Goal: Information Seeking & Learning: Learn about a topic

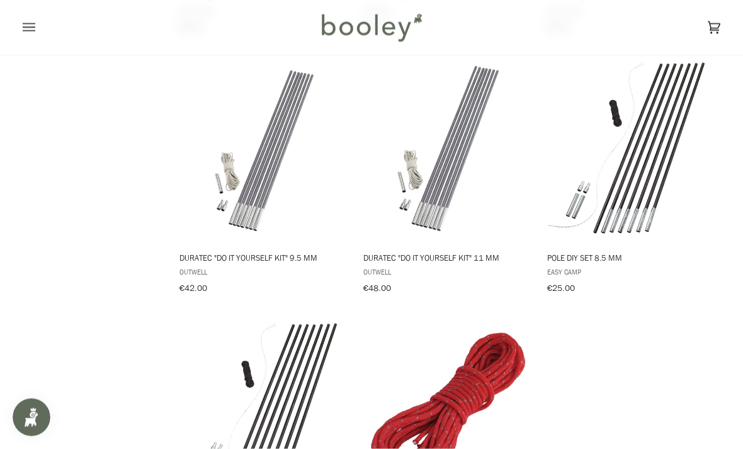
scroll to position [1432, 0]
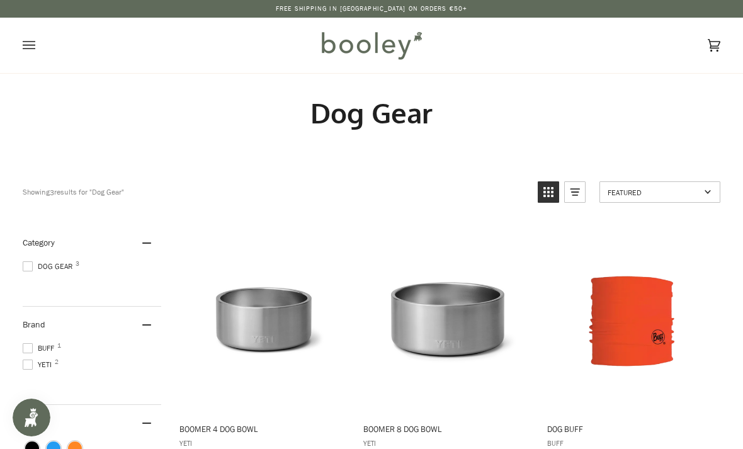
click at [36, 55] on button "Open menu" at bounding box center [42, 45] width 38 height 55
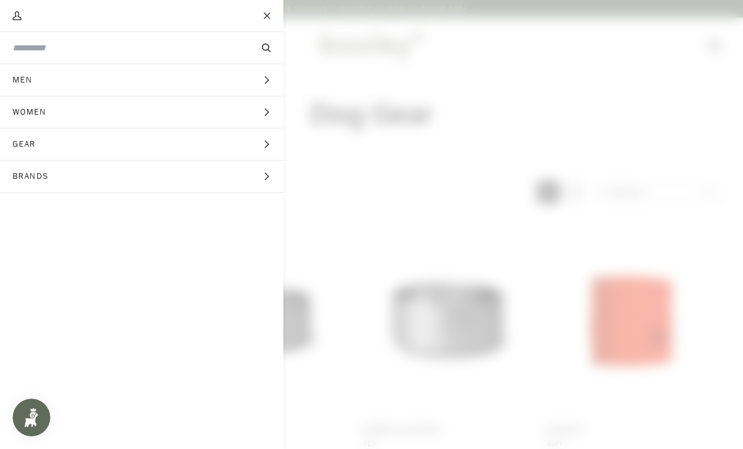
click at [91, 43] on input "Search our store" at bounding box center [121, 48] width 216 height 13
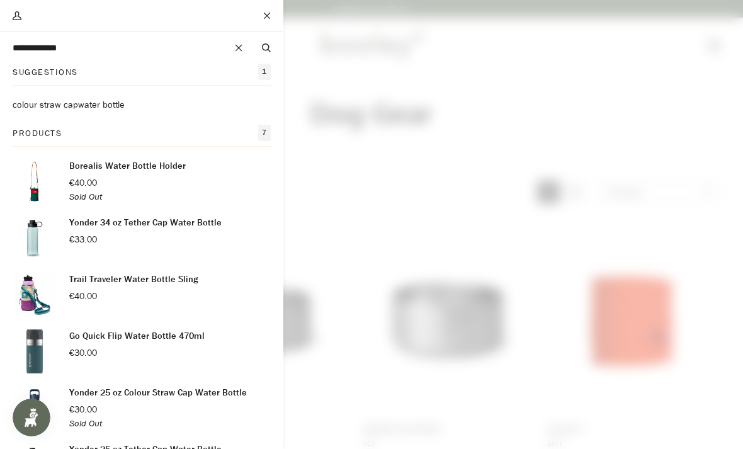
click at [266, 48] on button "Search" at bounding box center [266, 48] width 34 height 14
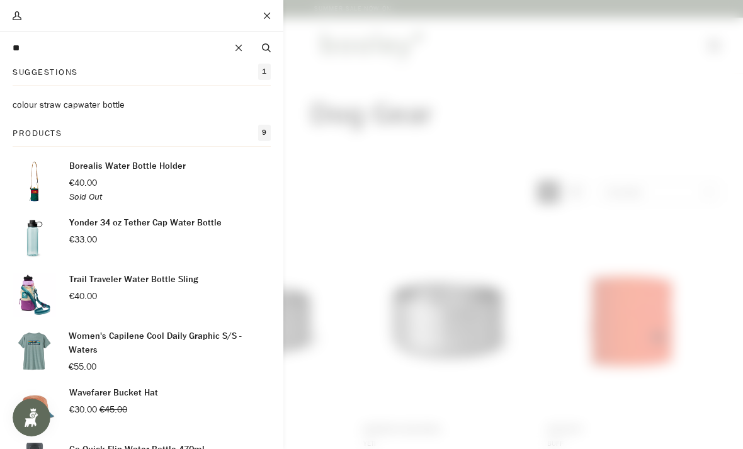
type input "*"
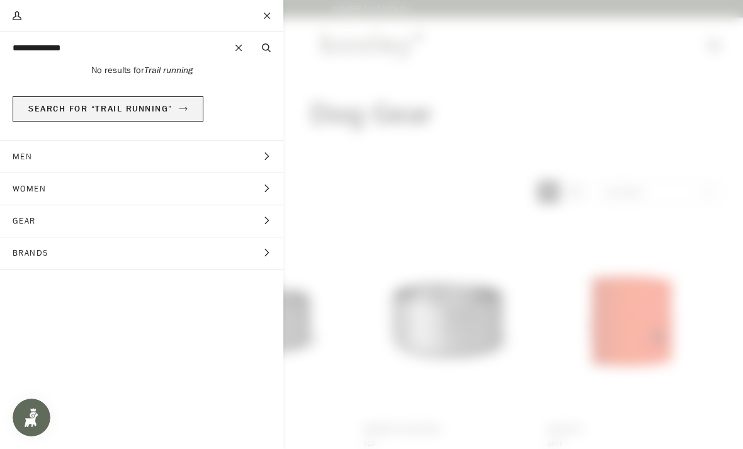
type input "**********"
click at [191, 104] on button "Search for “Trail running”" at bounding box center [108, 108] width 191 height 25
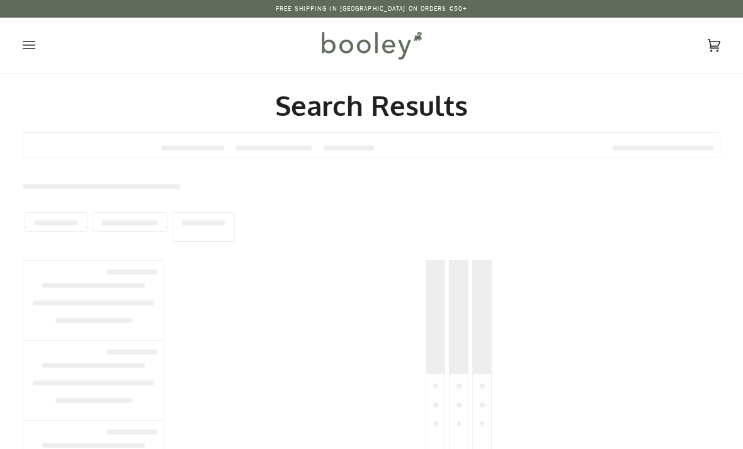
type input "**********"
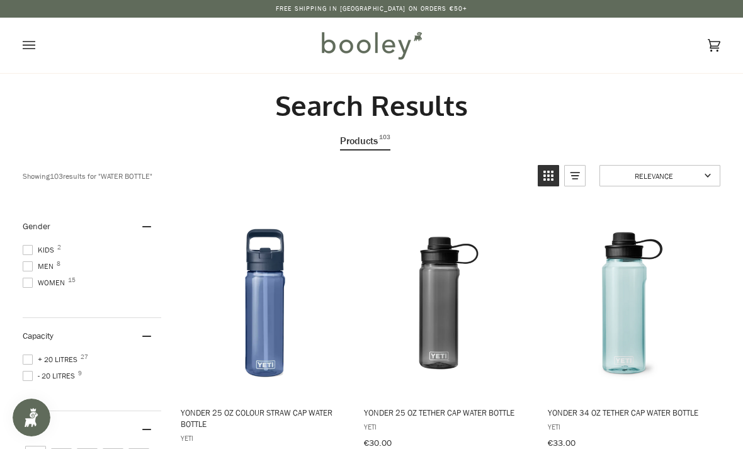
click at [228, 394] on button "View product" at bounding box center [264, 383] width 171 height 27
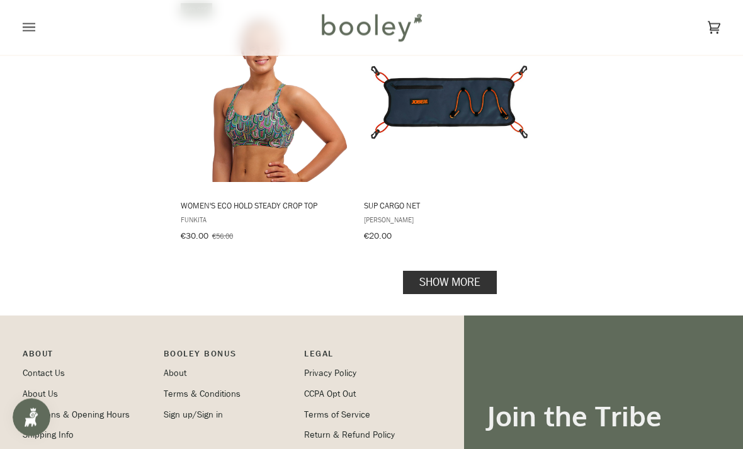
scroll to position [1784, 0]
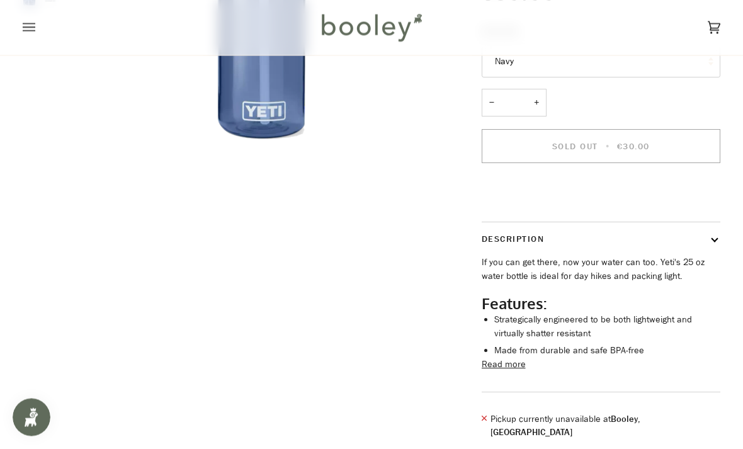
scroll to position [317, 0]
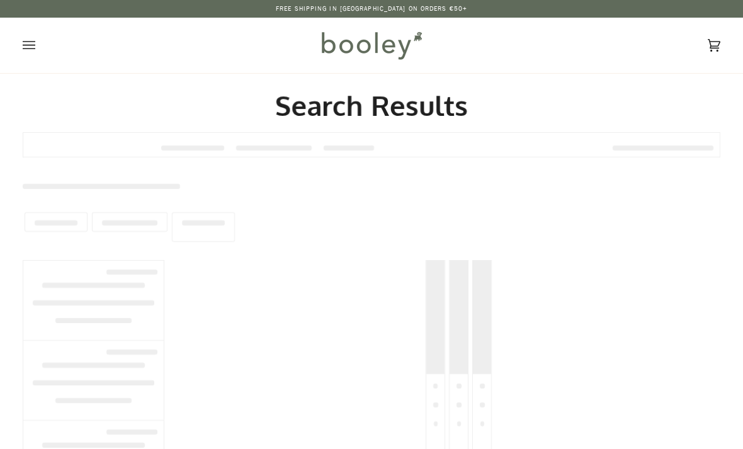
type input "**********"
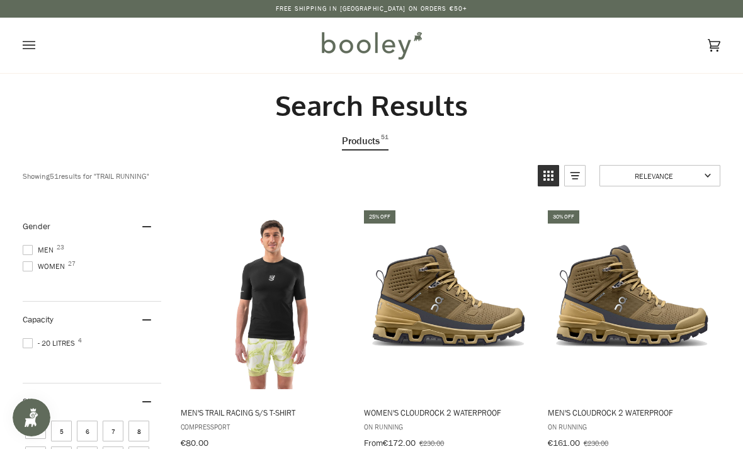
click at [42, 45] on button "Open menu" at bounding box center [42, 45] width 38 height 55
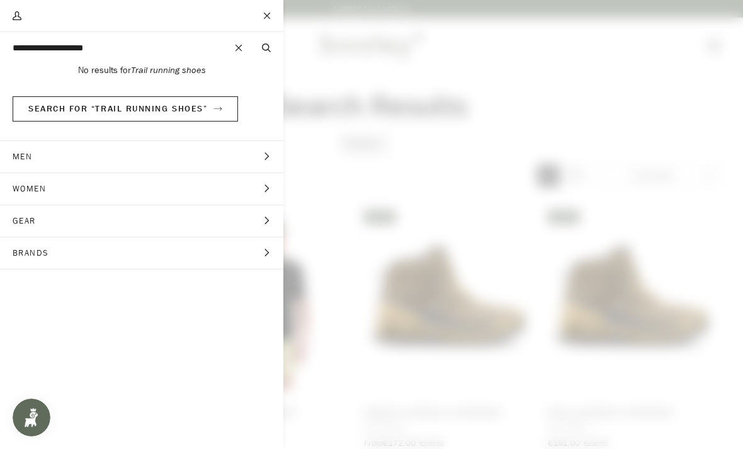
type input "**********"
click at [266, 48] on button "Search" at bounding box center [266, 48] width 34 height 14
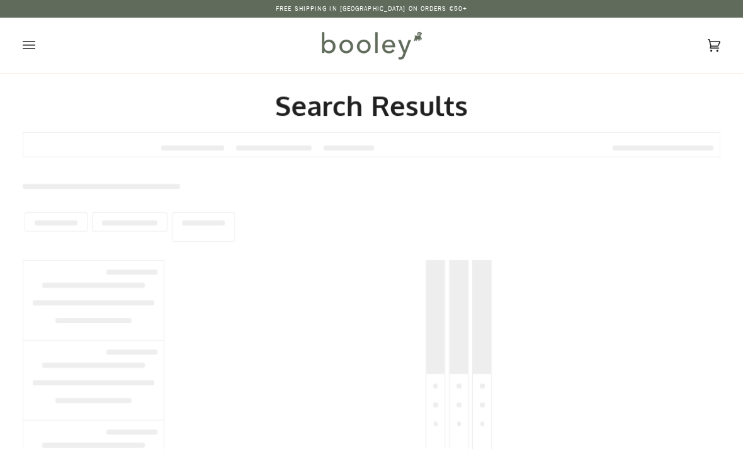
type input "**********"
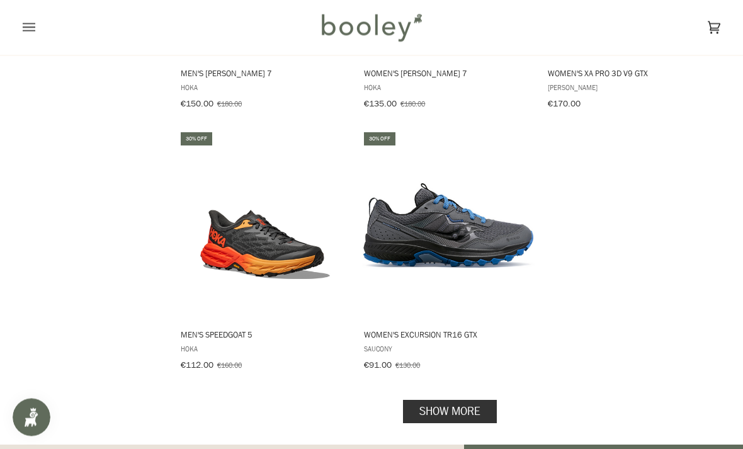
scroll to position [1642, 0]
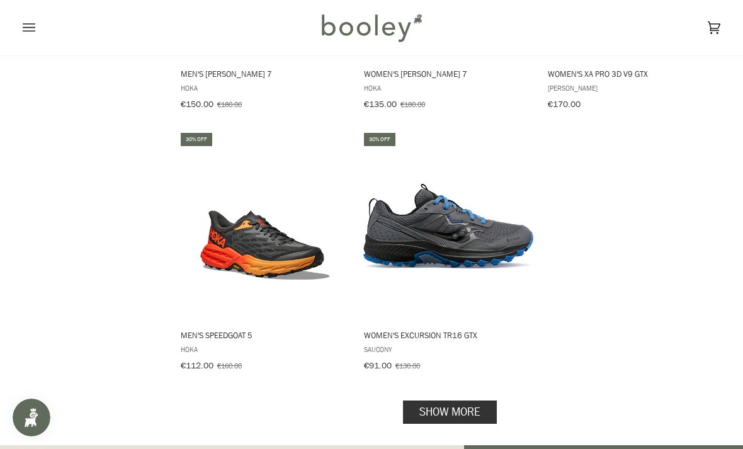
click at [464, 407] on link "Show more" at bounding box center [450, 411] width 94 height 23
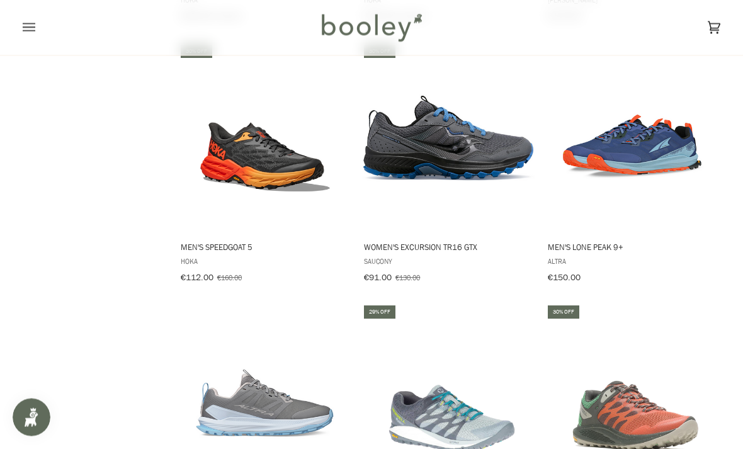
scroll to position [1730, 0]
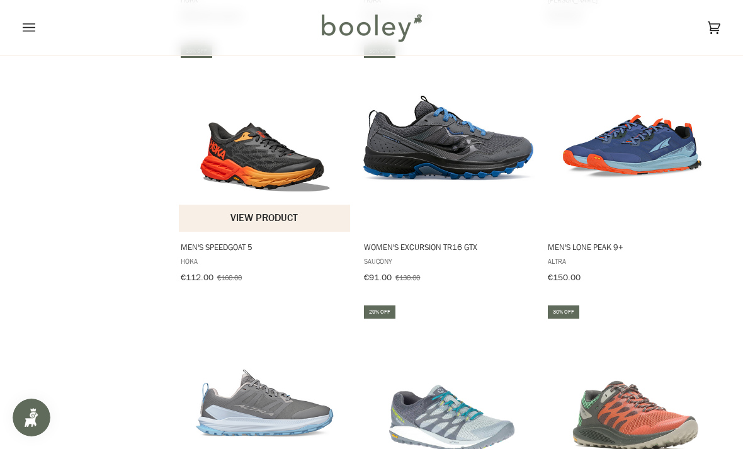
click at [262, 149] on img "Men's Speedgoat 5" at bounding box center [265, 137] width 172 height 172
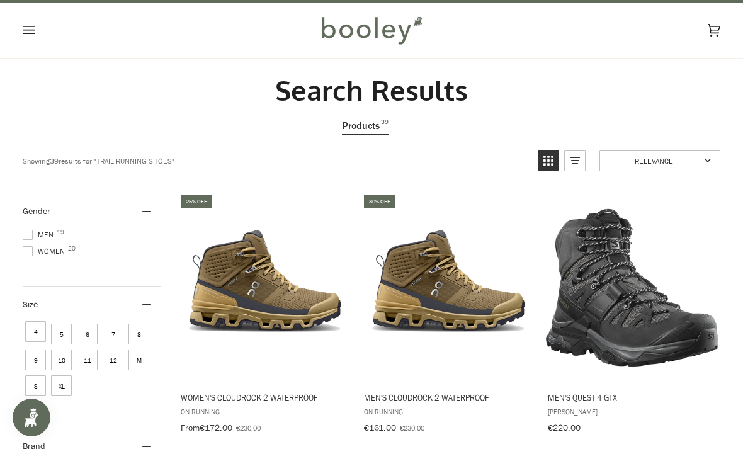
scroll to position [18, 0]
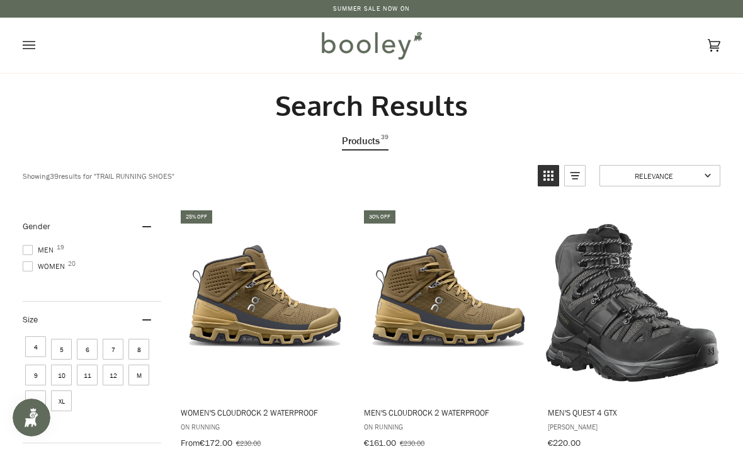
click at [29, 37] on icon "Open menu" at bounding box center [29, 45] width 13 height 19
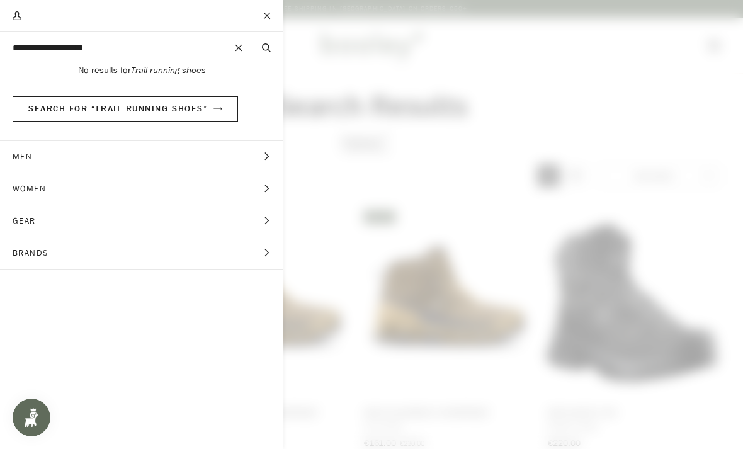
click at [15, 12] on icon "Main menu" at bounding box center [17, 15] width 9 height 9
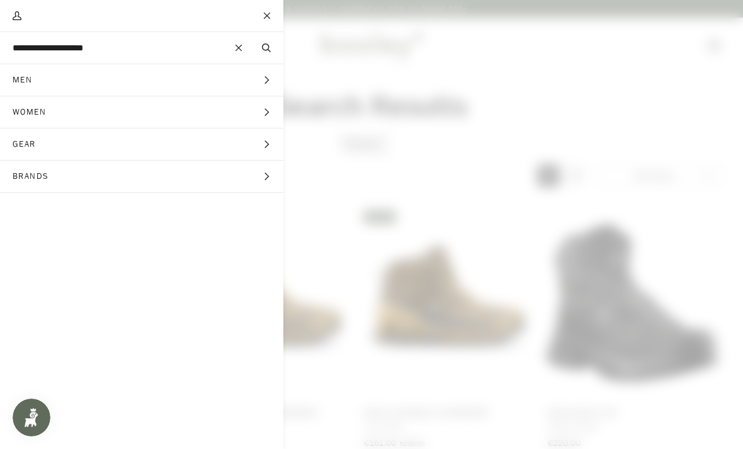
click at [267, 9] on button "Close" at bounding box center [267, 15] width 31 height 31
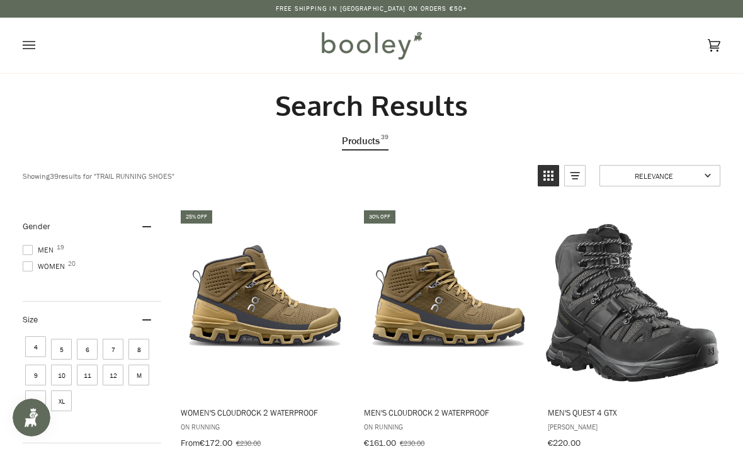
click at [28, 45] on icon "Open menu" at bounding box center [29, 45] width 13 height 8
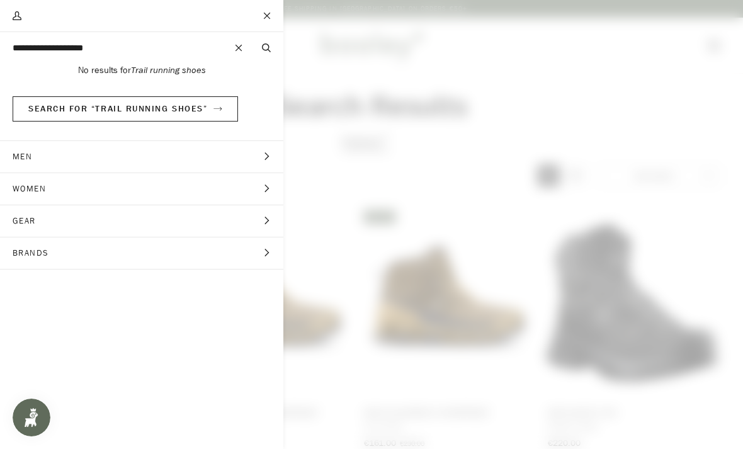
click at [261, 225] on button "Gear Expand menu" at bounding box center [141, 221] width 283 height 32
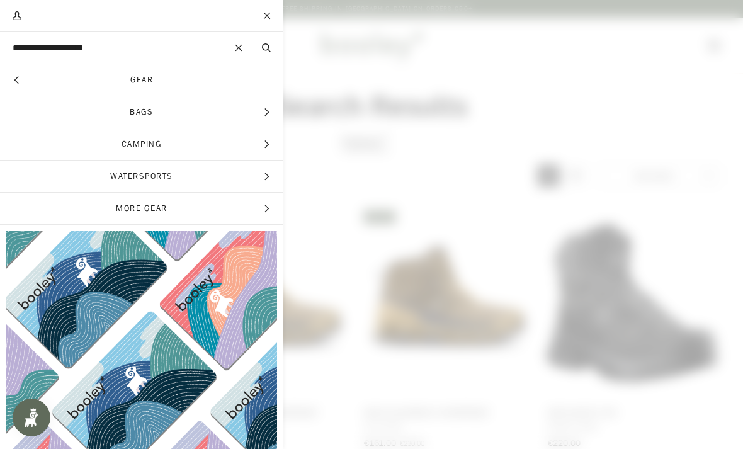
click at [240, 213] on span "More Gear" at bounding box center [141, 208] width 283 height 31
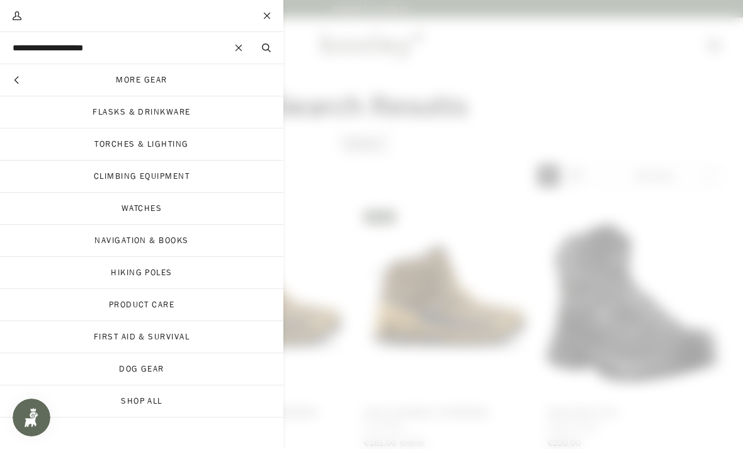
click at [249, 206] on link "Watches" at bounding box center [141, 208] width 283 height 31
click at [197, 400] on link "Shop All" at bounding box center [141, 400] width 283 height 31
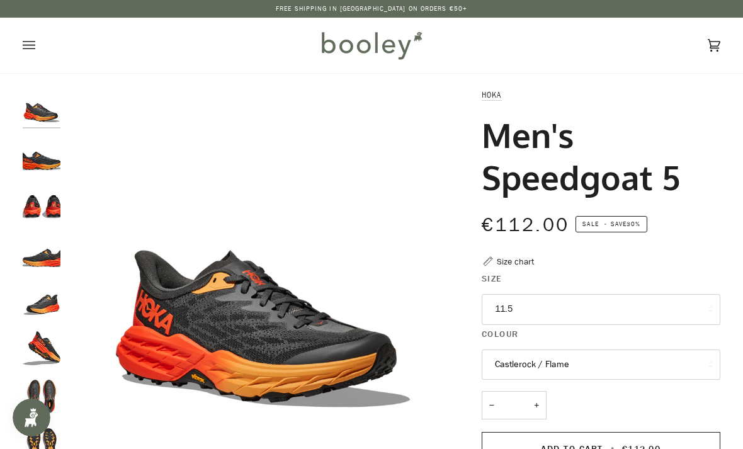
click at [590, 304] on button "11.5" at bounding box center [600, 309] width 239 height 31
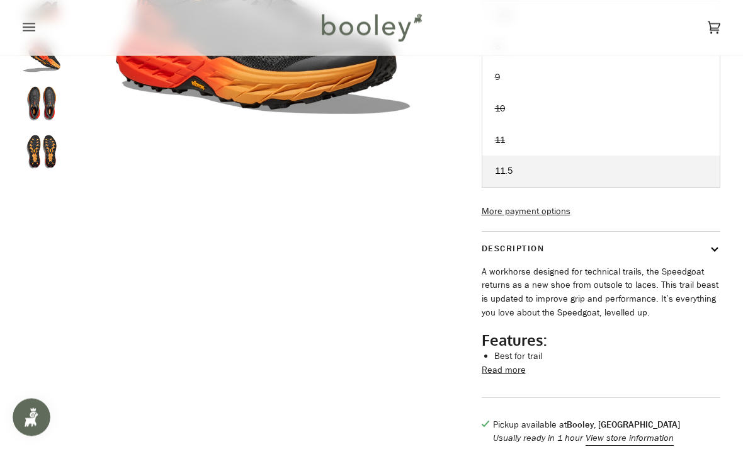
scroll to position [293, 0]
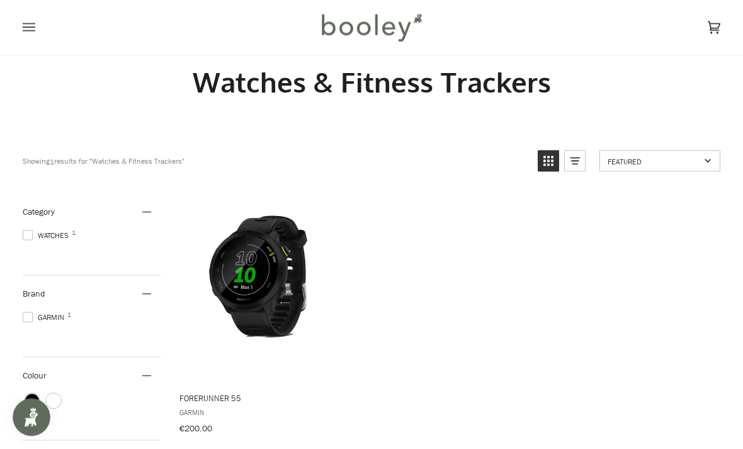
scroll to position [27, 0]
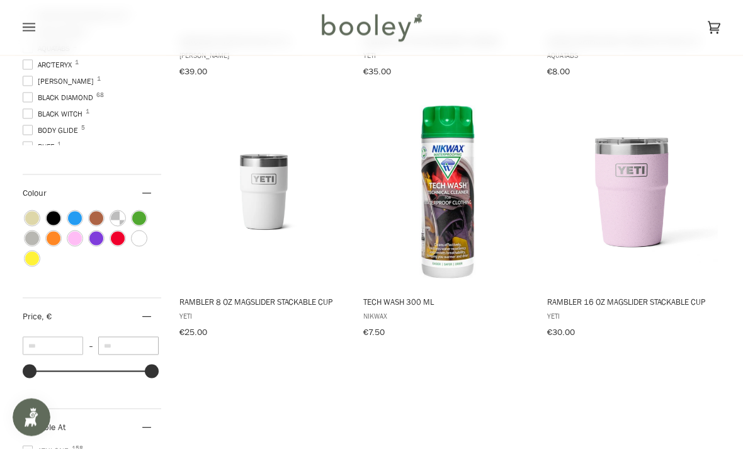
click at [143, 347] on input "***" at bounding box center [128, 346] width 60 height 18
type input "*"
type input "**"
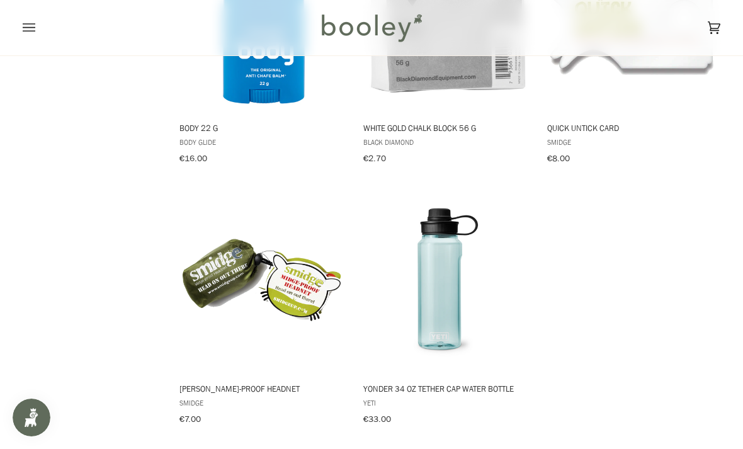
scroll to position [1623, 0]
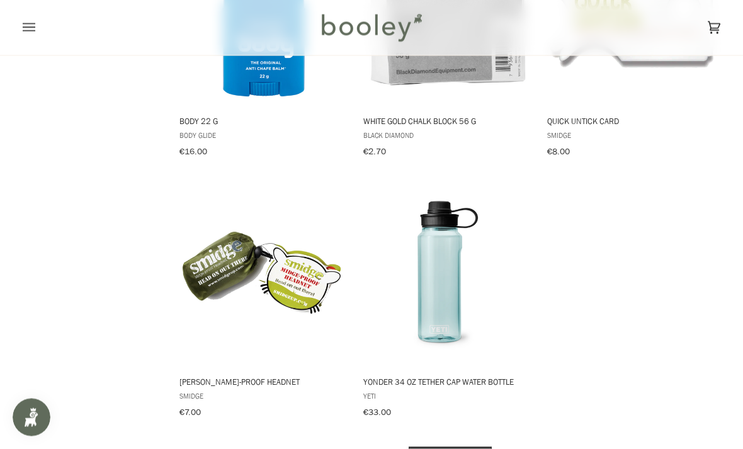
click at [475, 448] on link "Show more" at bounding box center [449, 457] width 83 height 20
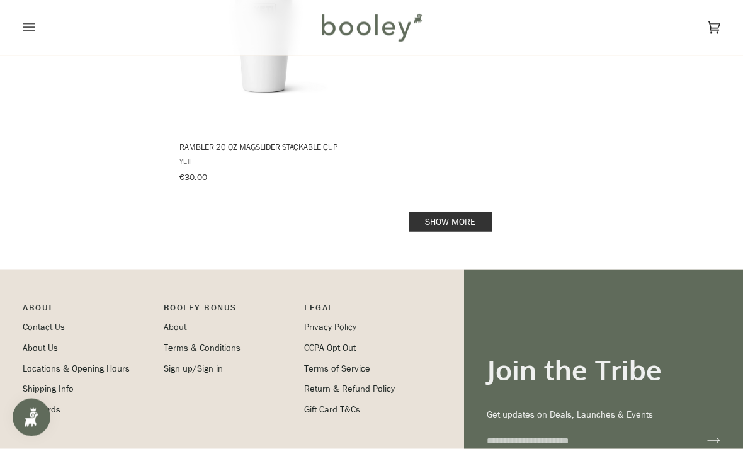
scroll to position [3718, 0]
click at [463, 211] on link "Show more" at bounding box center [449, 221] width 83 height 20
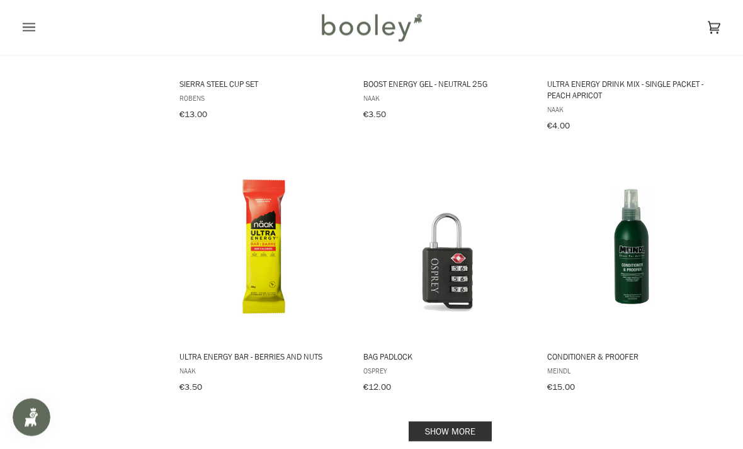
scroll to position [5097, 0]
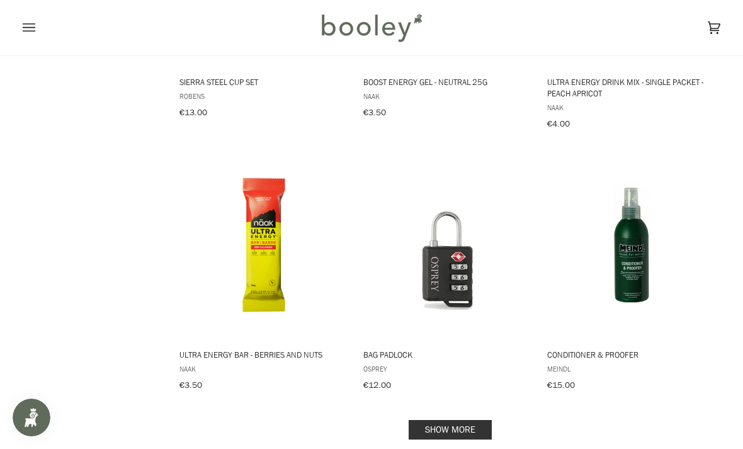
click at [466, 420] on link "Show more" at bounding box center [449, 430] width 83 height 20
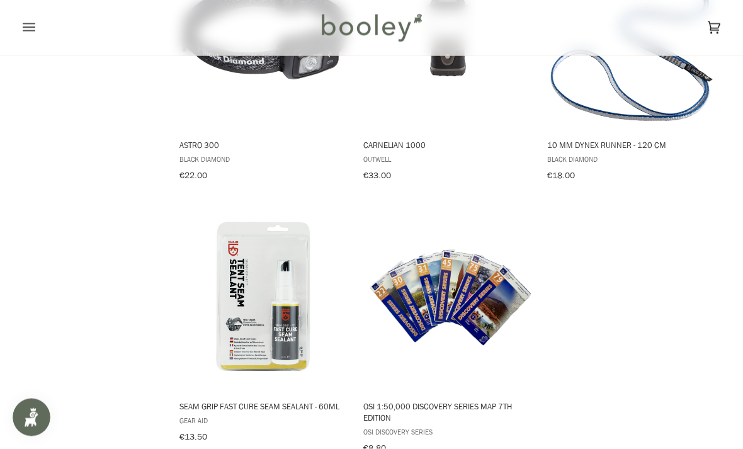
scroll to position [6871, 0]
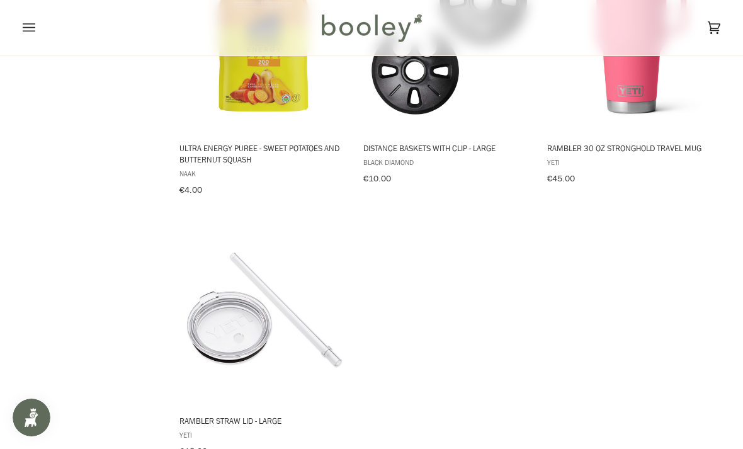
scroll to position [8767, 0]
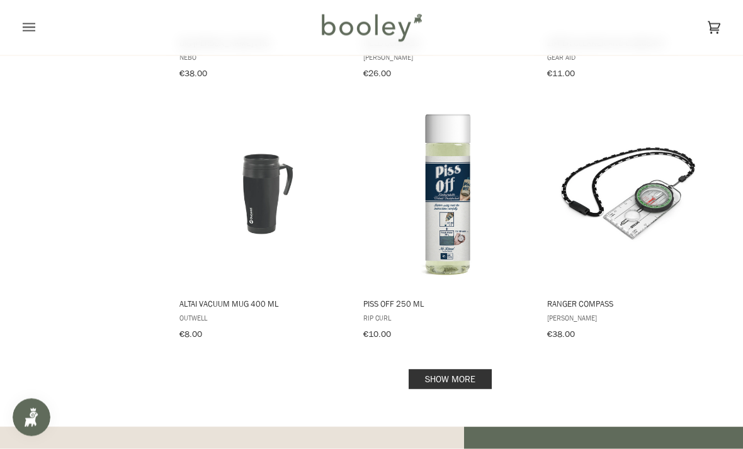
scroll to position [10432, 0]
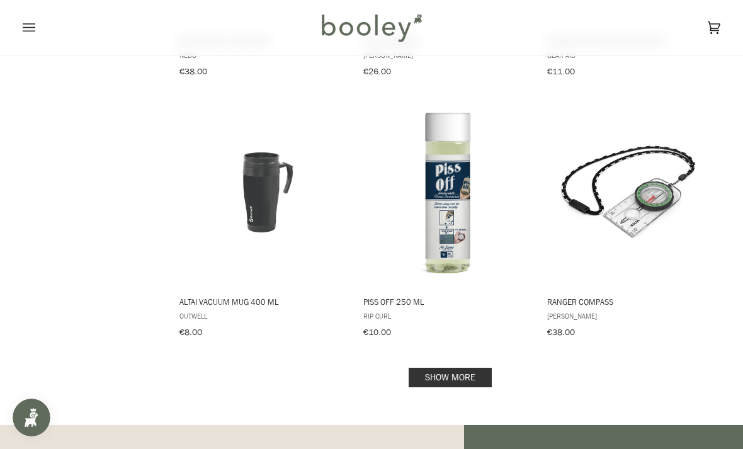
click at [480, 368] on link "Show more" at bounding box center [449, 378] width 83 height 20
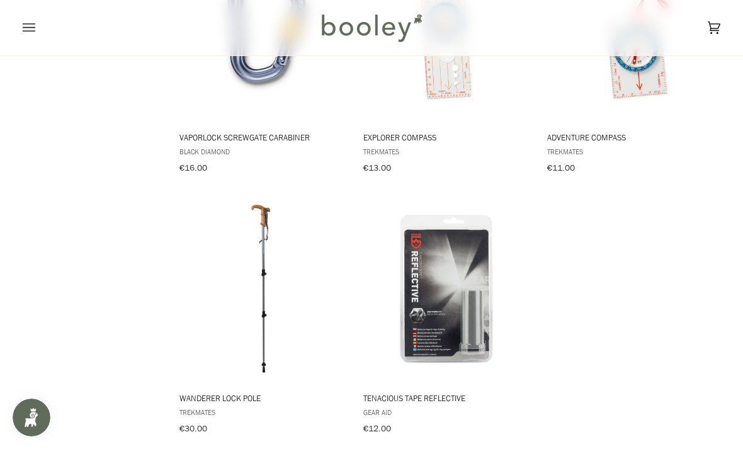
scroll to position [12186, 0]
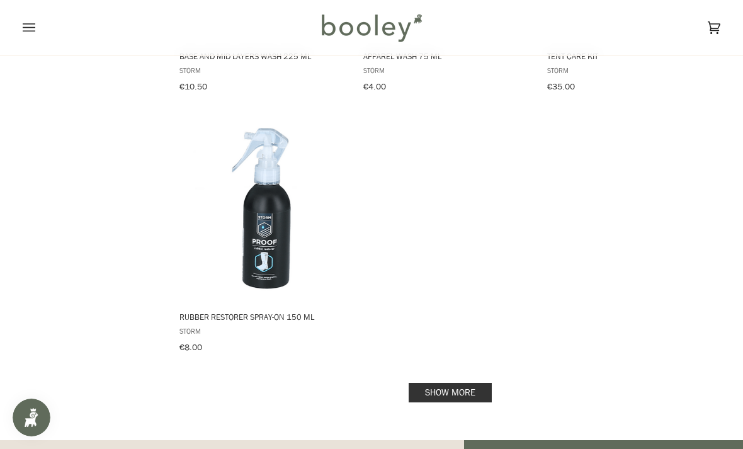
click at [471, 383] on link "Show more" at bounding box center [449, 393] width 83 height 20
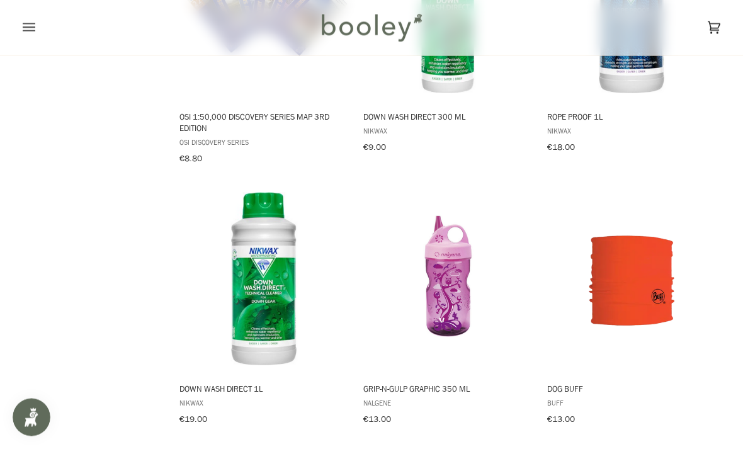
scroll to position [15606, 0]
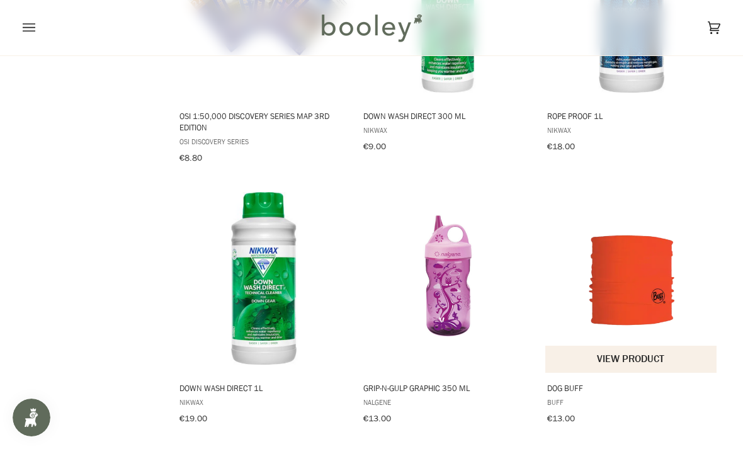
click at [656, 247] on img "Dog Buff" at bounding box center [631, 278] width 172 height 172
click at [666, 346] on button "View product" at bounding box center [630, 359] width 171 height 27
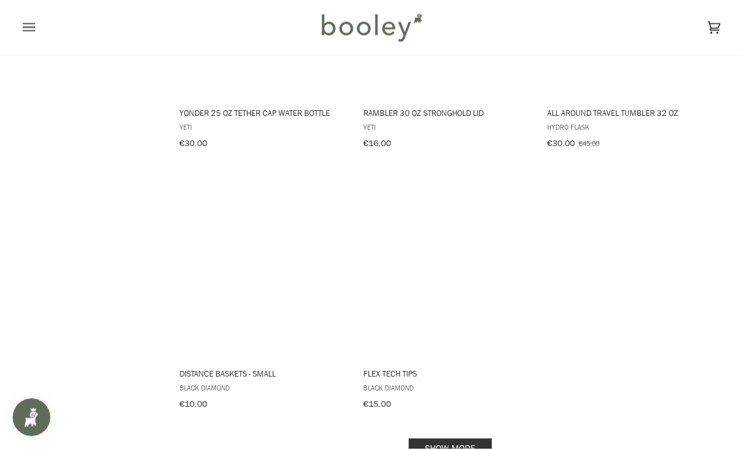
scroll to position [17469, 0]
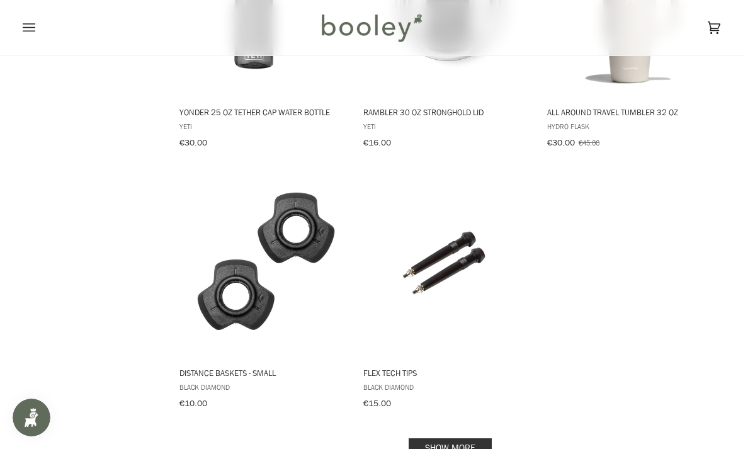
click at [478, 438] on link "Show more" at bounding box center [449, 448] width 83 height 20
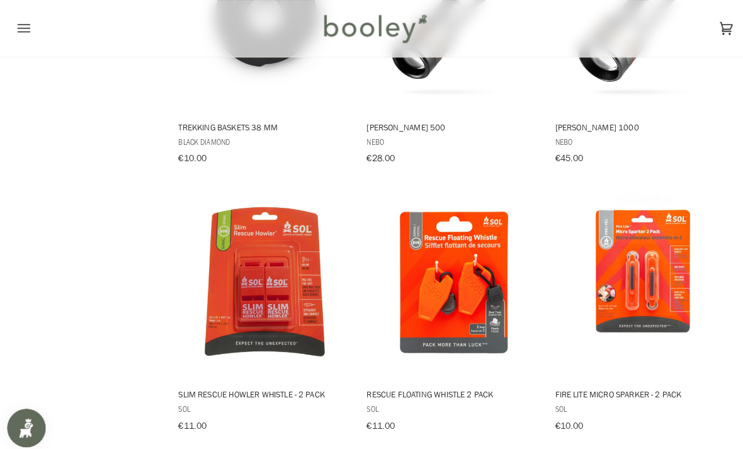
scroll to position [18783, 0]
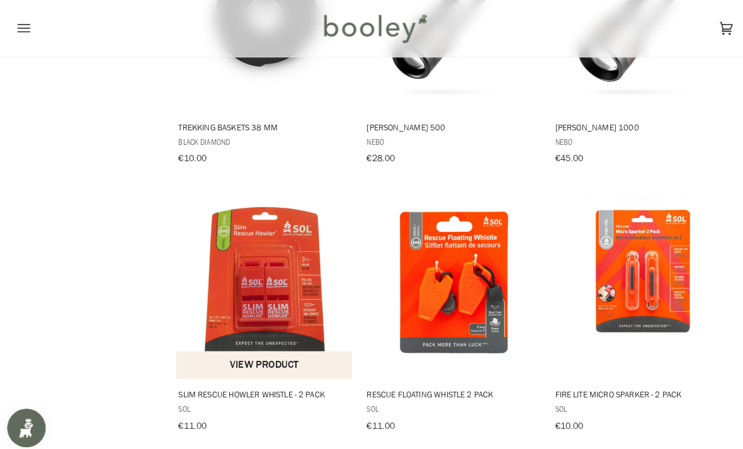
click at [250, 225] on img "Slim Rescue Howler Whistle - 2 Pack" at bounding box center [263, 275] width 172 height 172
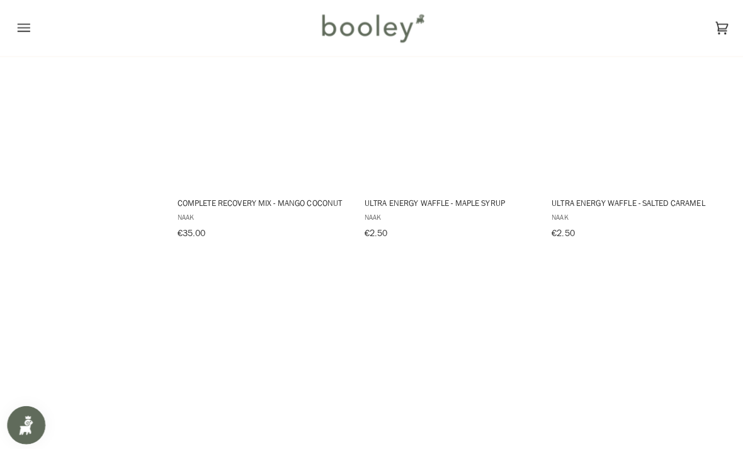
scroll to position [19257, 0]
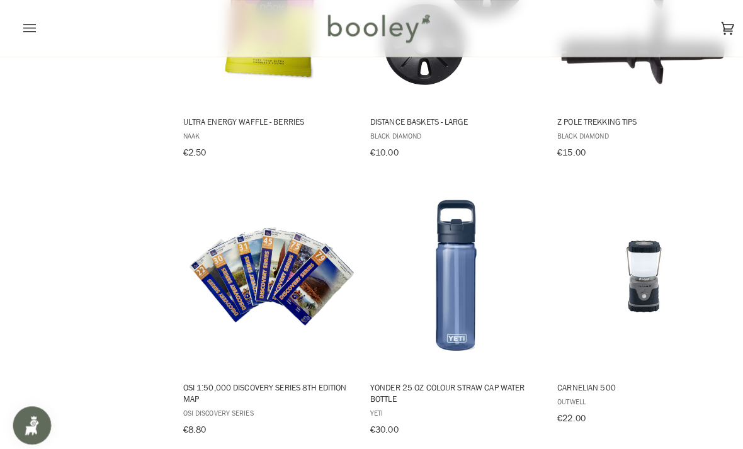
scroll to position [18251, 0]
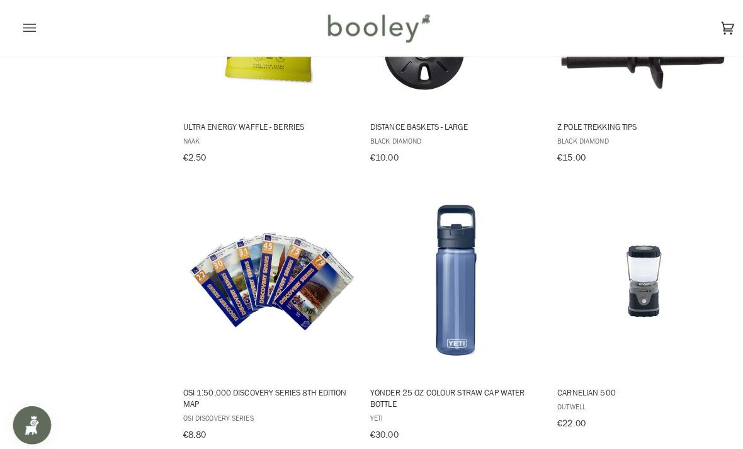
click at [28, 34] on icon "Open menu" at bounding box center [29, 27] width 13 height 19
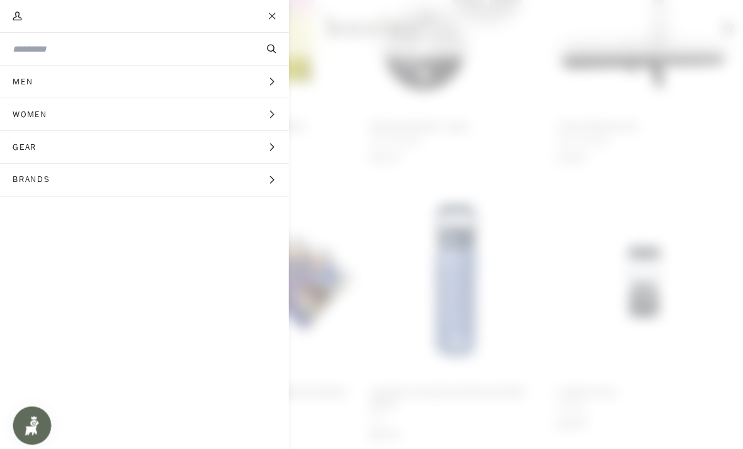
click at [128, 137] on button "Gear Expand menu" at bounding box center [141, 144] width 283 height 32
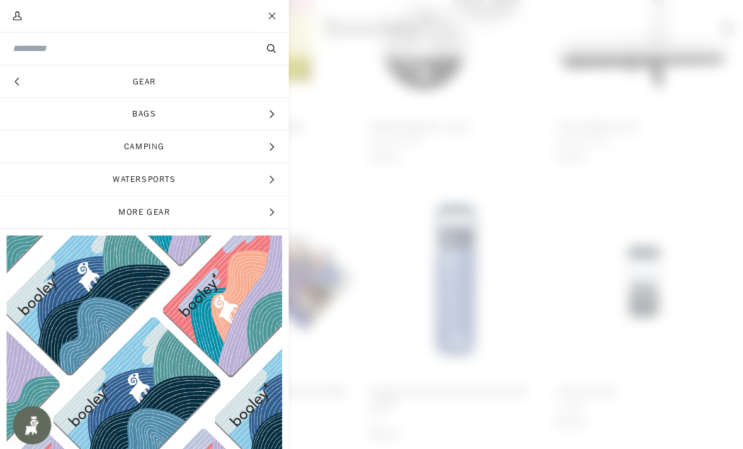
click at [268, 208] on icon "Main menu" at bounding box center [266, 209] width 4 height 8
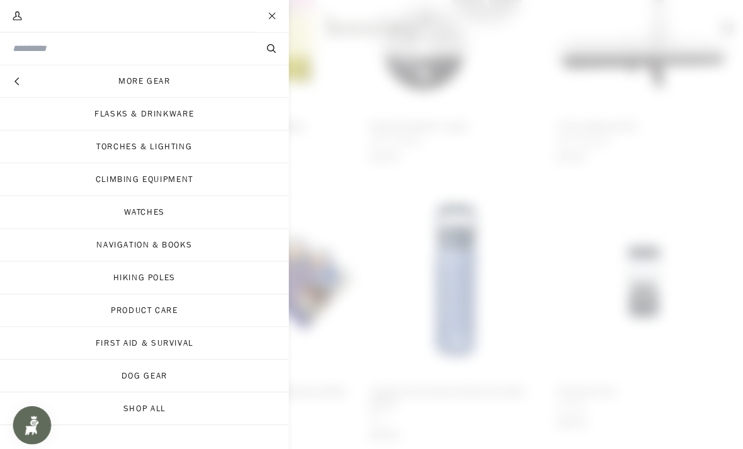
click at [227, 175] on link "Climbing Equipment" at bounding box center [141, 175] width 283 height 31
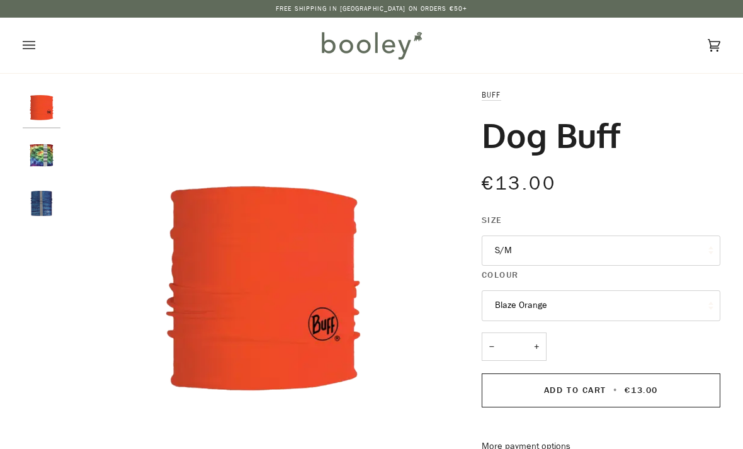
click at [38, 158] on img "Buff Dog Buff Groove Multi - Booley Galway" at bounding box center [42, 155] width 38 height 38
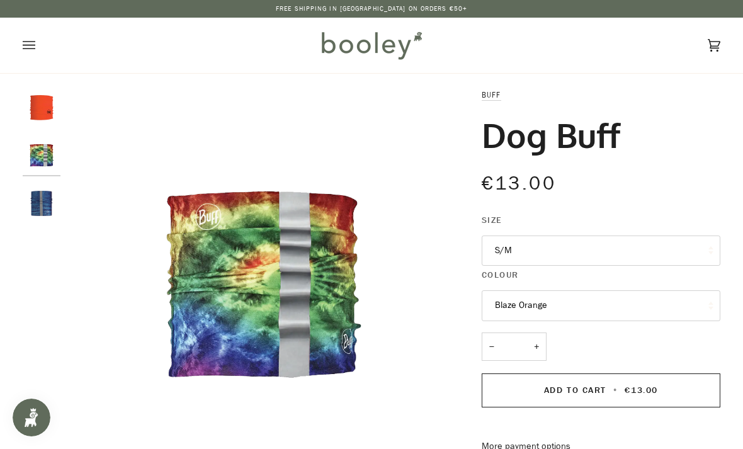
click at [35, 198] on img "Buff Dog Buff Denim Blue - Booley Galway" at bounding box center [42, 203] width 38 height 38
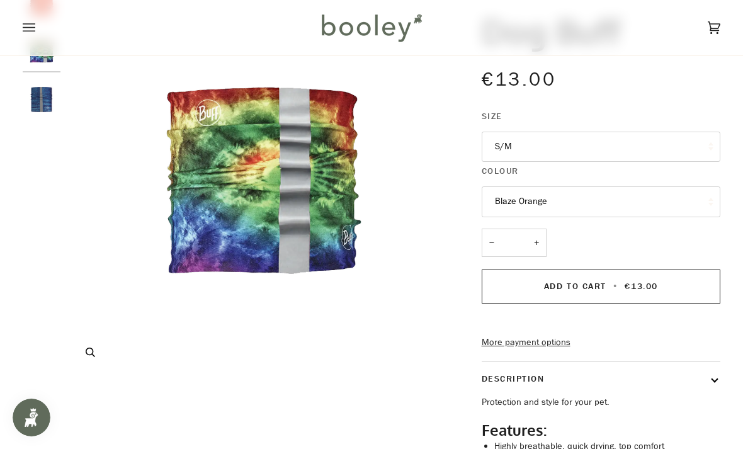
scroll to position [81, 0]
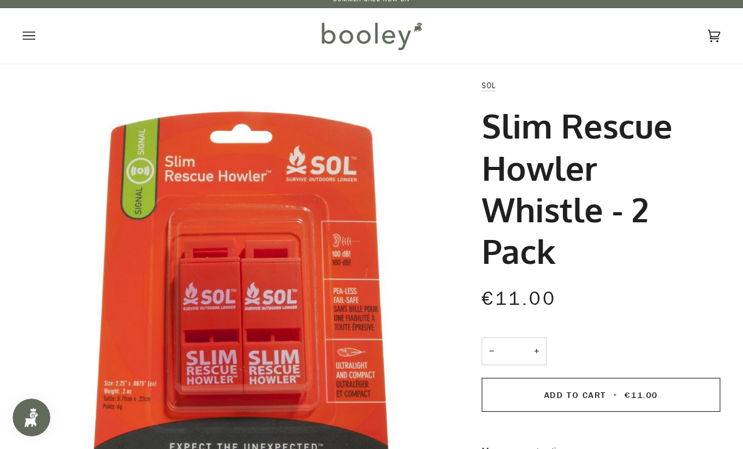
scroll to position [8, 0]
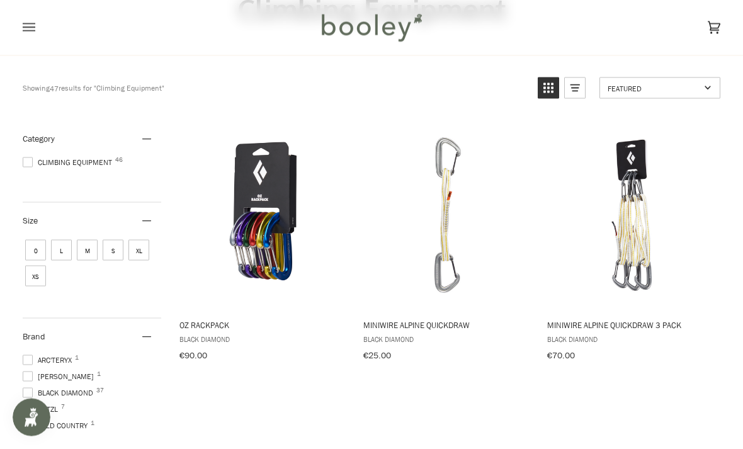
scroll to position [103, 0]
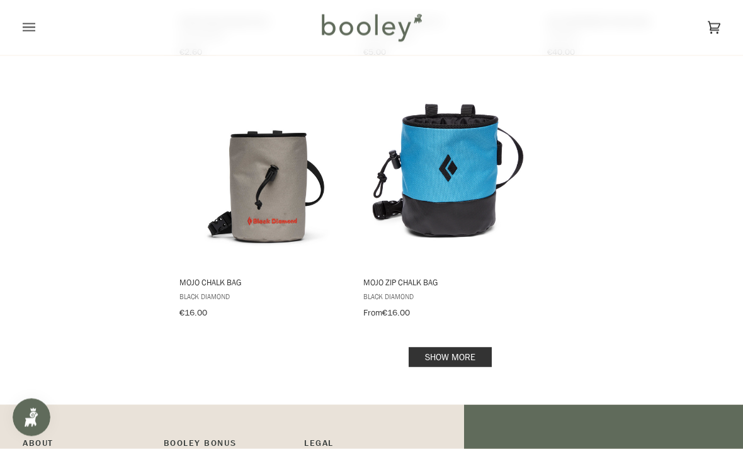
click at [481, 354] on link "Show more" at bounding box center [449, 357] width 83 height 20
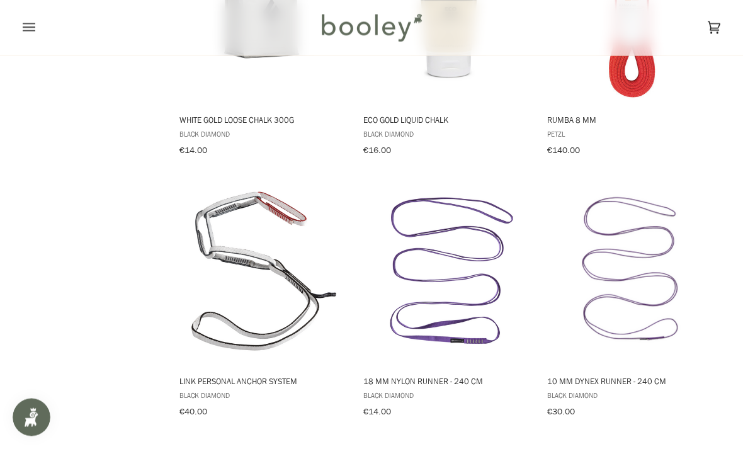
scroll to position [3180, 0]
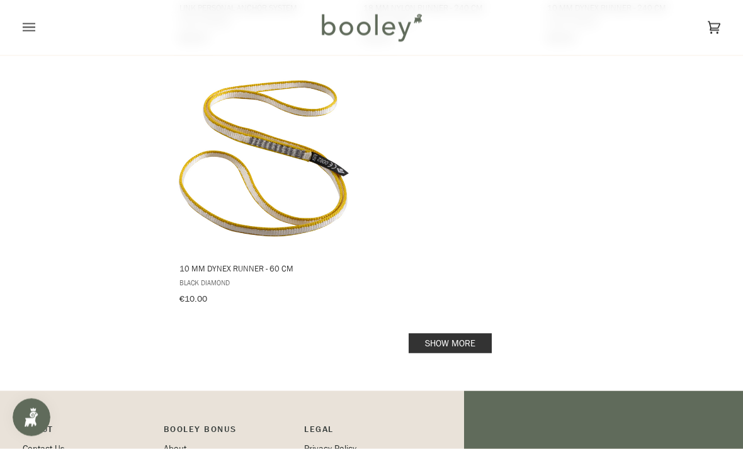
click at [462, 334] on link "Show more" at bounding box center [449, 344] width 83 height 20
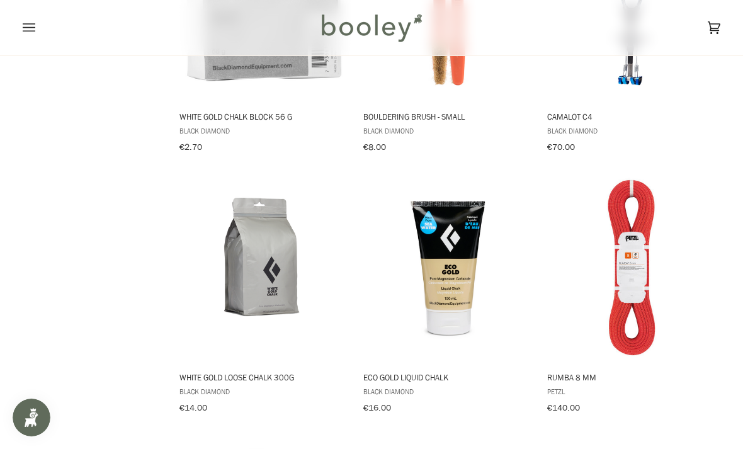
scroll to position [2897, 0]
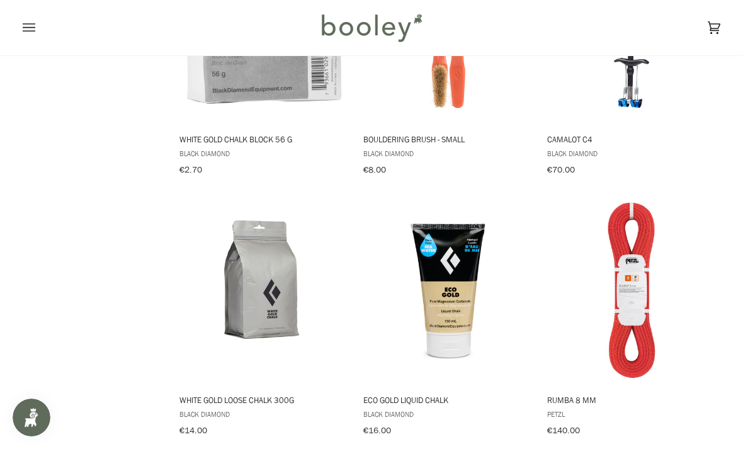
click at [20, 25] on div "Cart €0.00 (0) Men Footwear Boots Shoes Running Sandals & Slides Slippers Socks" at bounding box center [371, 27] width 743 height 55
click at [23, 26] on icon "Open menu" at bounding box center [29, 27] width 13 height 19
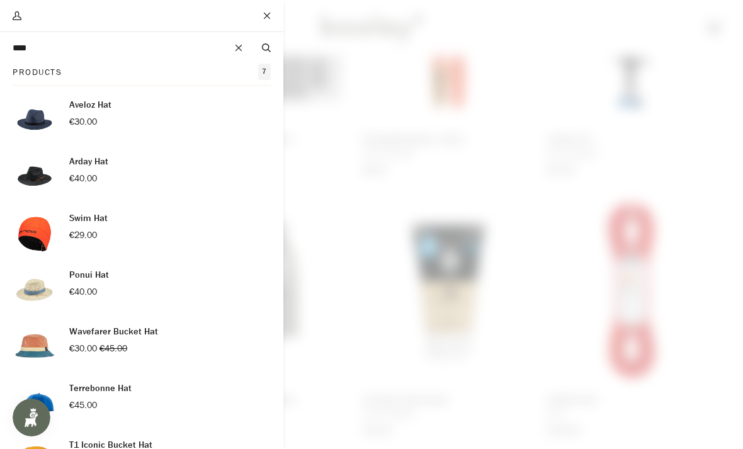
type input "****"
click at [266, 48] on button "Search" at bounding box center [266, 48] width 34 height 14
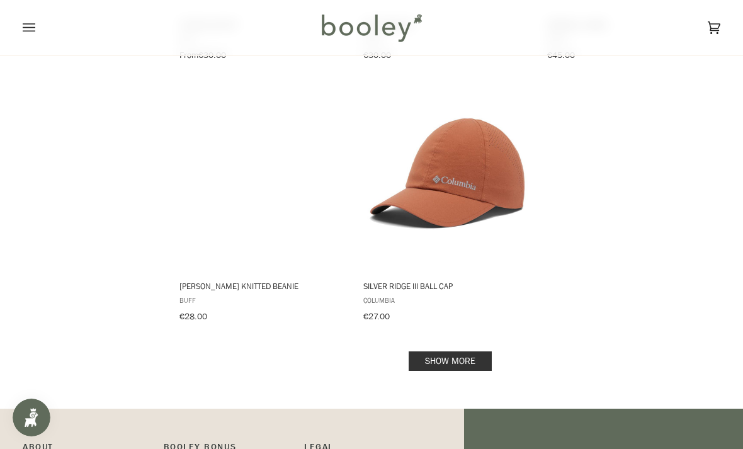
scroll to position [1732, 0]
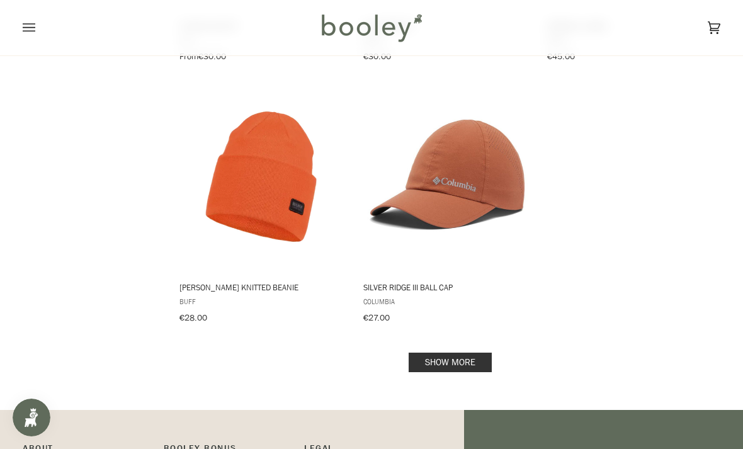
click at [467, 354] on link "Show more" at bounding box center [449, 362] width 83 height 20
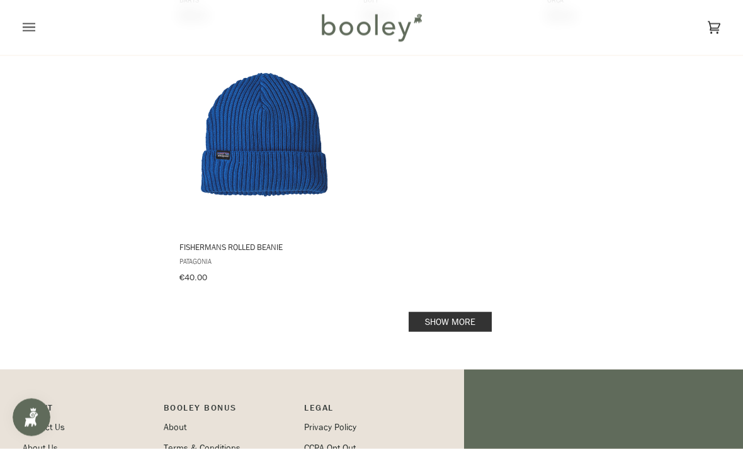
scroll to position [3602, 0]
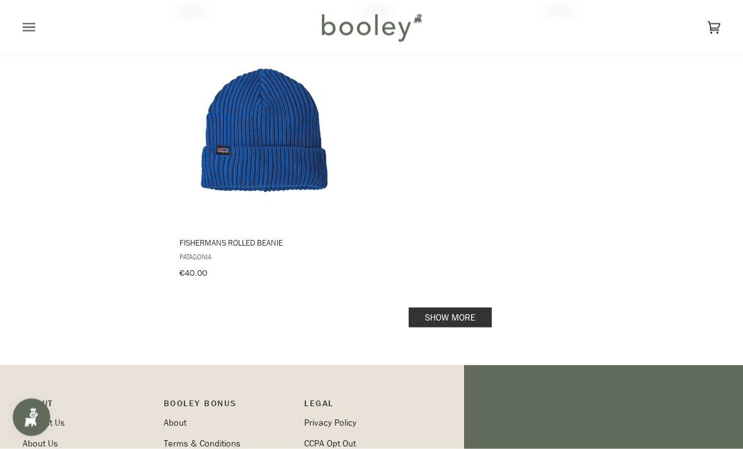
click at [463, 308] on link "Show more" at bounding box center [449, 318] width 83 height 20
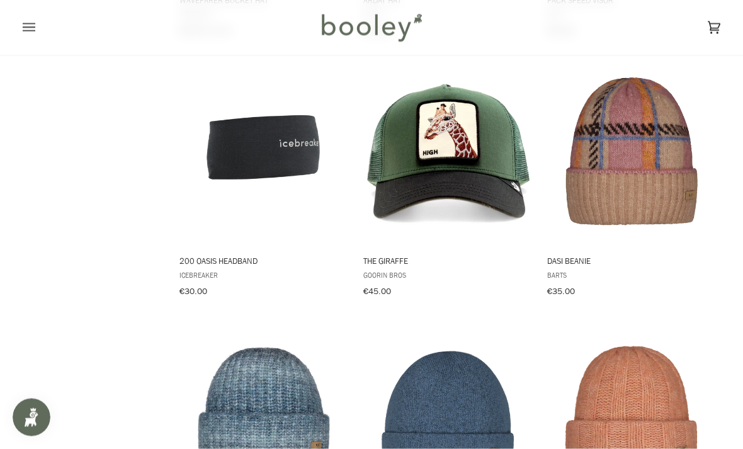
scroll to position [4366, 0]
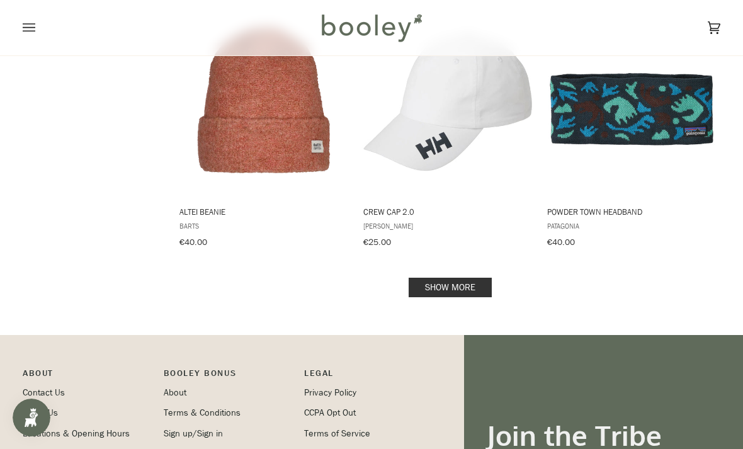
click at [490, 278] on link "Show more" at bounding box center [449, 288] width 83 height 20
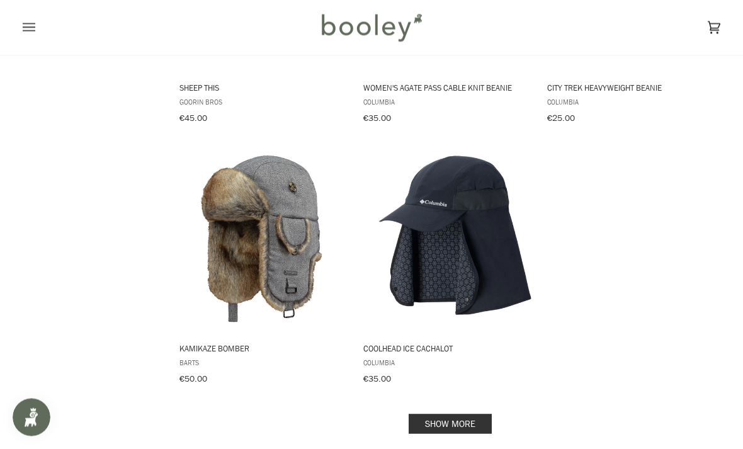
scroll to position [6905, 0]
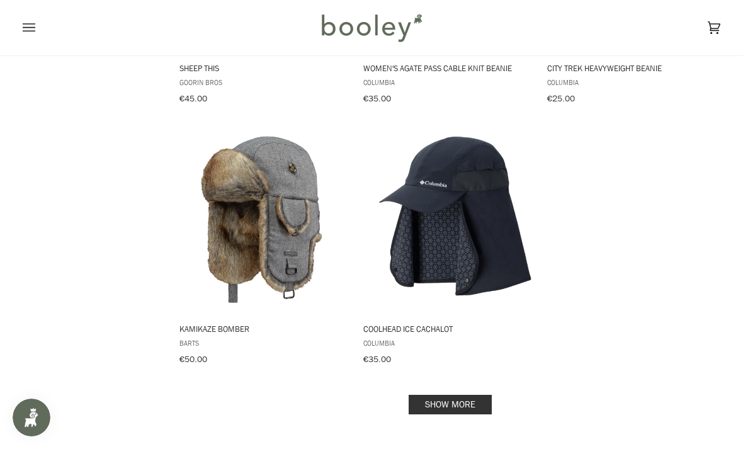
click at [482, 395] on link "Show more" at bounding box center [449, 405] width 83 height 20
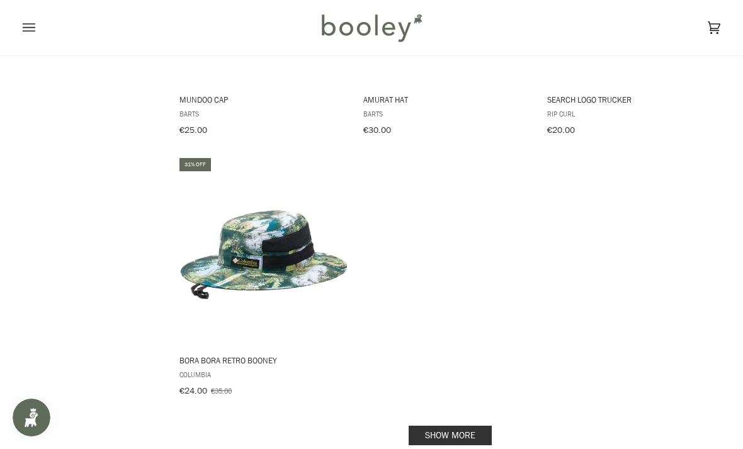
scroll to position [8706, 0]
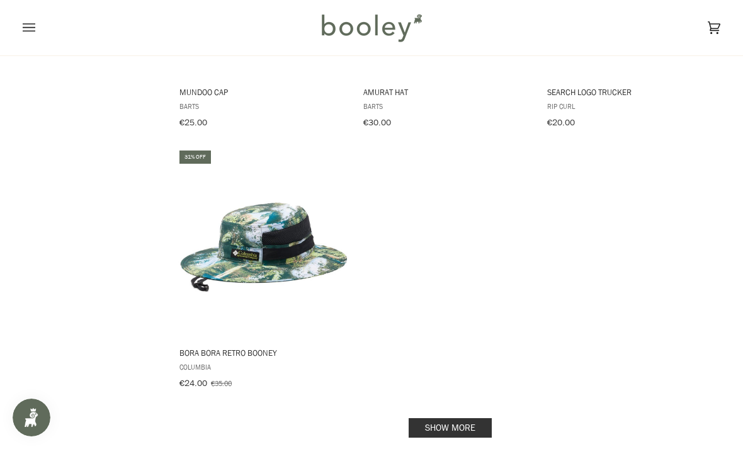
click at [473, 418] on link "Show more" at bounding box center [449, 428] width 83 height 20
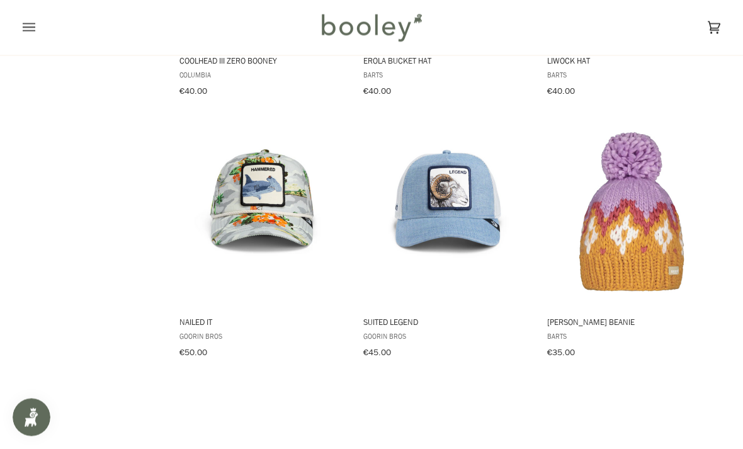
scroll to position [10042, 0]
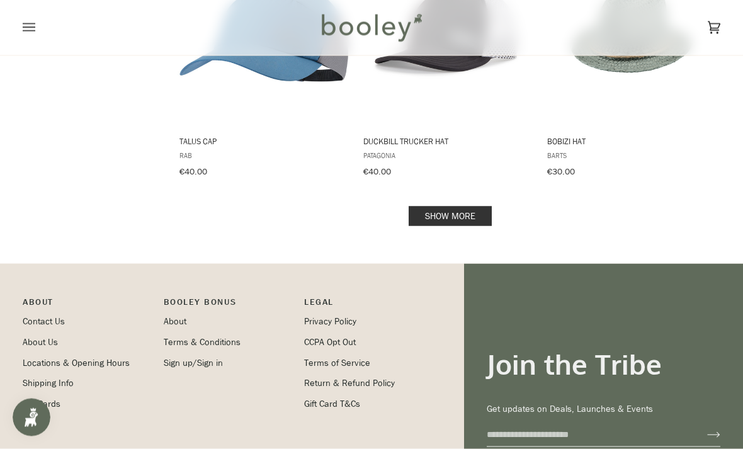
click at [460, 206] on link "Show more" at bounding box center [449, 216] width 83 height 20
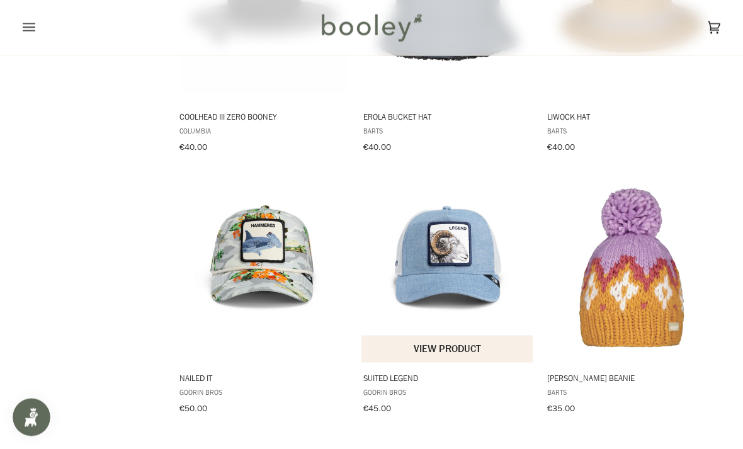
scroll to position [9986, 0]
click at [437, 248] on img "Suited Legend" at bounding box center [447, 267] width 172 height 172
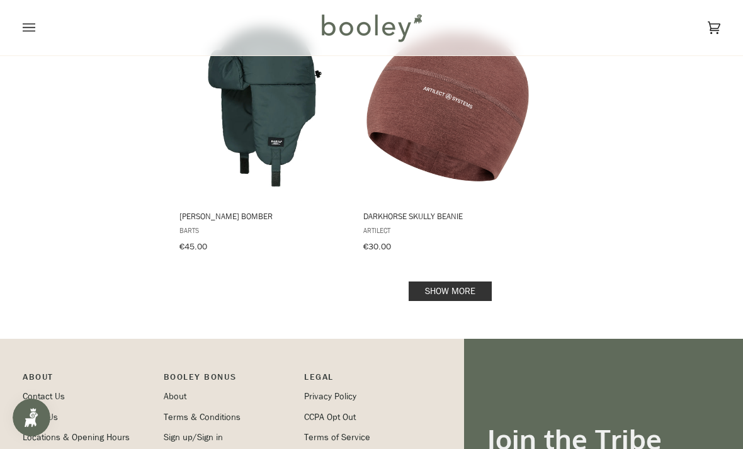
click at [449, 281] on link "Show more" at bounding box center [449, 291] width 83 height 20
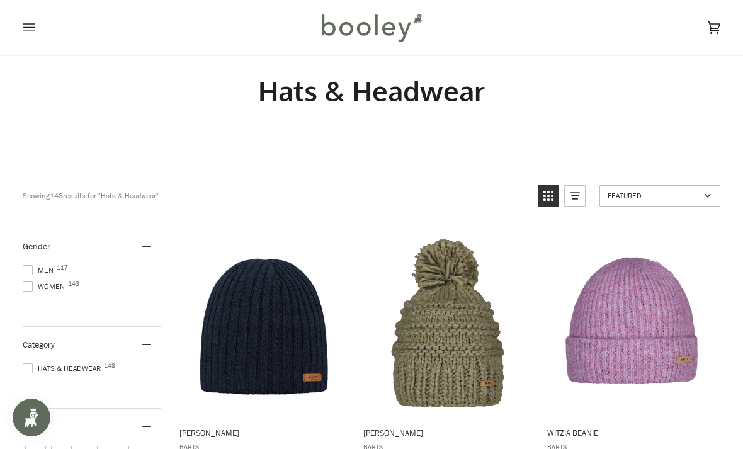
scroll to position [23, 0]
click at [31, 18] on icon "Open menu" at bounding box center [29, 27] width 13 height 19
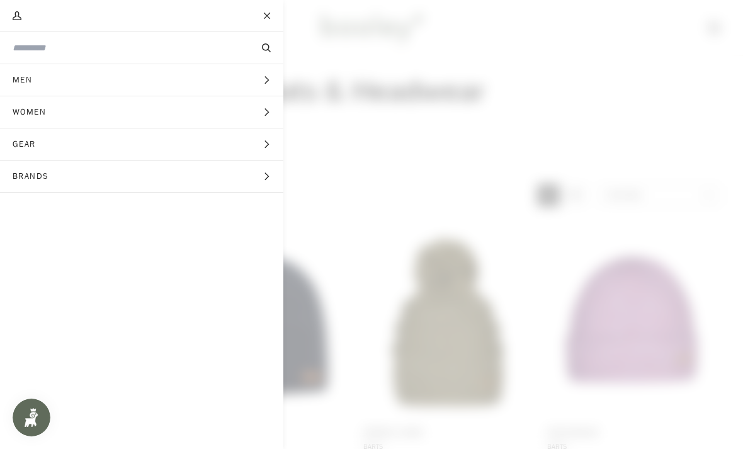
scroll to position [22, 0]
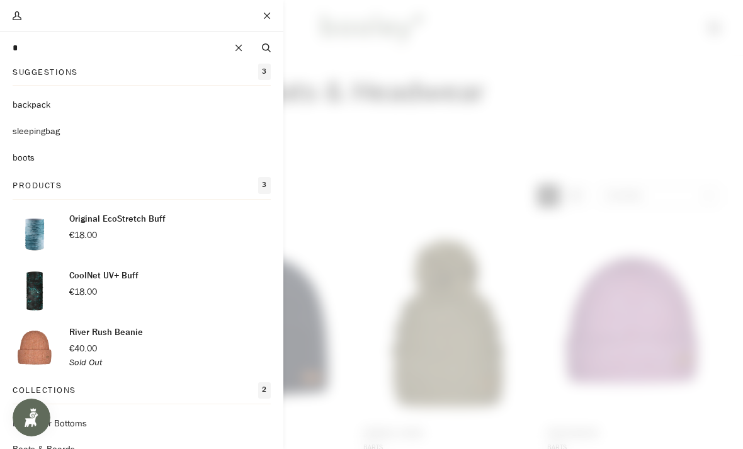
type input "*"
click at [51, 101] on link "b ackpack" at bounding box center [142, 105] width 258 height 14
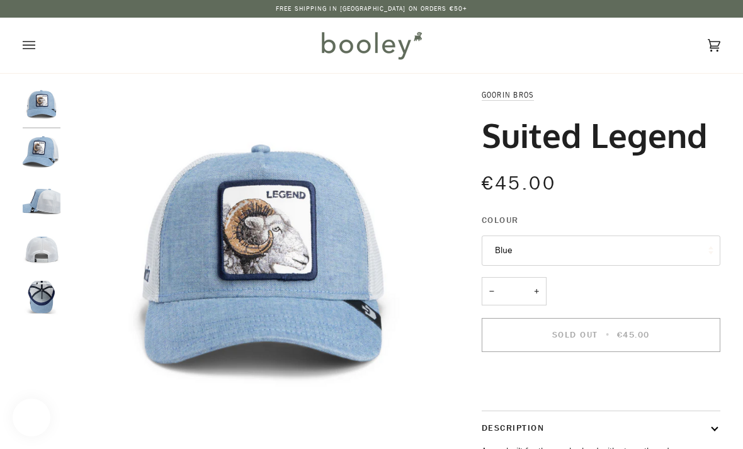
click at [46, 147] on img "Goorin Bros Suited Legend Blue - Booley Galway" at bounding box center [42, 155] width 38 height 38
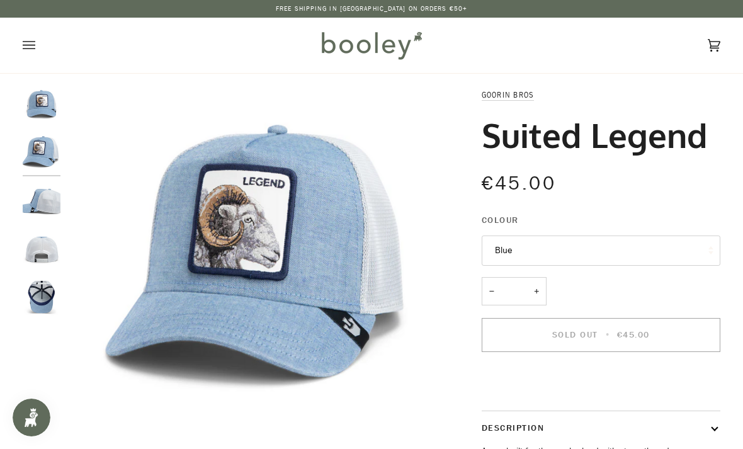
click at [44, 217] on img "Goorin Bros Suited Legend Blue - Booley Galway" at bounding box center [42, 203] width 38 height 38
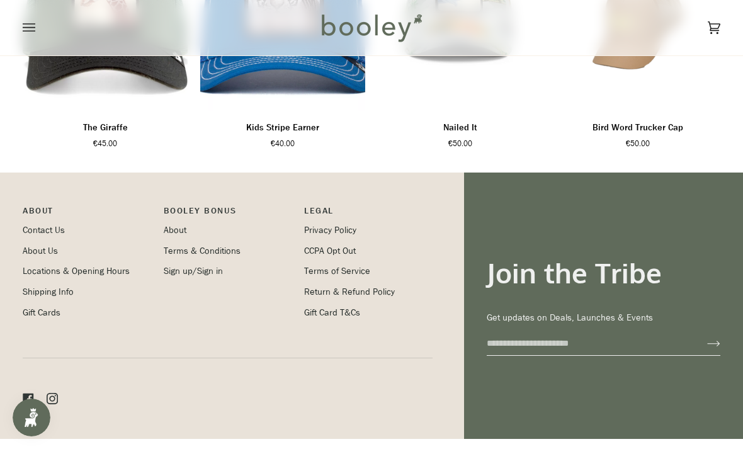
scroll to position [876, 0]
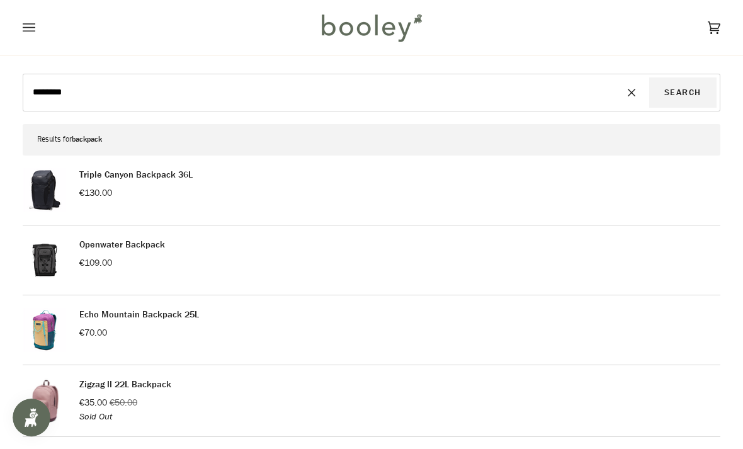
scroll to position [23, 0]
click at [37, 26] on button "Open menu" at bounding box center [42, 27] width 38 height 55
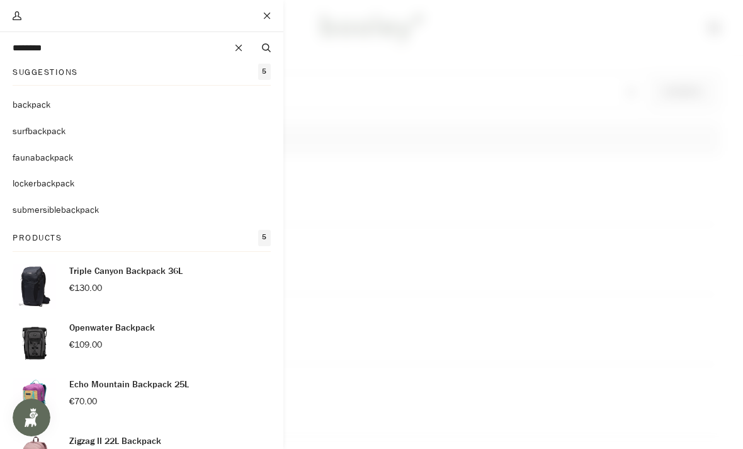
click at [266, 48] on button "Search" at bounding box center [266, 48] width 34 height 14
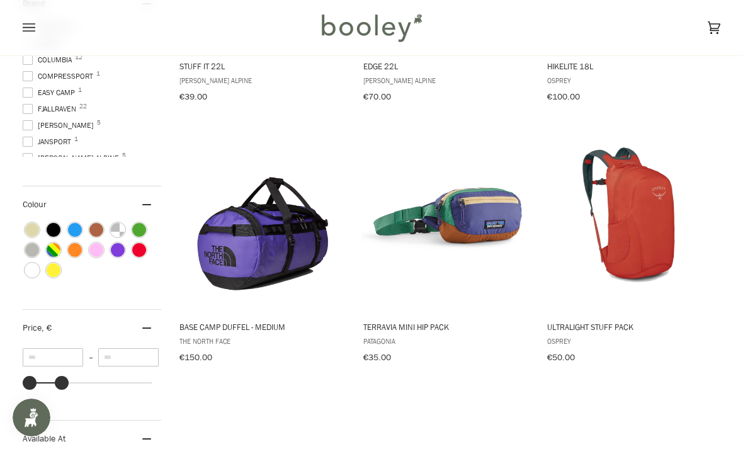
scroll to position [625, 0]
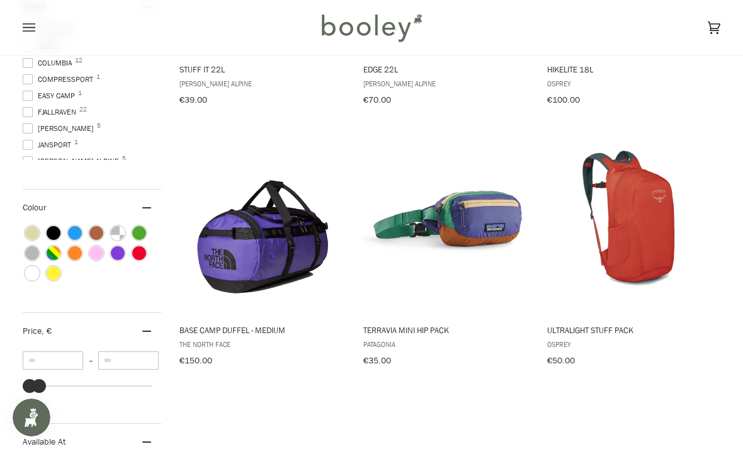
type input "**"
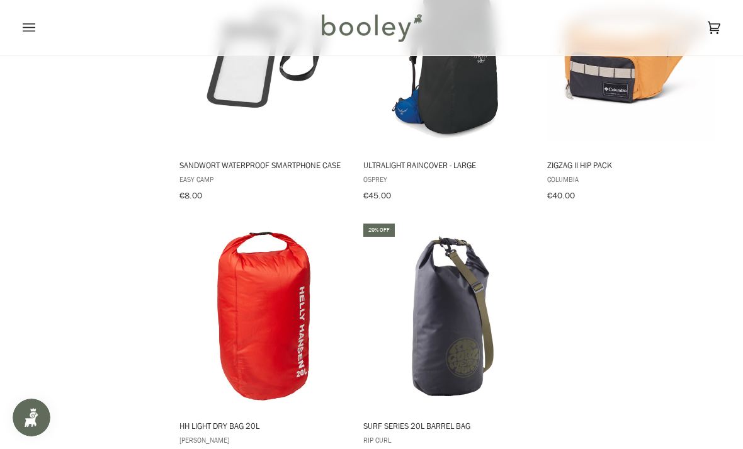
scroll to position [1679, 0]
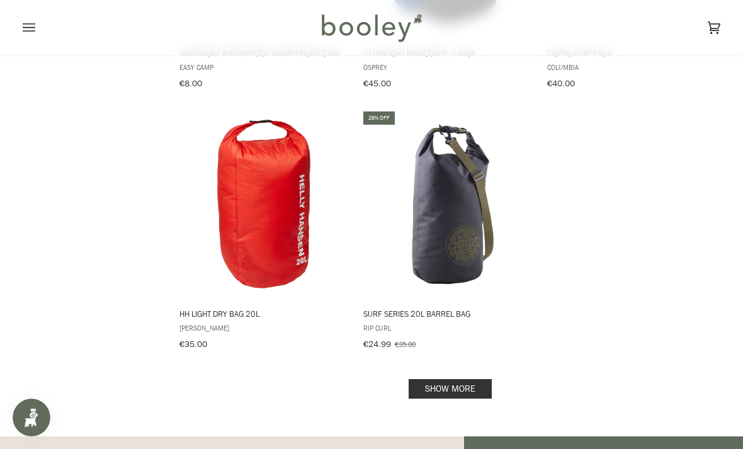
click at [481, 379] on link "Show more" at bounding box center [449, 389] width 83 height 20
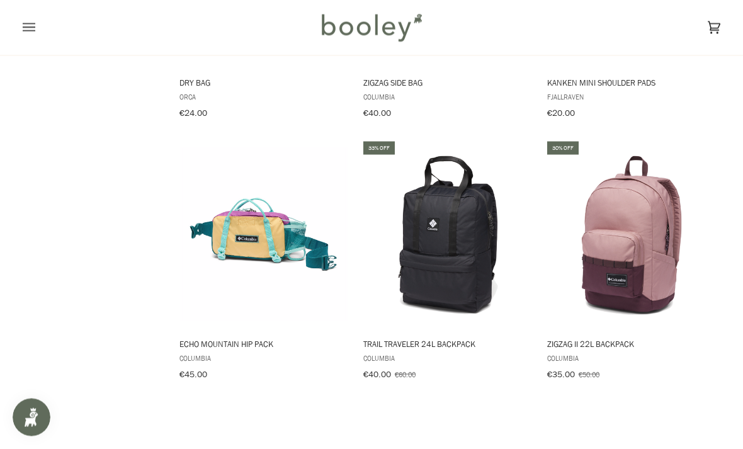
scroll to position [2190, 0]
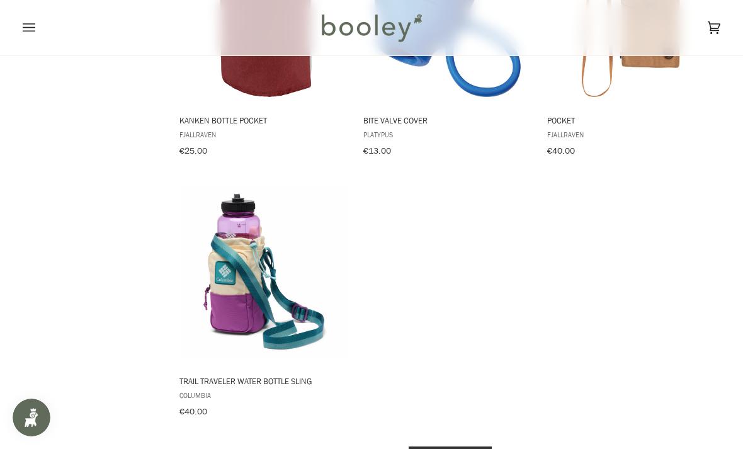
click at [476, 446] on link "Show more" at bounding box center [449, 456] width 83 height 20
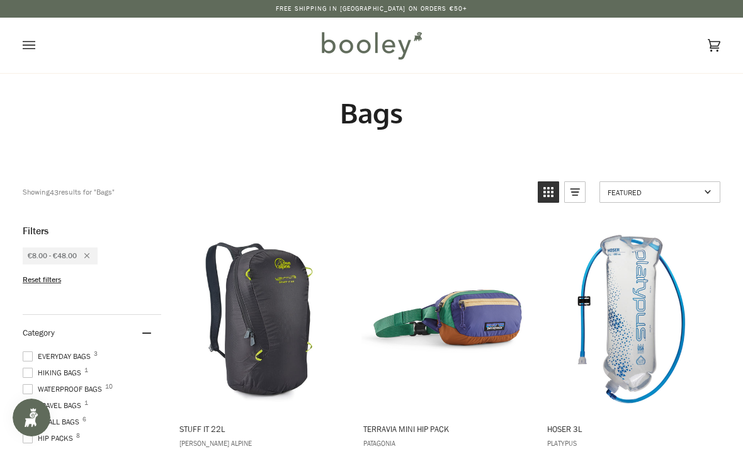
click at [28, 41] on icon "Open menu" at bounding box center [29, 45] width 13 height 19
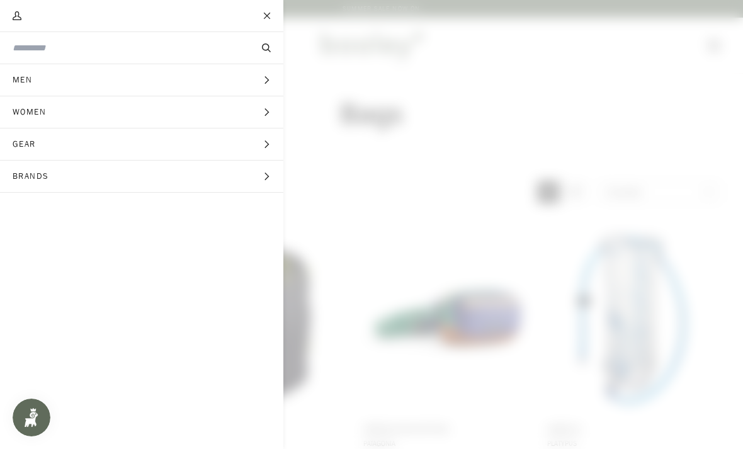
click at [249, 169] on button "Brands Expand menu" at bounding box center [141, 176] width 283 height 32
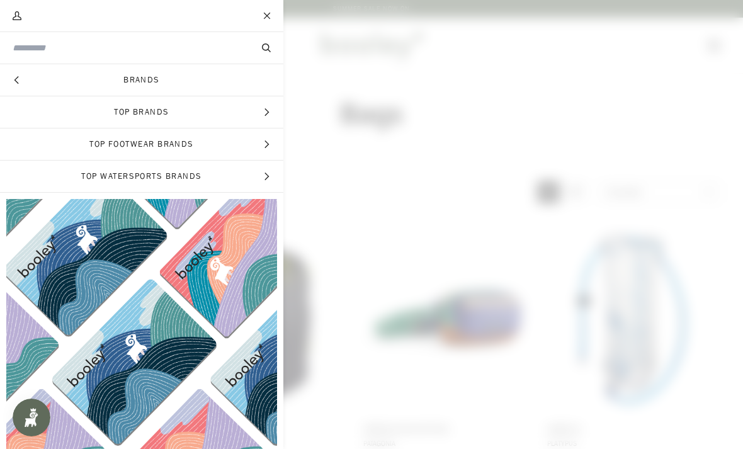
click at [266, 115] on icon "Main menu" at bounding box center [266, 112] width 4 height 8
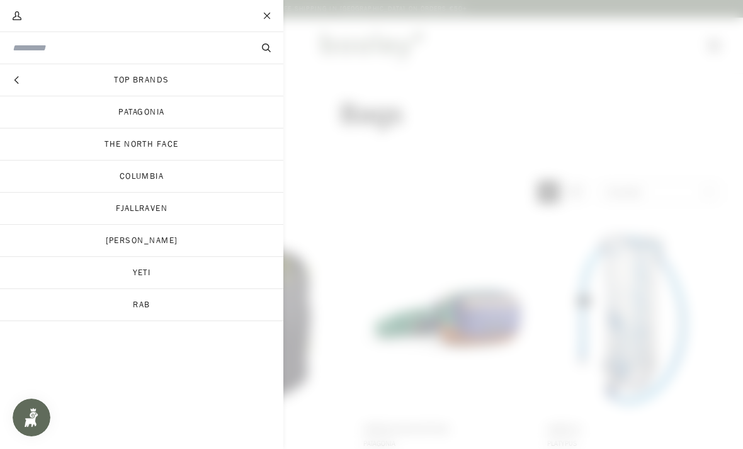
click at [223, 181] on link "Columbia" at bounding box center [141, 175] width 283 height 31
click at [18, 81] on icon "Main menu" at bounding box center [17, 80] width 8 height 8
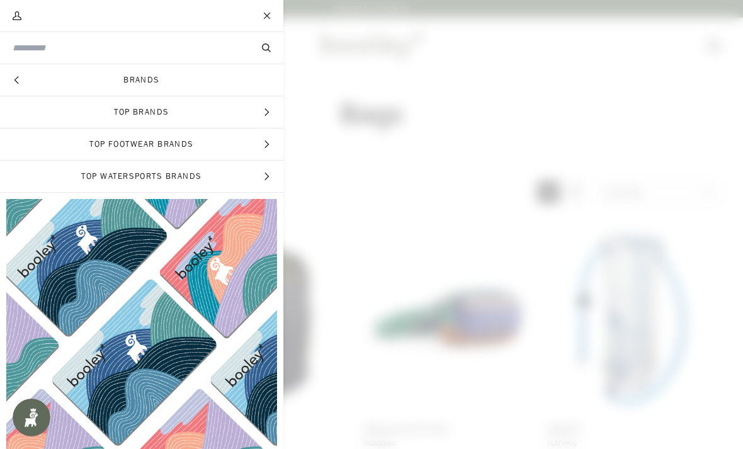
click at [17, 71] on button "Hide menu" at bounding box center [15, 79] width 31 height 31
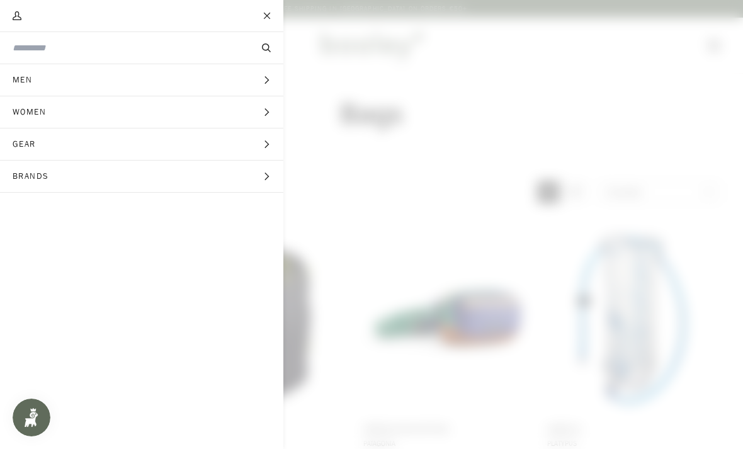
click at [271, 179] on button "Brands Expand menu" at bounding box center [141, 176] width 283 height 32
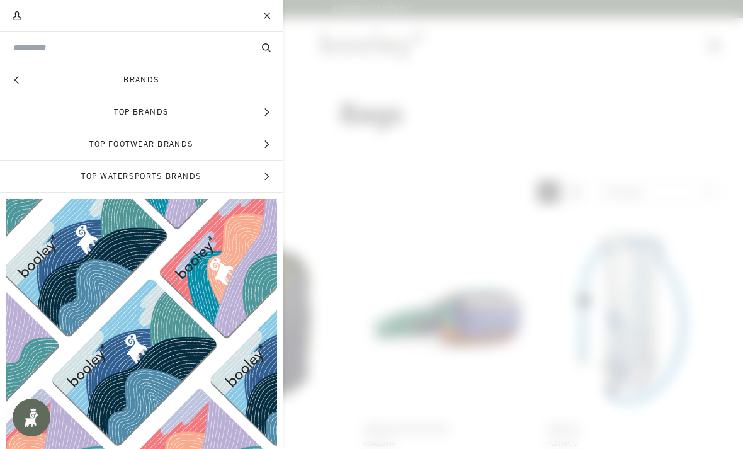
click at [10, 75] on button "Hide menu" at bounding box center [15, 79] width 31 height 31
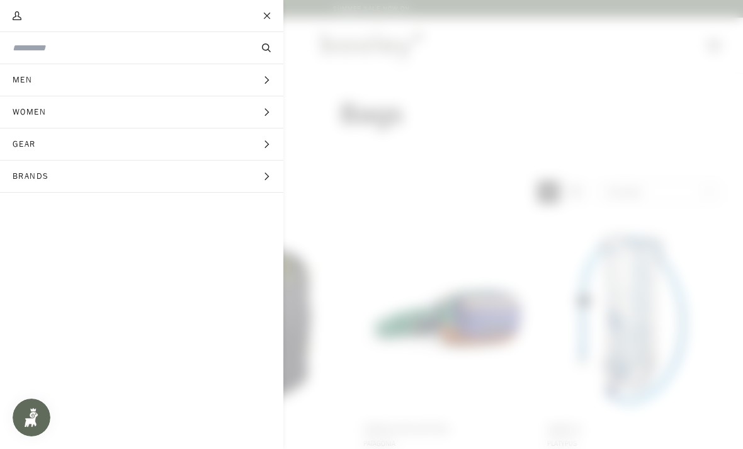
click at [159, 172] on button "Brands Expand menu" at bounding box center [141, 176] width 283 height 32
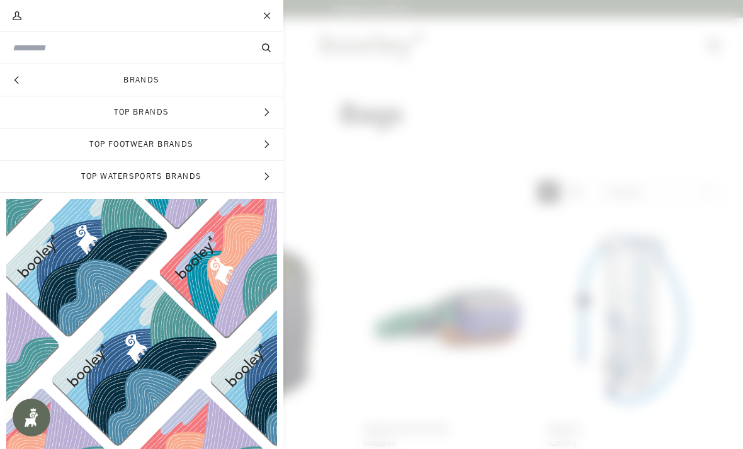
click at [22, 68] on button "Hide menu" at bounding box center [15, 79] width 31 height 31
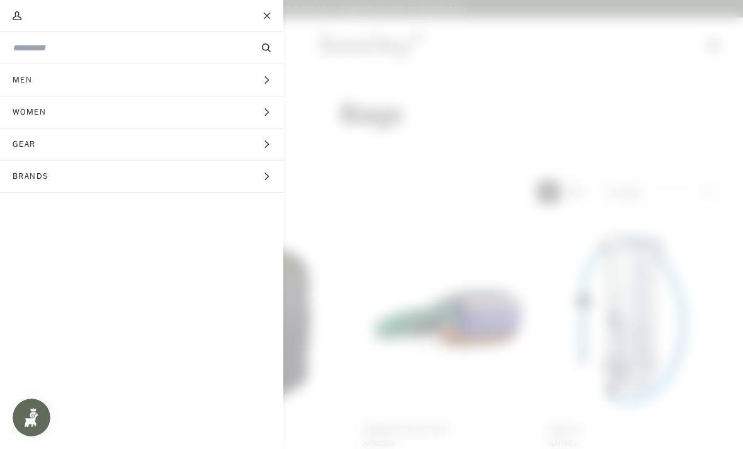
click at [267, 135] on button "Gear Expand menu" at bounding box center [141, 144] width 283 height 32
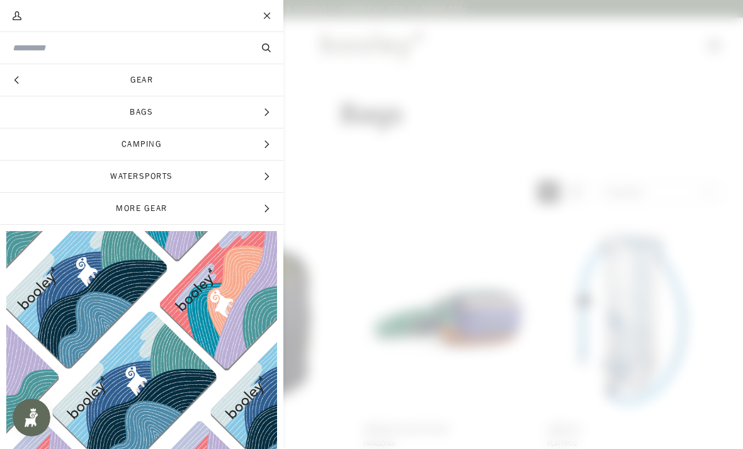
click at [259, 214] on span "More Gear" at bounding box center [141, 208] width 283 height 31
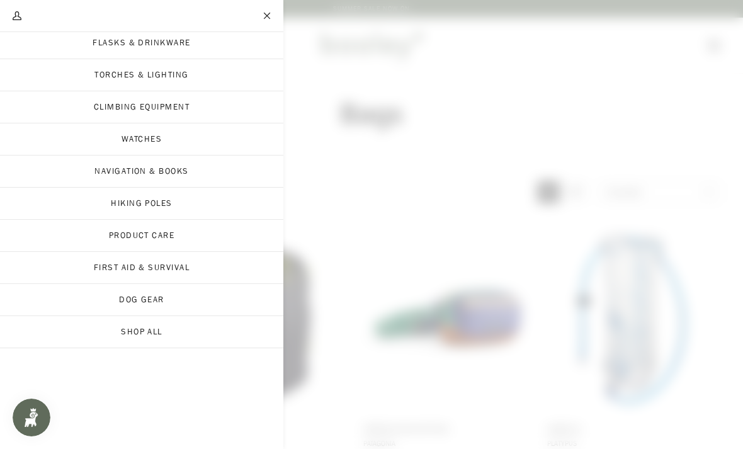
scroll to position [69, 0]
click at [162, 322] on link "Shop All" at bounding box center [141, 331] width 283 height 31
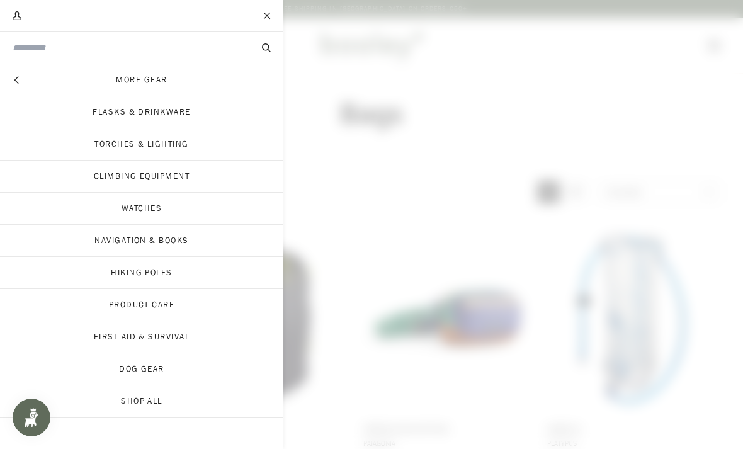
scroll to position [-1, 0]
click at [15, 76] on icon "Main menu" at bounding box center [17, 80] width 8 height 8
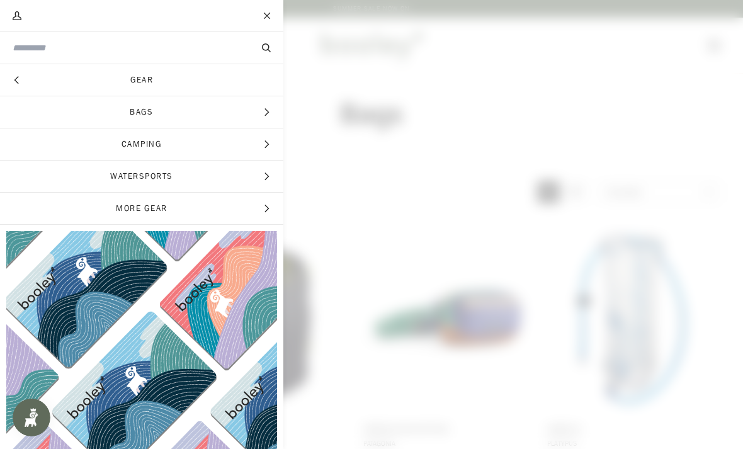
click at [16, 79] on icon "Main menu" at bounding box center [16, 80] width 4 height 8
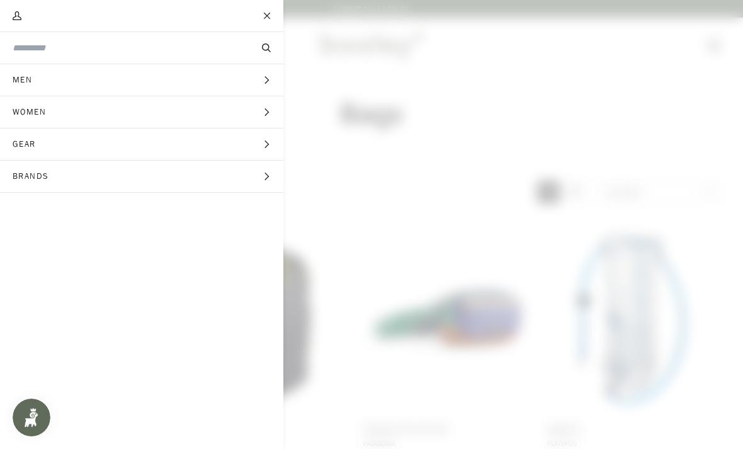
click at [71, 42] on input "Search our store" at bounding box center [121, 48] width 216 height 13
click at [266, 48] on button "Search" at bounding box center [266, 48] width 34 height 14
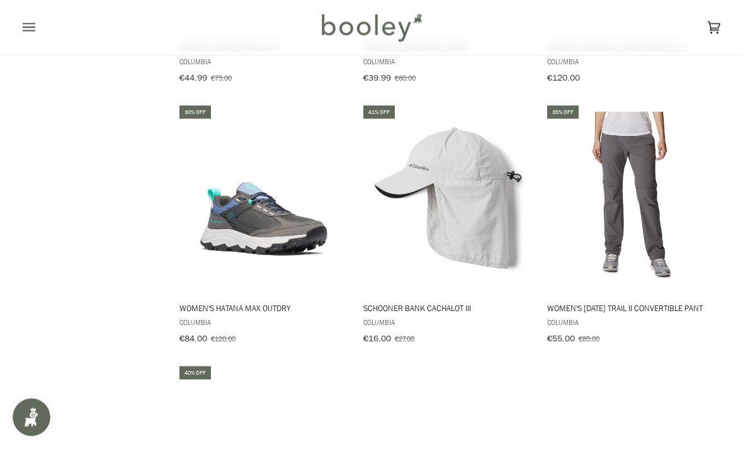
scroll to position [1421, 0]
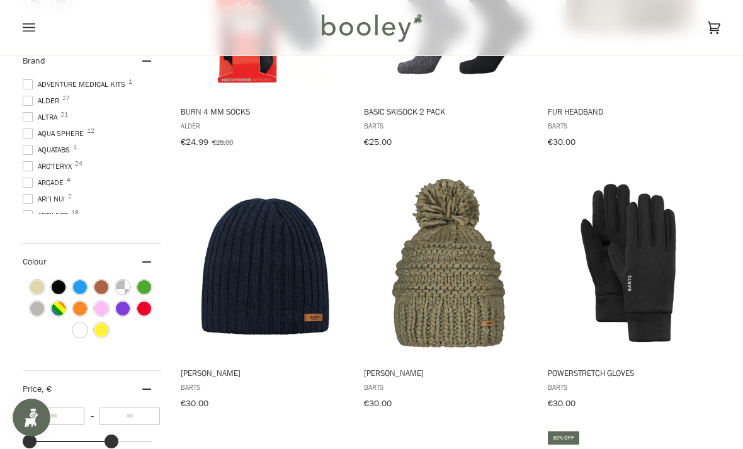
scroll to position [560, 0]
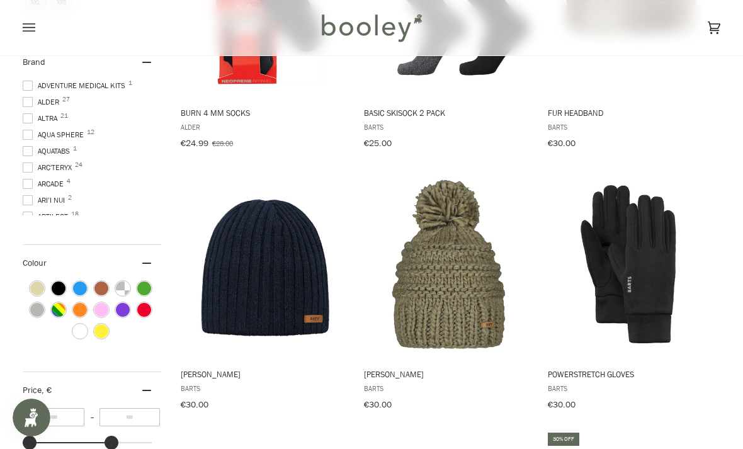
type input "****"
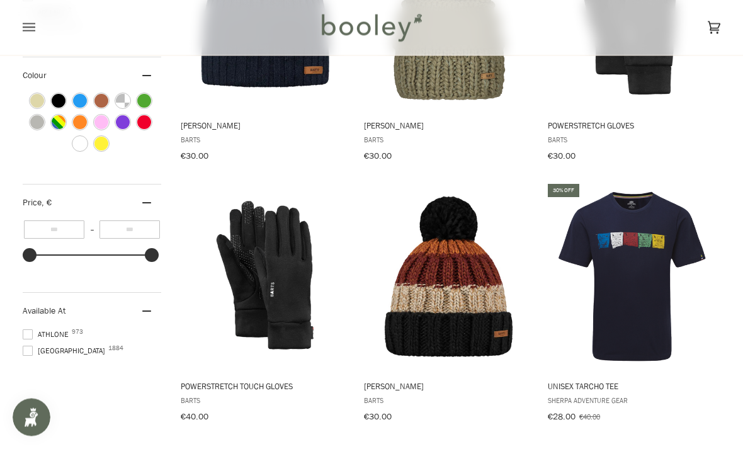
scroll to position [809, 0]
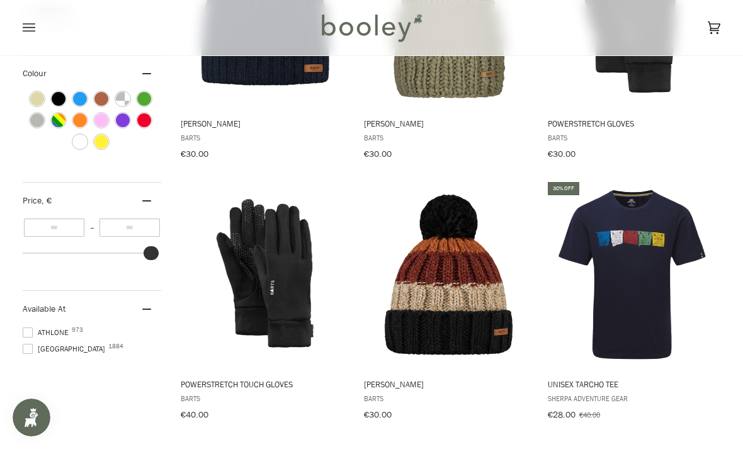
type input "****"
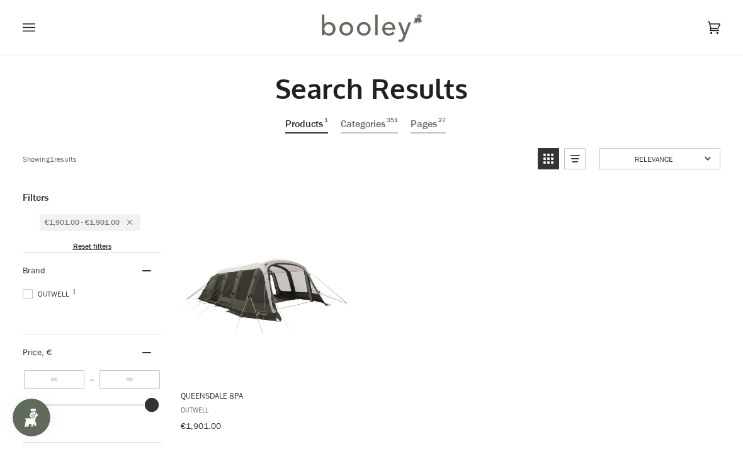
scroll to position [21, 0]
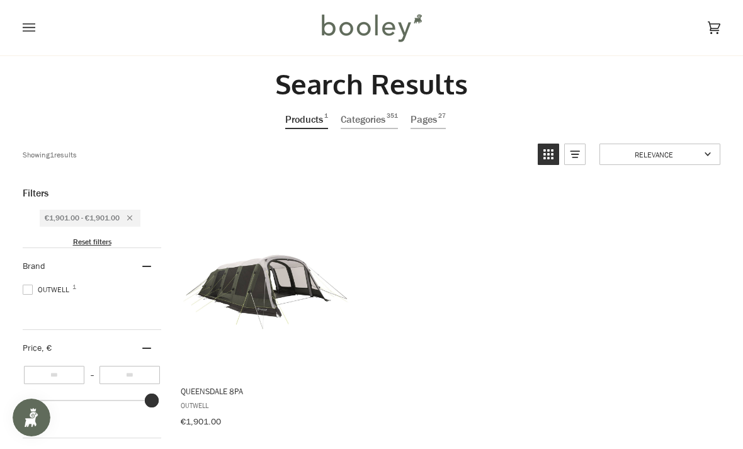
click at [25, 402] on div "€1.9k €1.9k €0 €475 €951 €1.4k €1.9k" at bounding box center [92, 399] width 138 height 30
click at [23, 408] on div "€1.9k €1.9k €0 €475 €951 €1.4k €1.9k" at bounding box center [92, 399] width 138 height 30
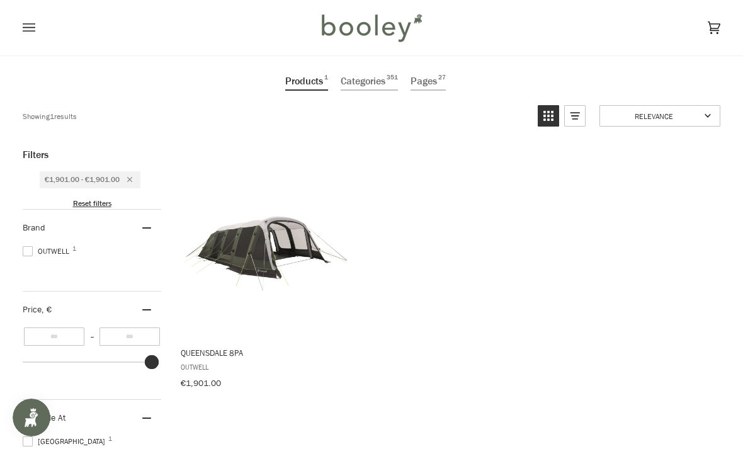
scroll to position [59, 0]
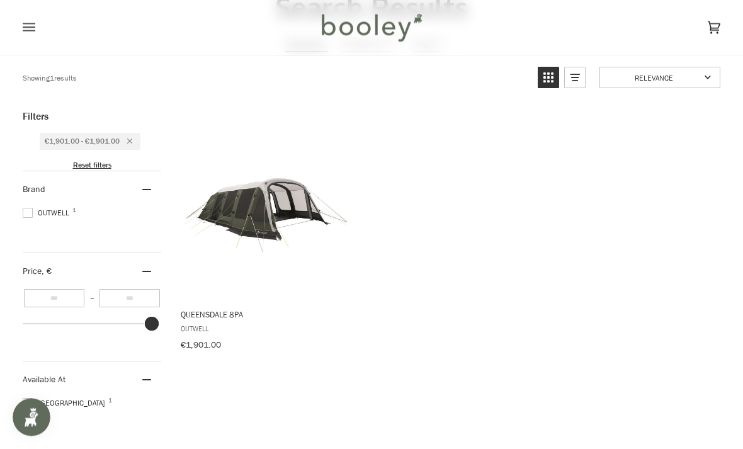
scroll to position [93, 0]
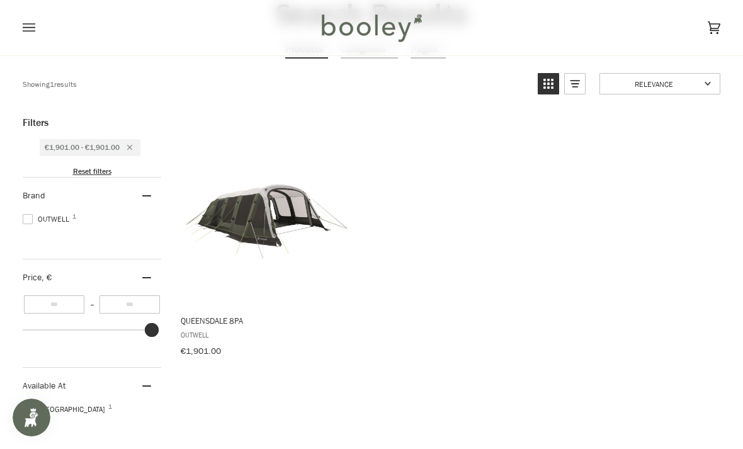
click at [35, 327] on div "€1.9k €1.9k €0 €475 €951 €1.4k €1.9k" at bounding box center [92, 328] width 138 height 30
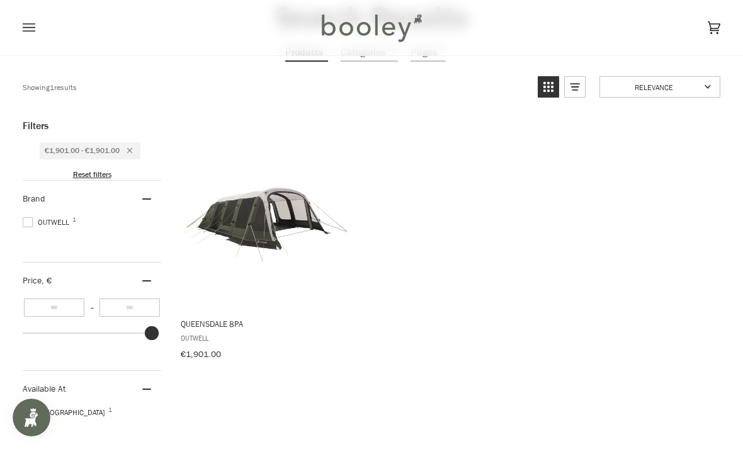
scroll to position [74, 0]
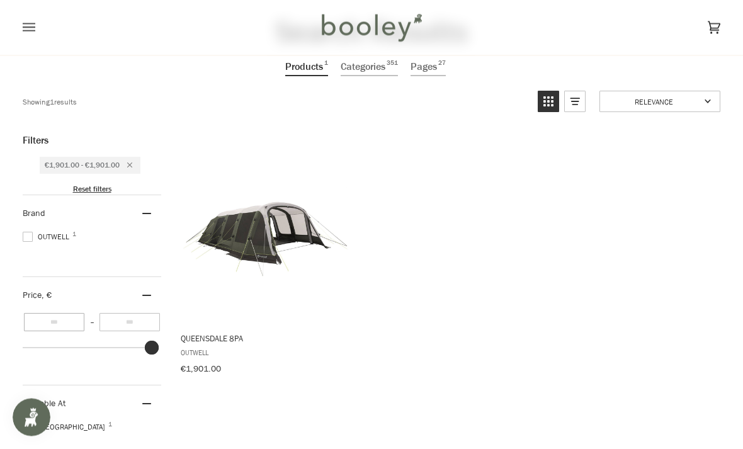
click at [36, 322] on input "****" at bounding box center [54, 322] width 60 height 18
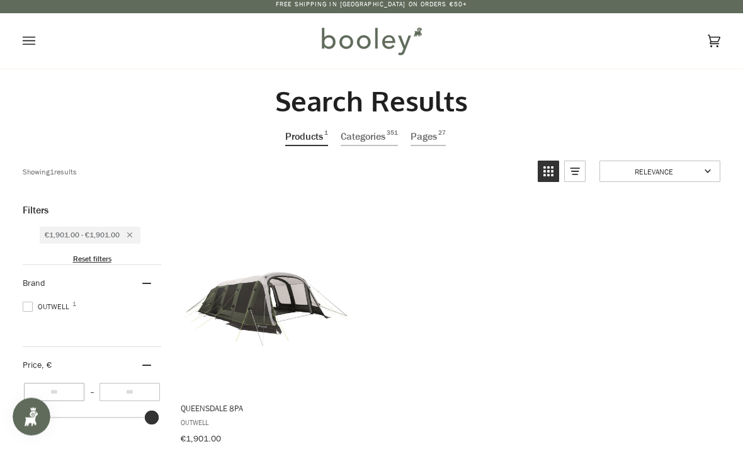
scroll to position [3, 0]
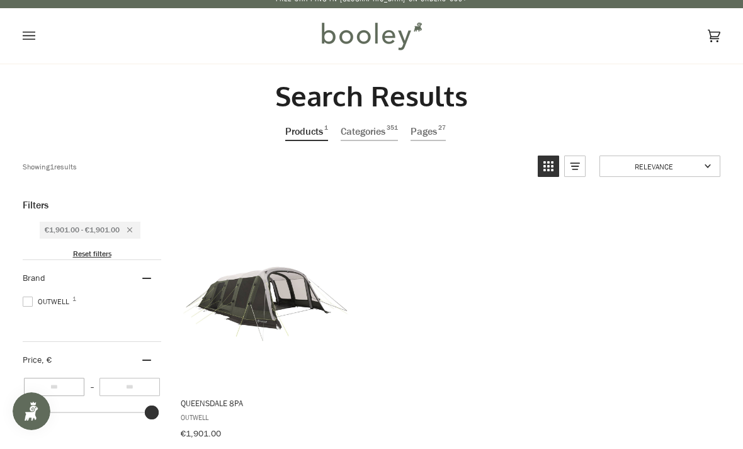
click at [74, 384] on input "****" at bounding box center [54, 393] width 60 height 18
type input "*"
click at [152, 384] on input "****" at bounding box center [129, 393] width 60 height 18
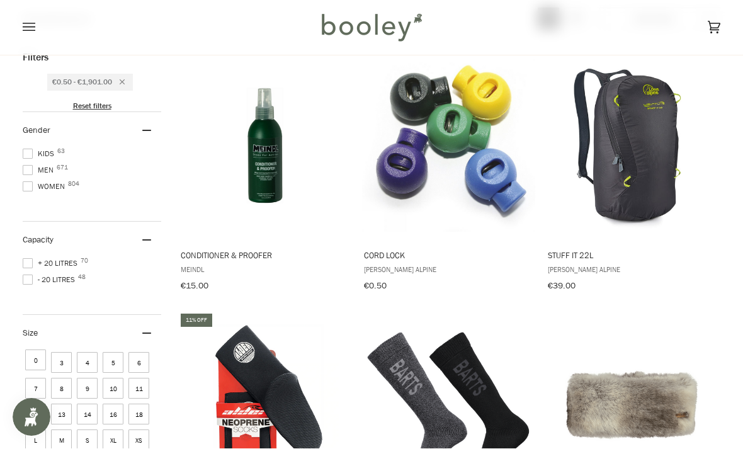
scroll to position [157, 0]
click at [132, 87] on li "€0.50 - €1,901.00" at bounding box center [90, 82] width 86 height 17
click at [123, 81] on icon "Remove filter: 0.5000\\,1901.0000" at bounding box center [122, 81] width 5 height 5
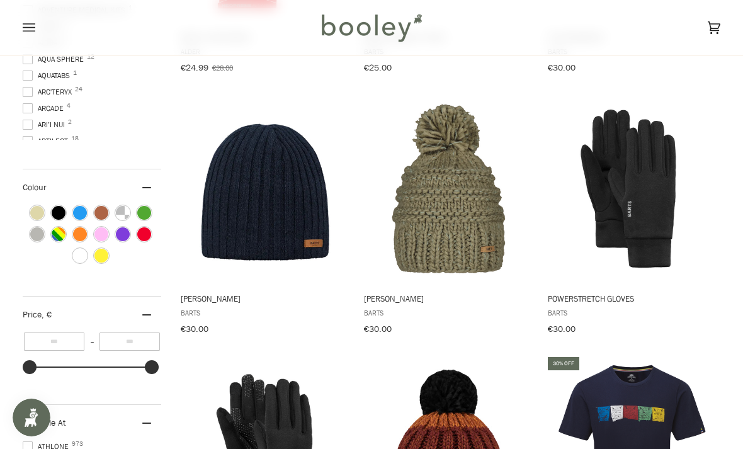
scroll to position [638, 0]
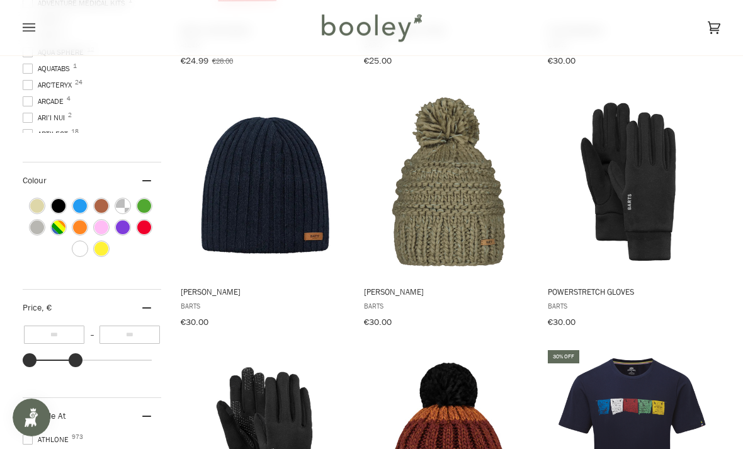
type input "***"
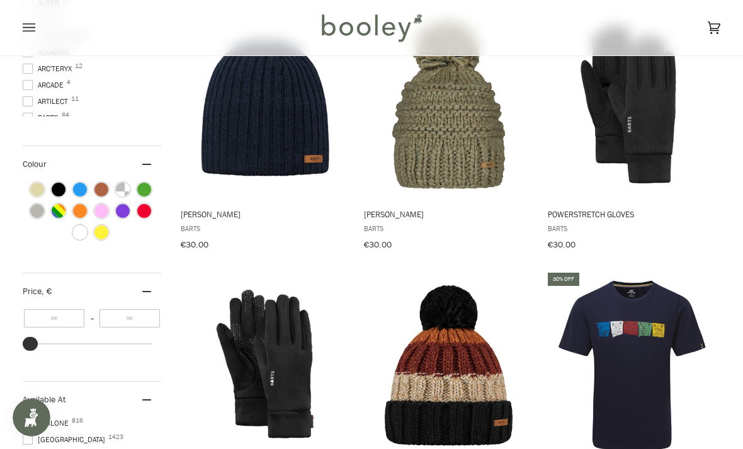
scroll to position [723, 0]
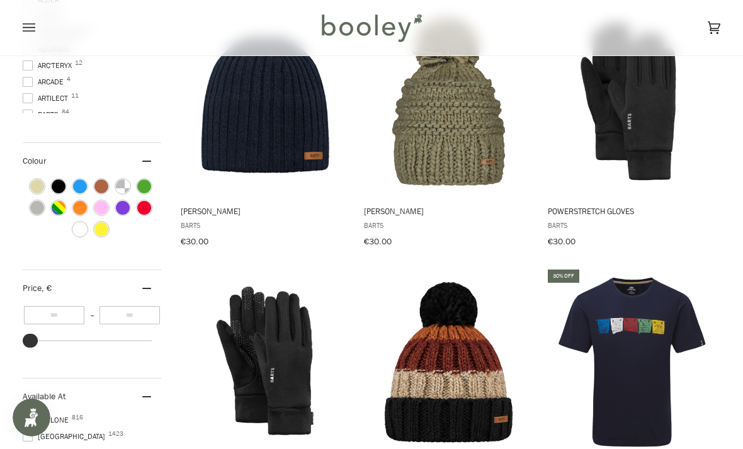
click at [24, 339] on div at bounding box center [31, 341] width 14 height 14
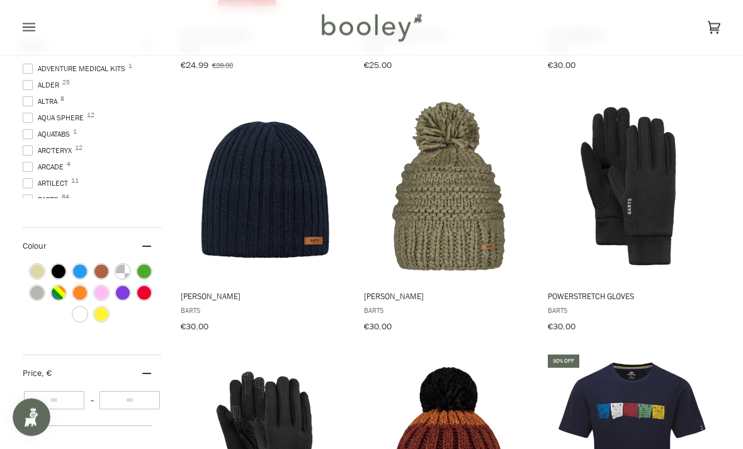
scroll to position [658, 0]
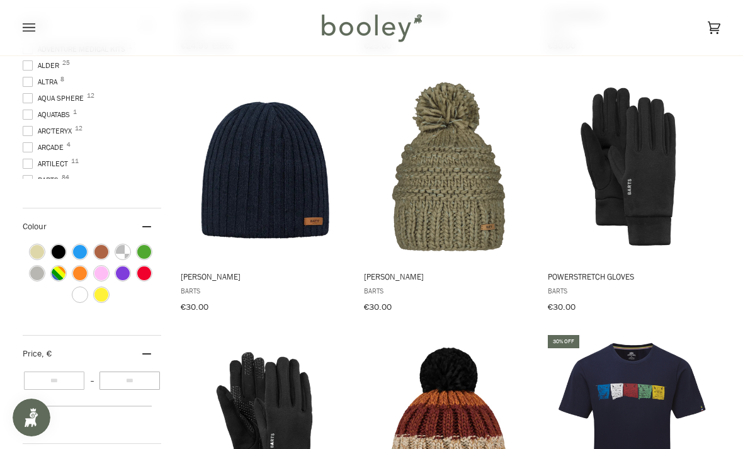
click at [155, 380] on input "***" at bounding box center [129, 380] width 60 height 18
type input "*"
type input "***"
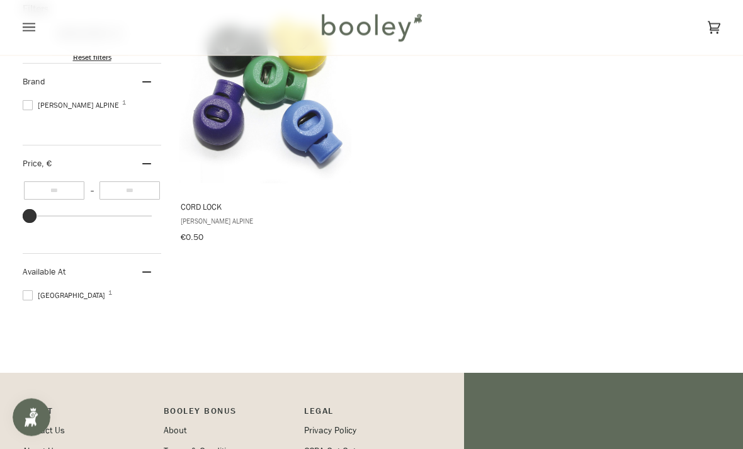
scroll to position [188, 0]
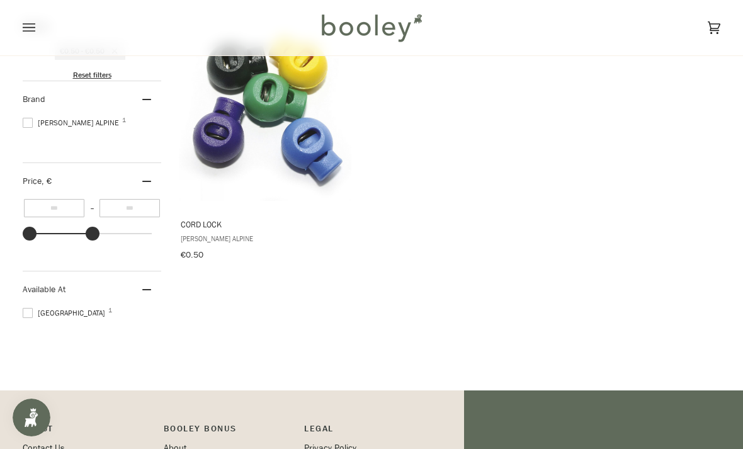
type input "****"
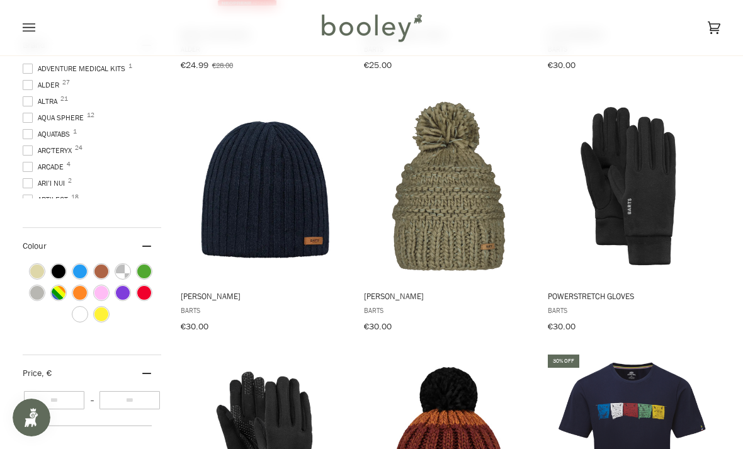
scroll to position [638, 0]
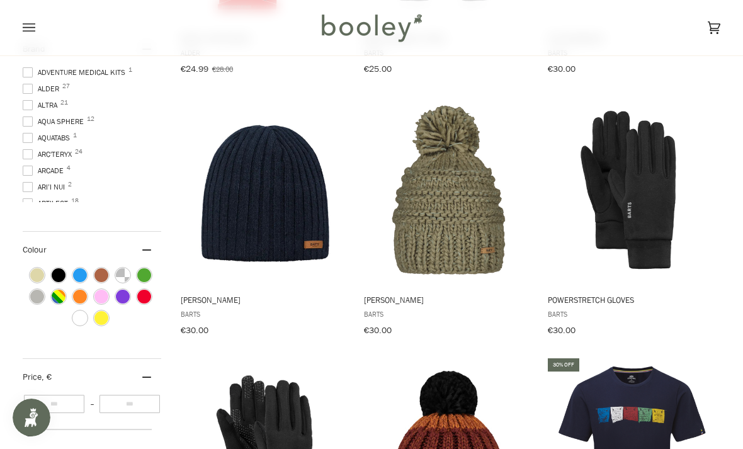
type input "***"
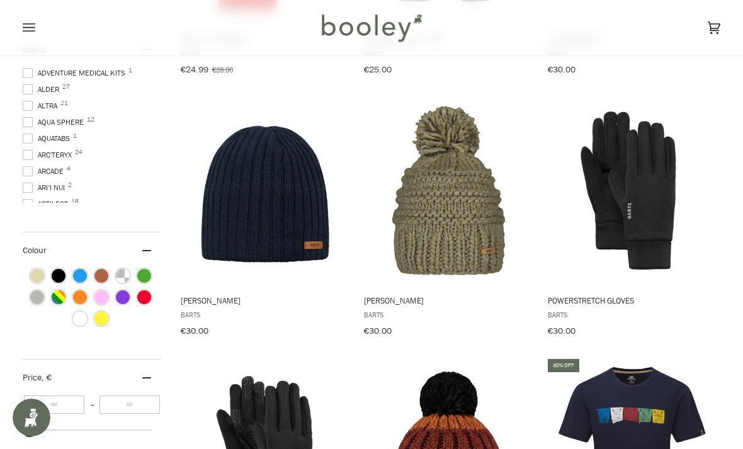
scroll to position [633, 0]
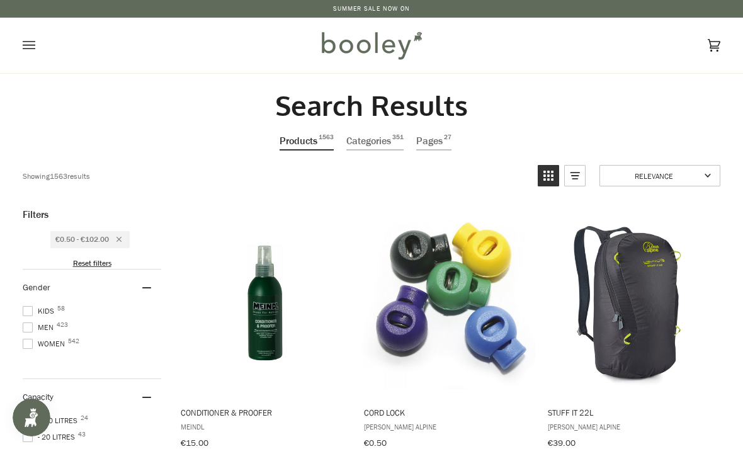
click at [125, 236] on li "€0.50 - €102.00" at bounding box center [89, 239] width 79 height 17
click at [121, 235] on li "€0.50 - €102.00" at bounding box center [89, 239] width 79 height 17
click at [121, 237] on div "Remove filter: 0.5000\\,1901.0000" at bounding box center [115, 239] width 13 height 11
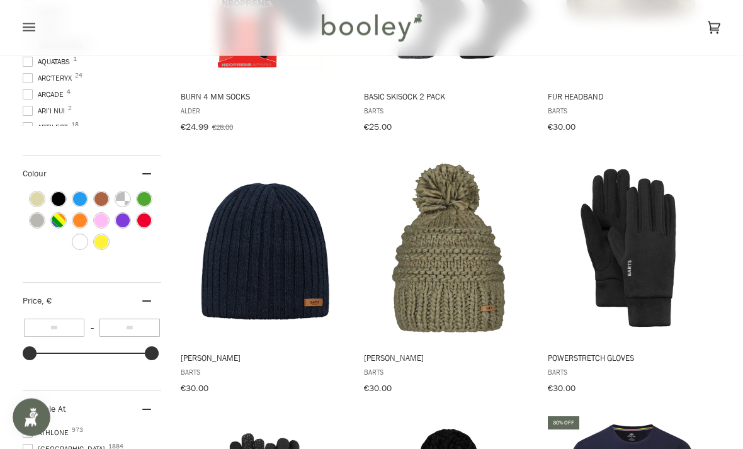
click at [149, 326] on input "****" at bounding box center [129, 328] width 60 height 18
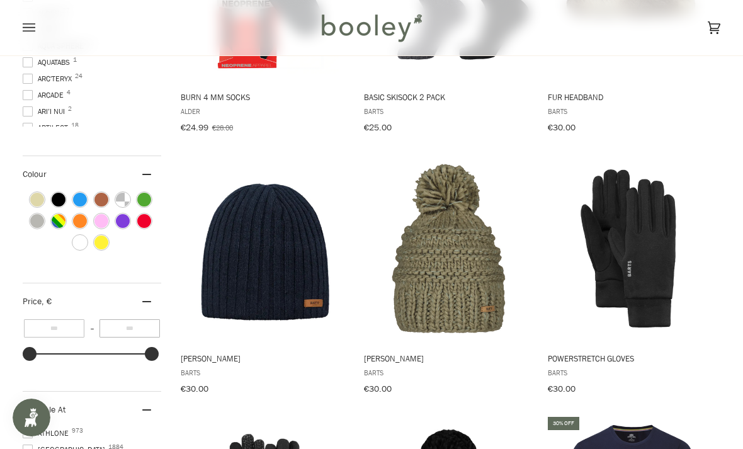
type input "*"
type input "**"
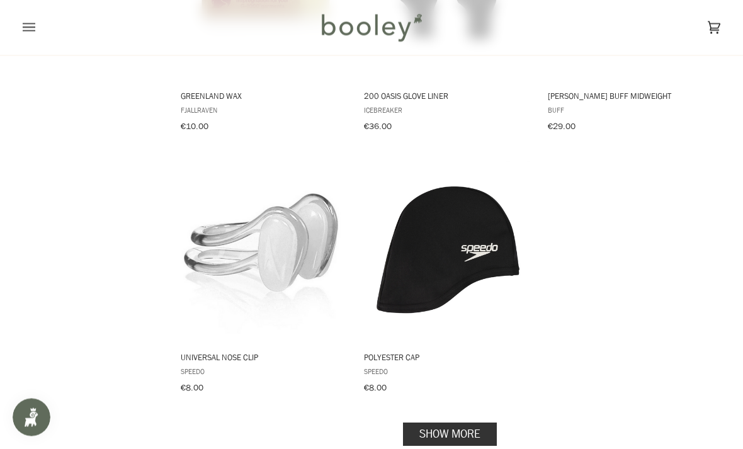
scroll to position [1678, 0]
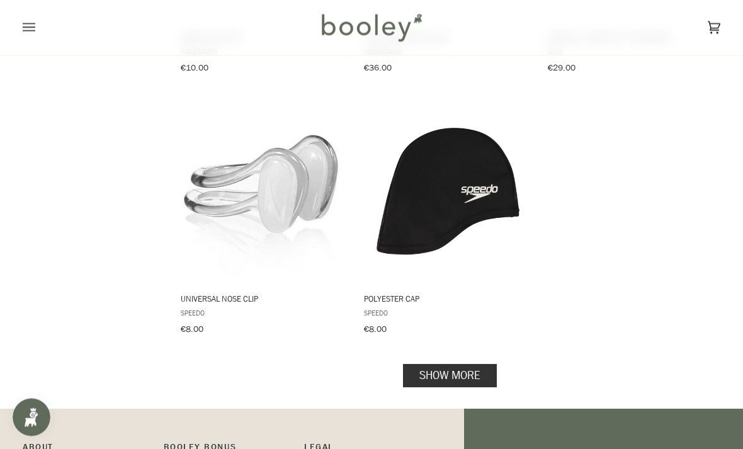
click at [486, 373] on link "Show more" at bounding box center [450, 375] width 94 height 23
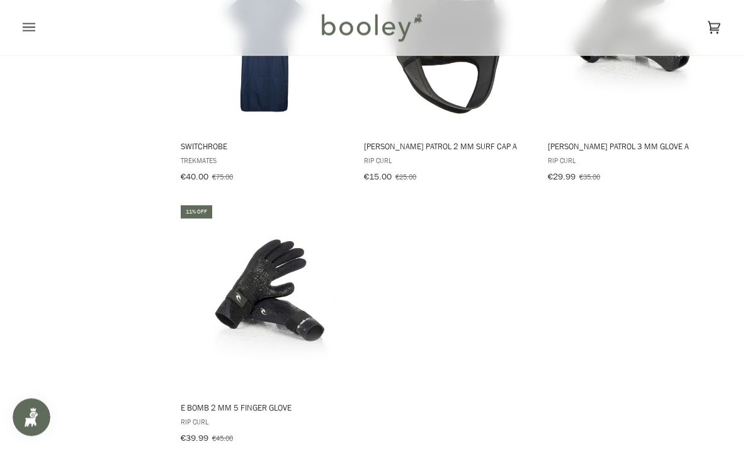
scroll to position [3547, 0]
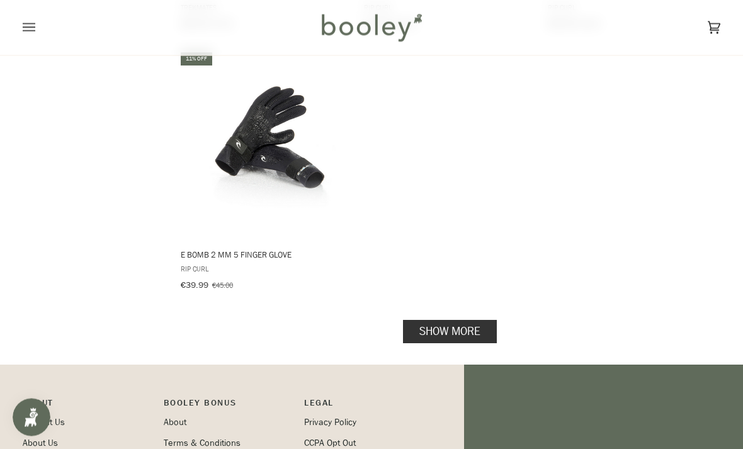
click at [466, 320] on link "Show more" at bounding box center [450, 331] width 94 height 23
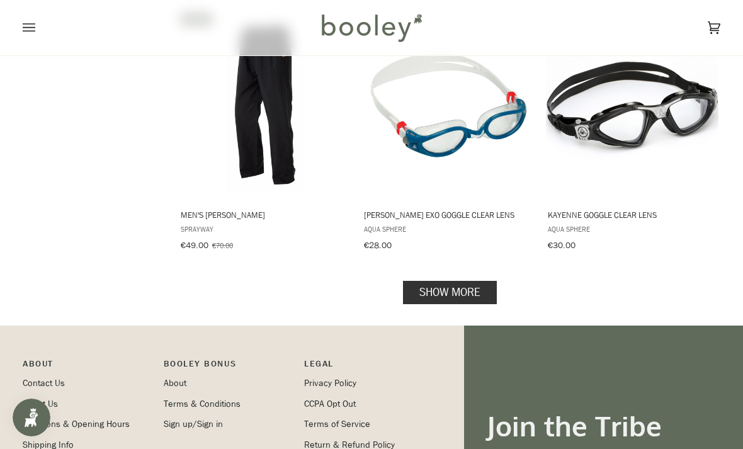
scroll to position [5140, 0]
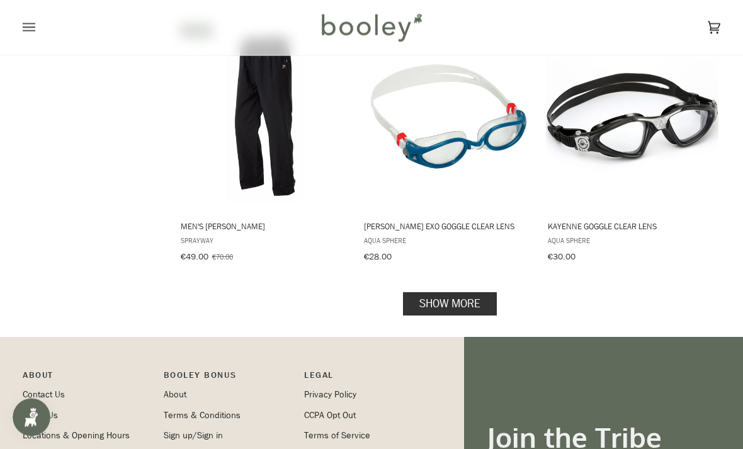
click at [470, 293] on link "Show more" at bounding box center [450, 304] width 94 height 23
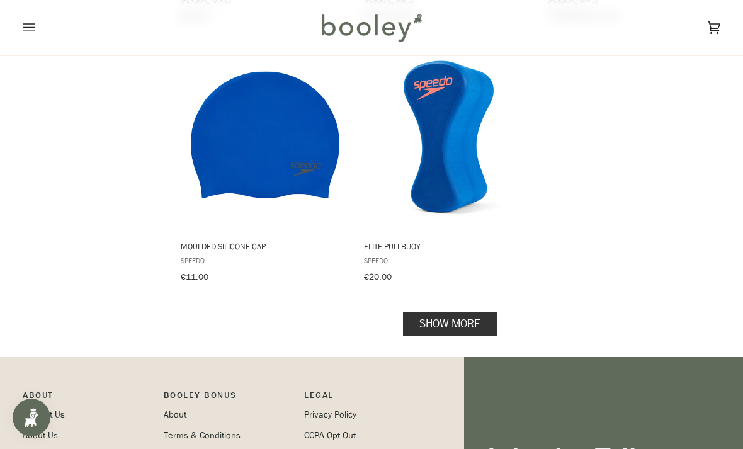
scroll to position [6976, 0]
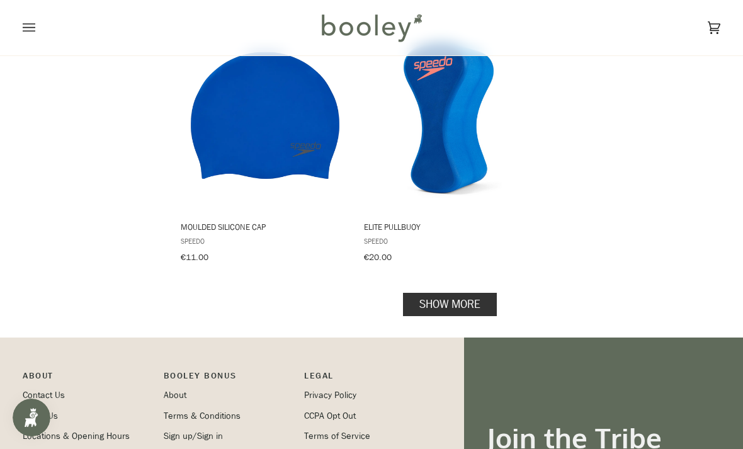
click at [480, 293] on link "Show more" at bounding box center [450, 304] width 94 height 23
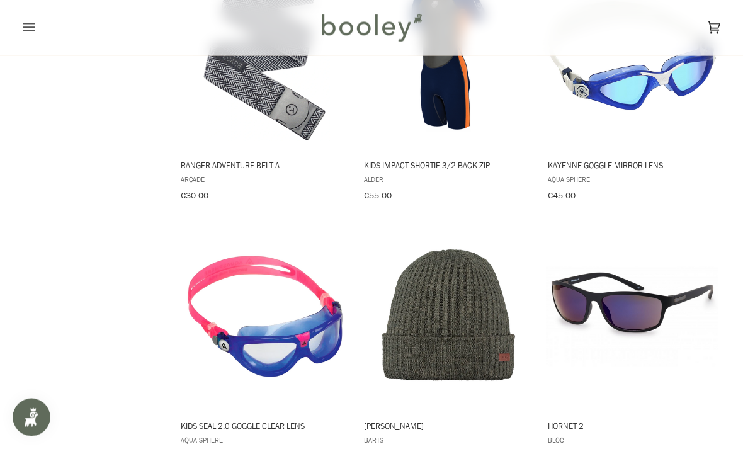
scroll to position [7831, 0]
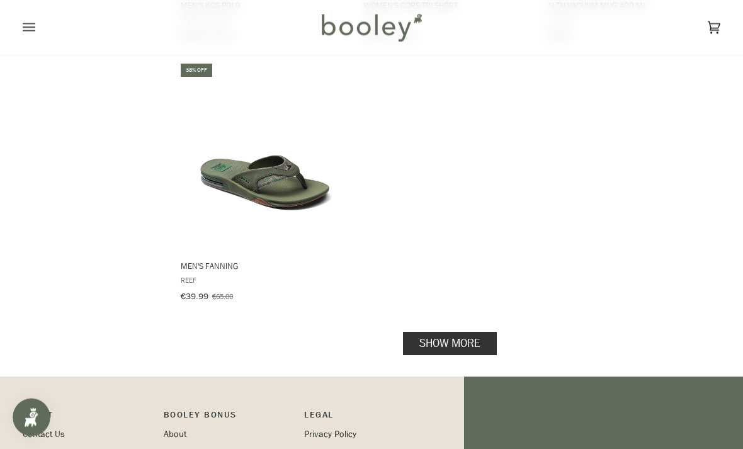
click at [485, 332] on link "Show more" at bounding box center [450, 343] width 94 height 23
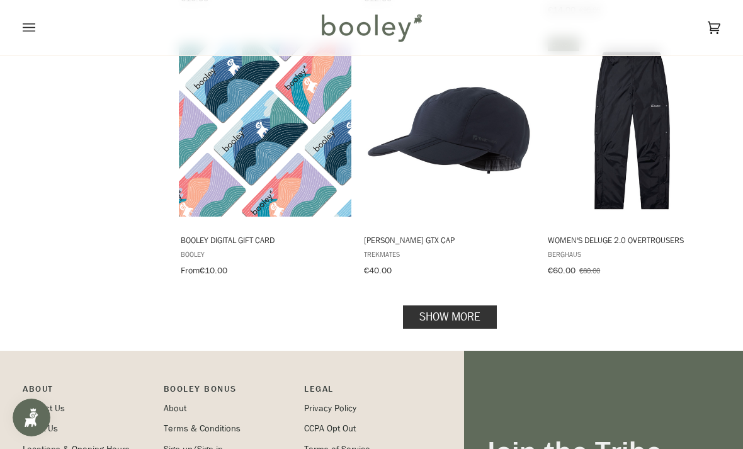
scroll to position [10371, 0]
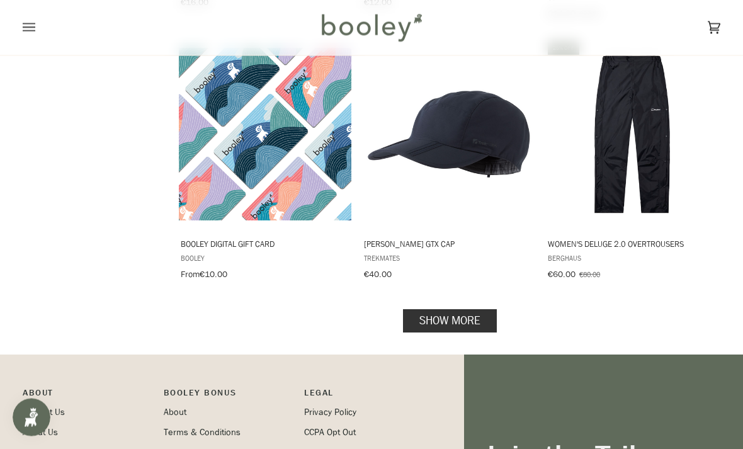
click at [472, 310] on link "Show more" at bounding box center [450, 321] width 94 height 23
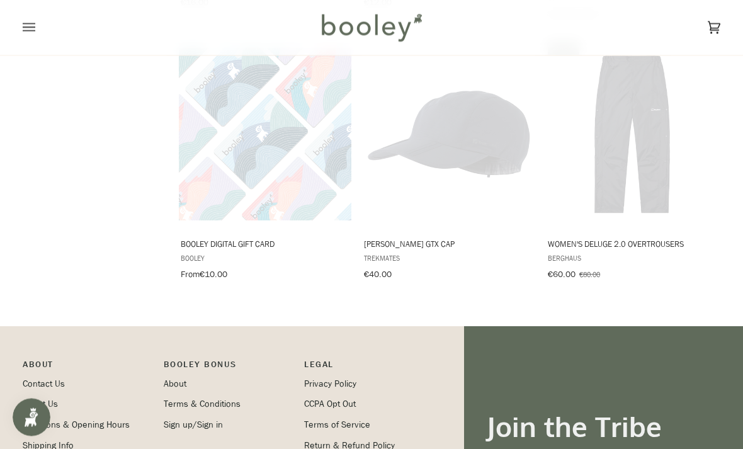
scroll to position [10372, 0]
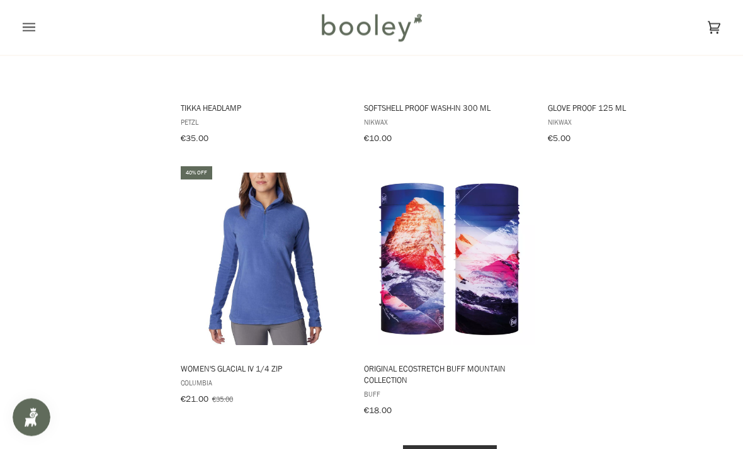
scroll to position [12095, 0]
click at [463, 446] on link "Show more" at bounding box center [450, 457] width 94 height 23
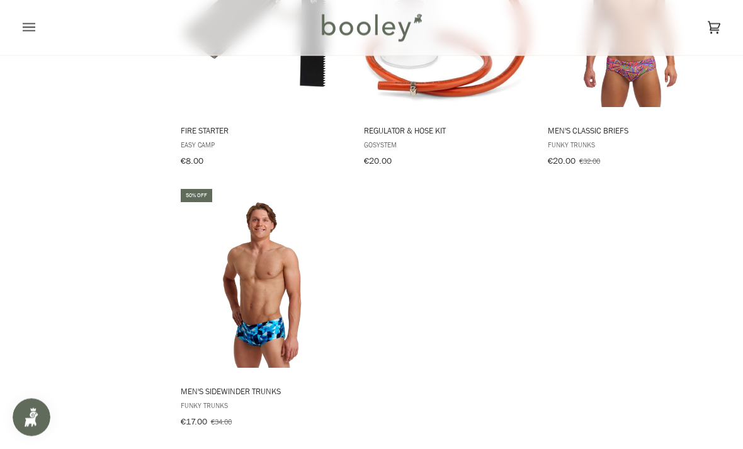
scroll to position [13928, 0]
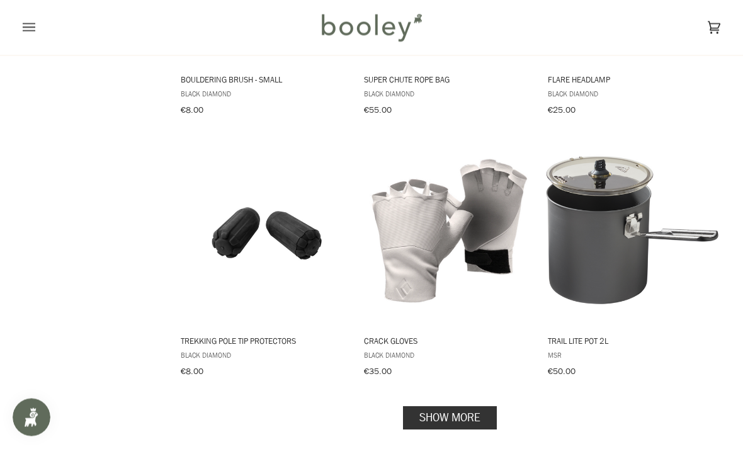
click at [477, 407] on link "Show more" at bounding box center [450, 418] width 94 height 23
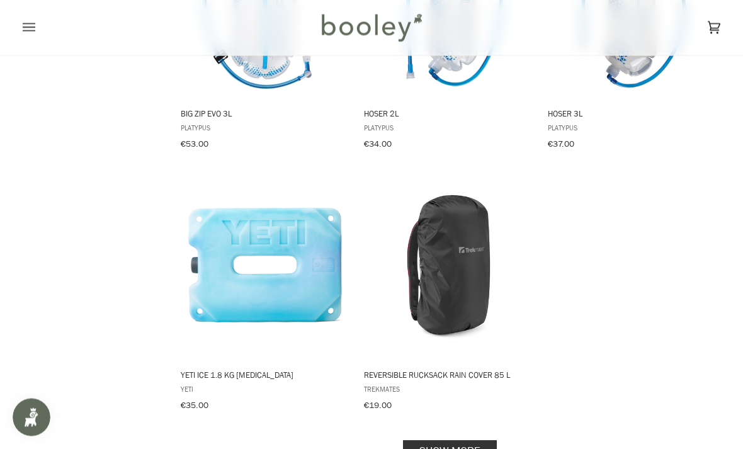
scroll to position [17331, 0]
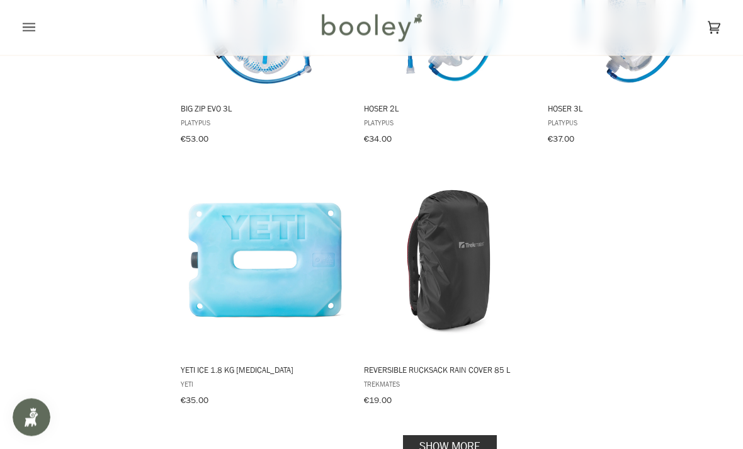
click at [485, 436] on link "Show more" at bounding box center [450, 447] width 94 height 23
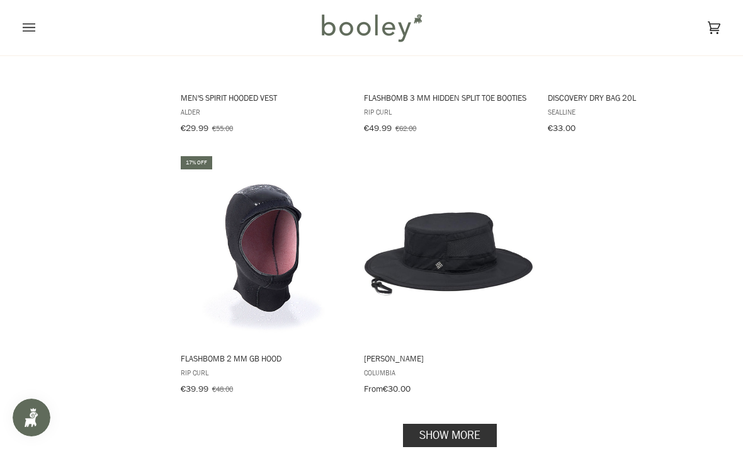
scroll to position [22612, 0]
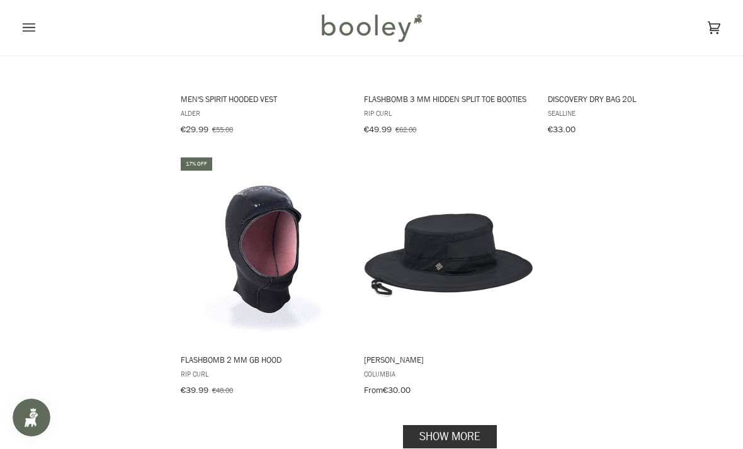
click at [483, 425] on link "Show more" at bounding box center [450, 436] width 94 height 23
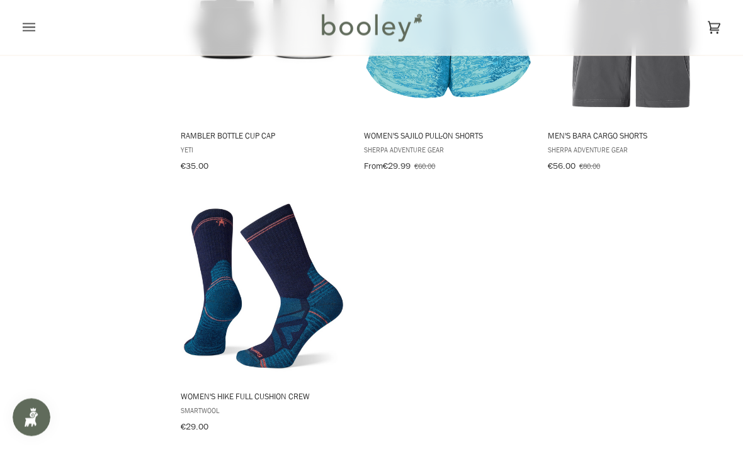
scroll to position [24417, 0]
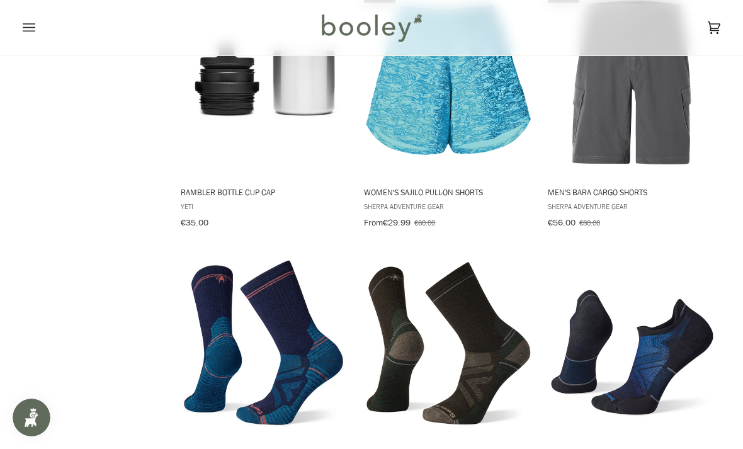
scroll to position [24357, 0]
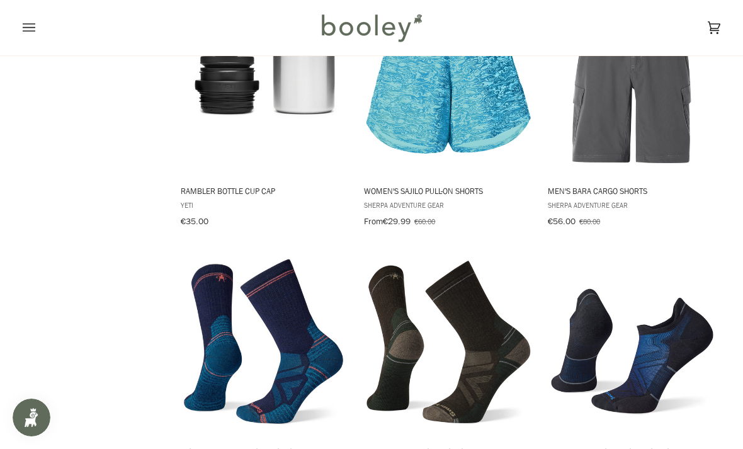
click at [703, 0] on link "Cart €0.00 (0)" at bounding box center [701, 27] width 38 height 55
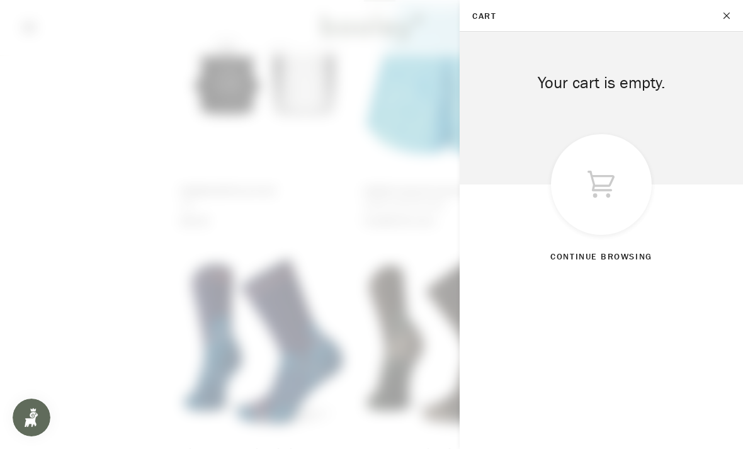
click at [724, 18] on button "Close" at bounding box center [726, 15] width 31 height 31
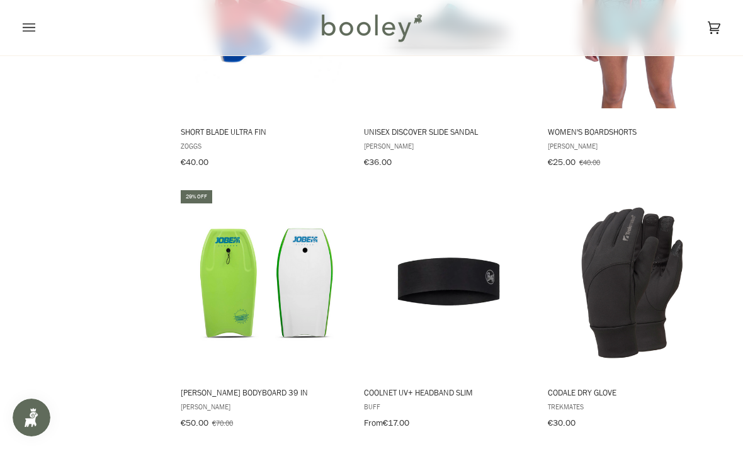
scroll to position [25995, 0]
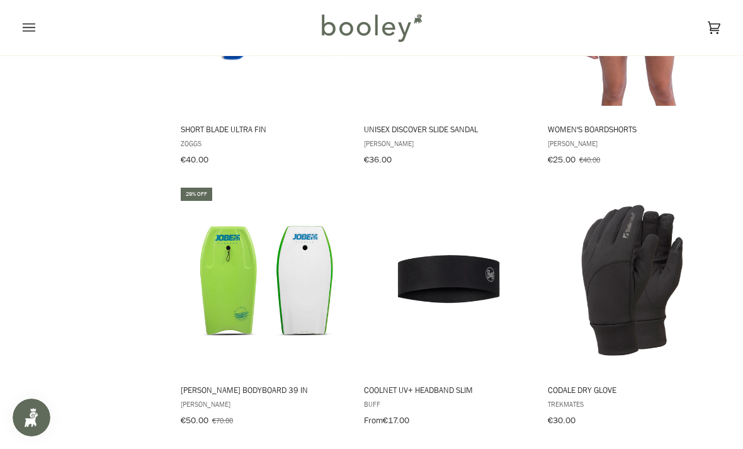
click at [705, 1] on link "Cart €0.00 (0)" at bounding box center [701, 27] width 38 height 55
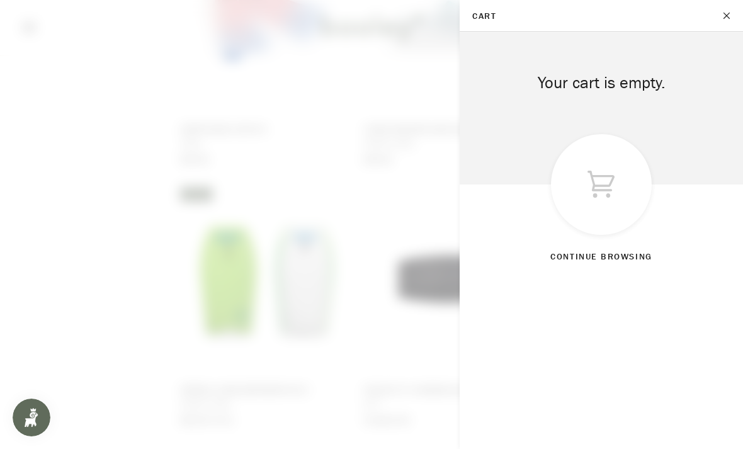
click at [724, 18] on button "Close" at bounding box center [726, 15] width 31 height 31
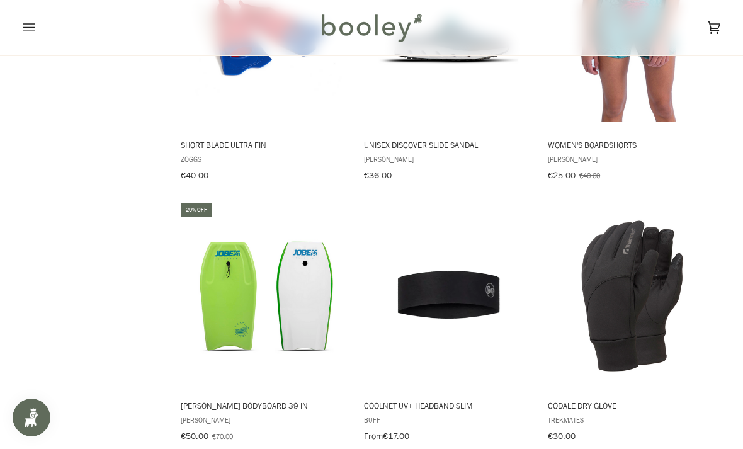
scroll to position [25976, 0]
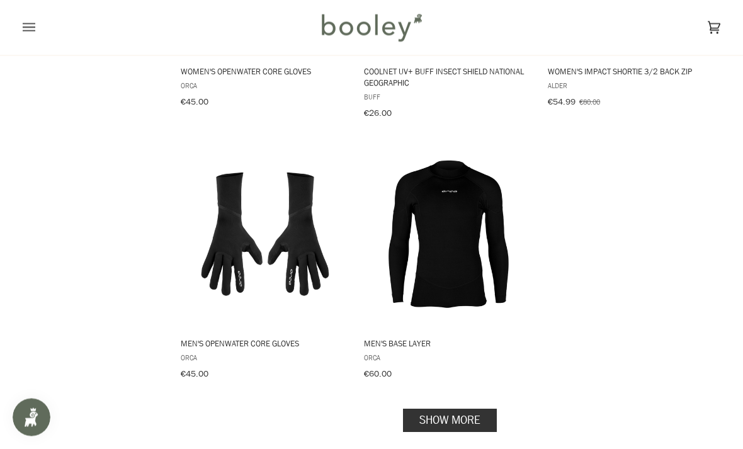
click at [447, 409] on link "Show more" at bounding box center [450, 420] width 94 height 23
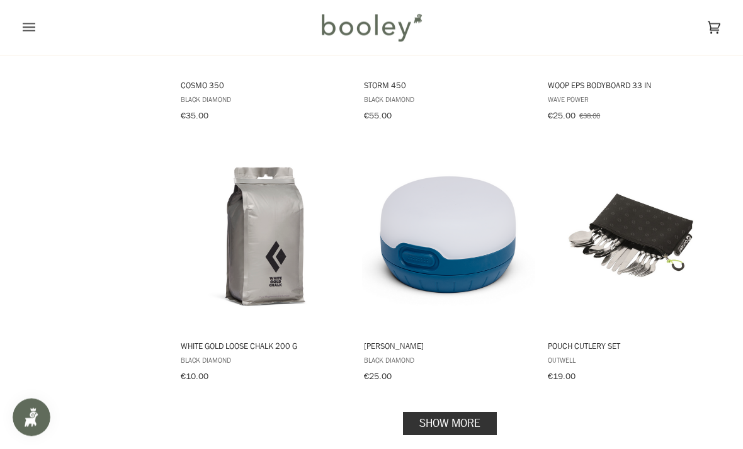
scroll to position [31276, 0]
click at [466, 412] on link "Show more" at bounding box center [450, 423] width 94 height 23
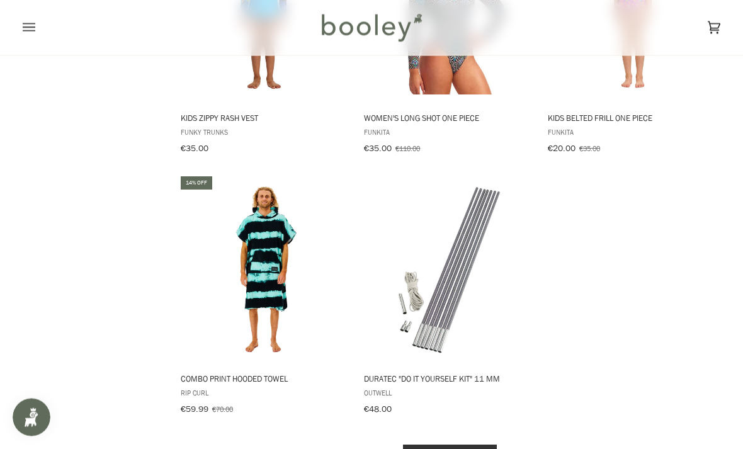
scroll to position [33068, 0]
click at [485, 444] on link "Show more" at bounding box center [450, 455] width 94 height 23
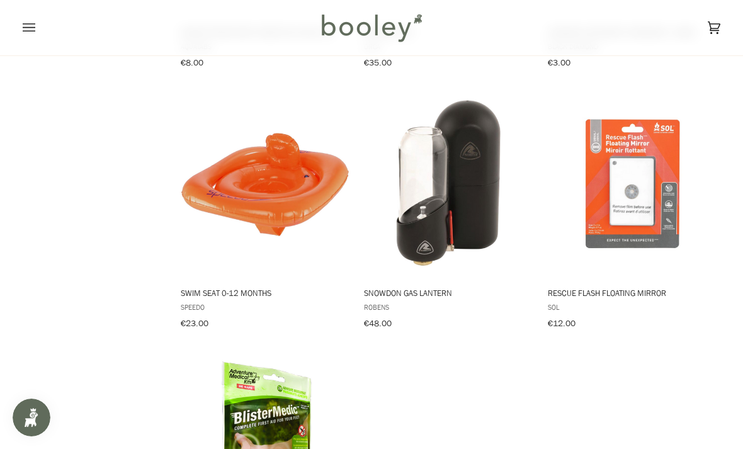
scroll to position [34747, 0]
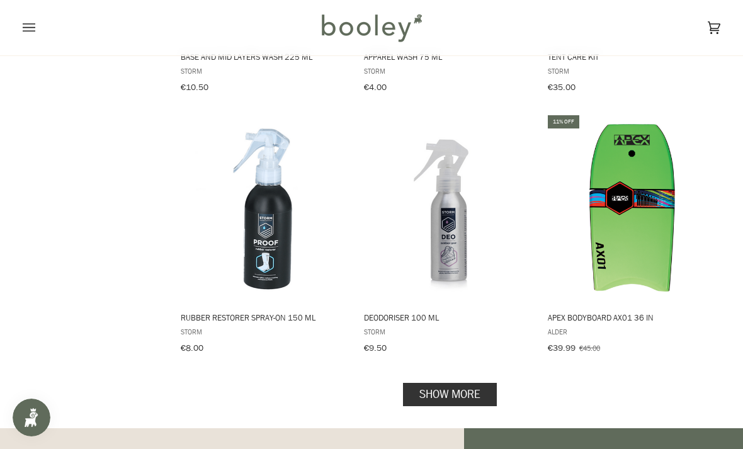
scroll to position [36544, 0]
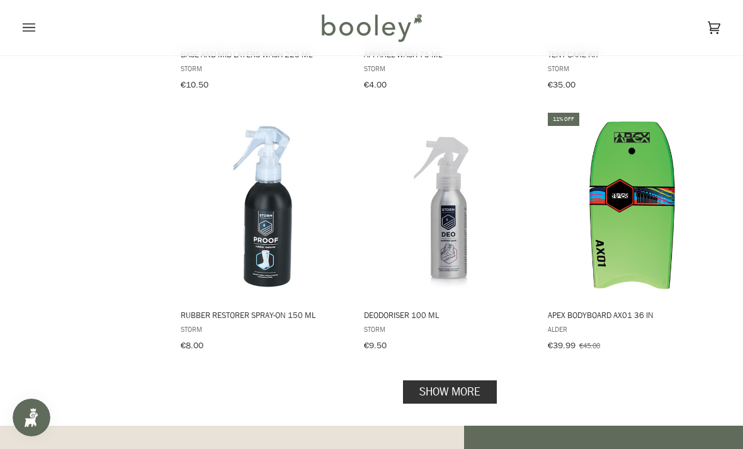
click at [478, 381] on link "Show more" at bounding box center [450, 392] width 94 height 23
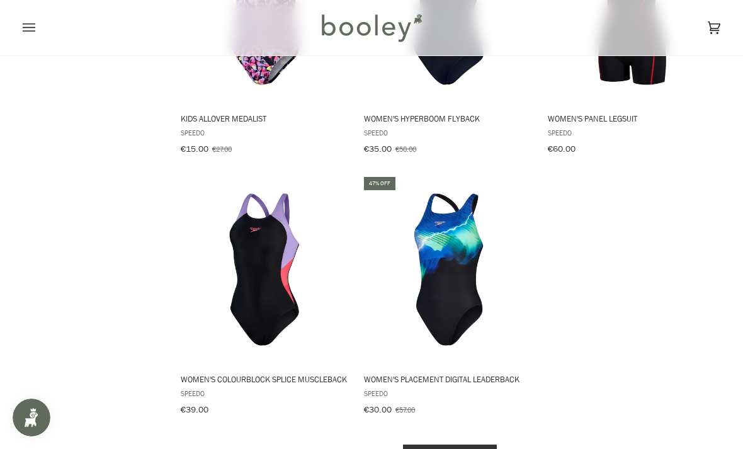
click at [481, 445] on link "Show more" at bounding box center [450, 456] width 94 height 23
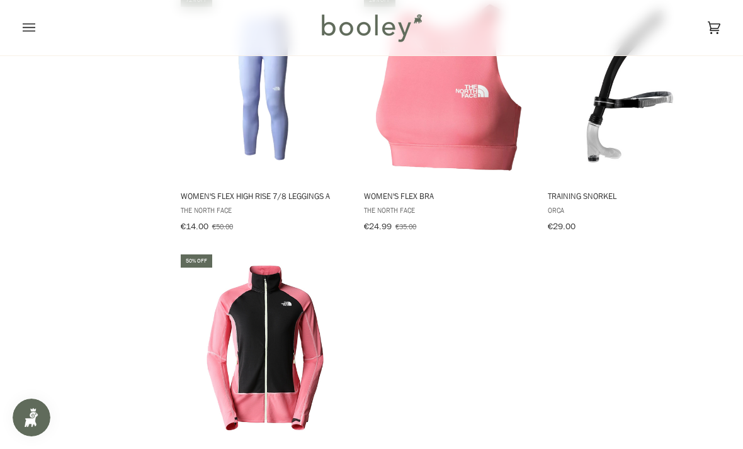
scroll to position [40099, 0]
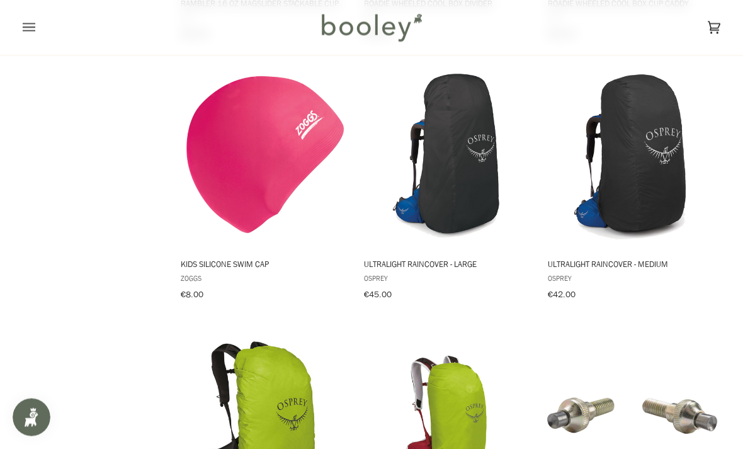
scroll to position [41572, 0]
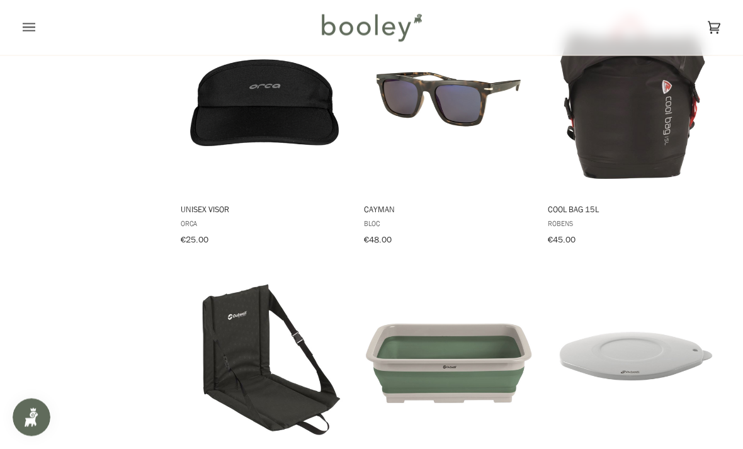
scroll to position [42409, 0]
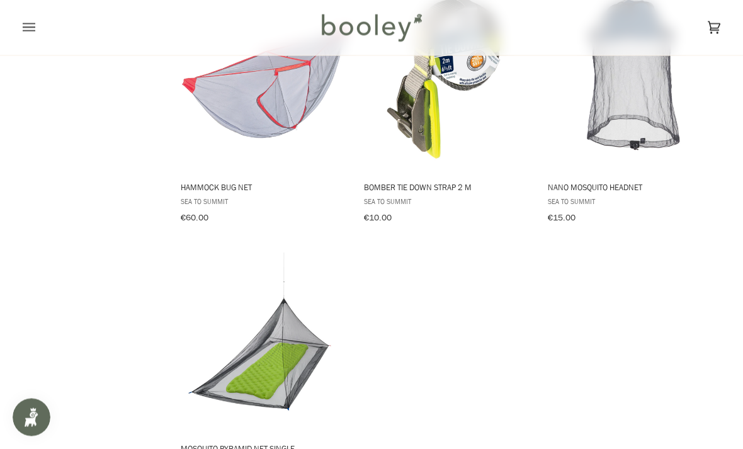
scroll to position [45311, 0]
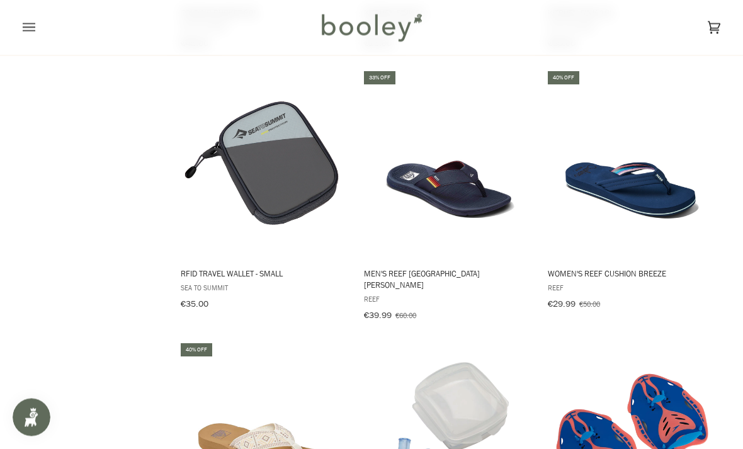
scroll to position [46800, 0]
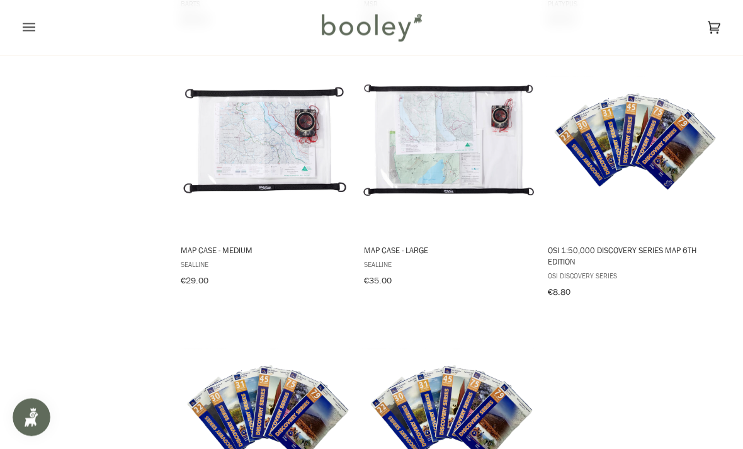
scroll to position [48660, 0]
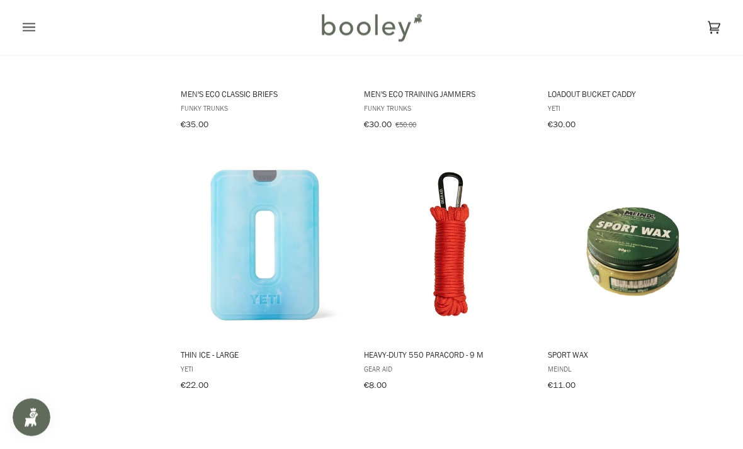
scroll to position [50422, 0]
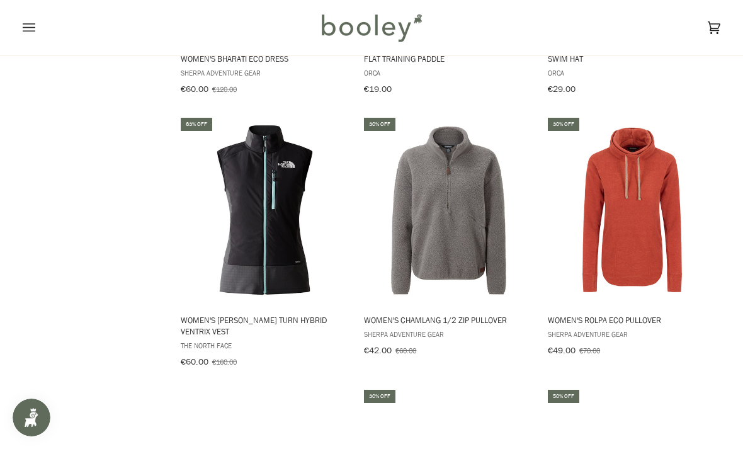
scroll to position [52026, 0]
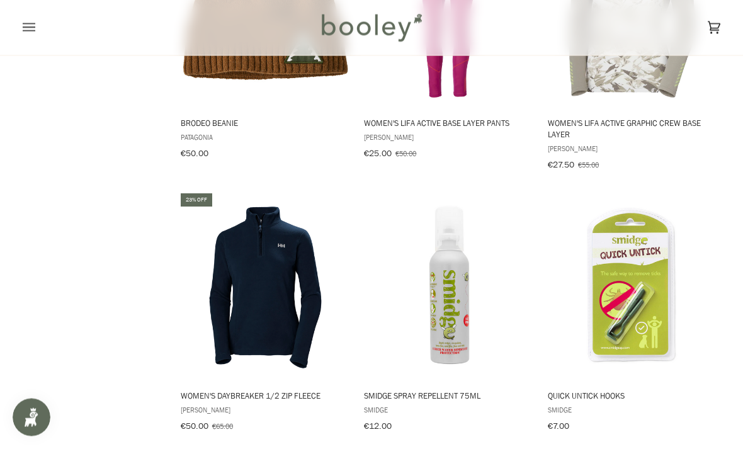
scroll to position [52755, 0]
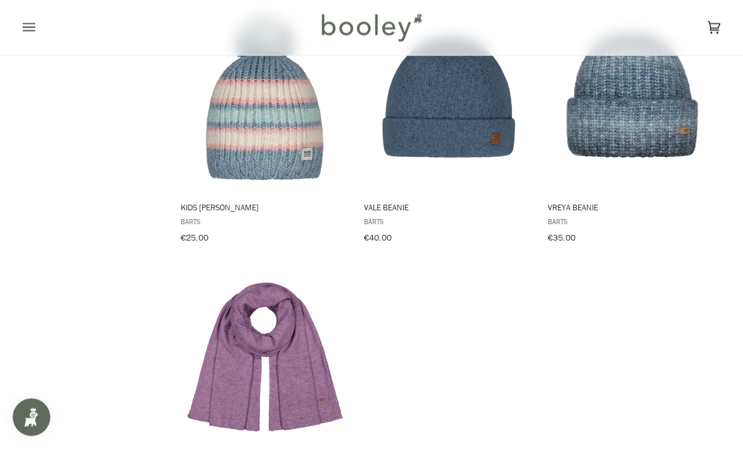
scroll to position [55811, 0]
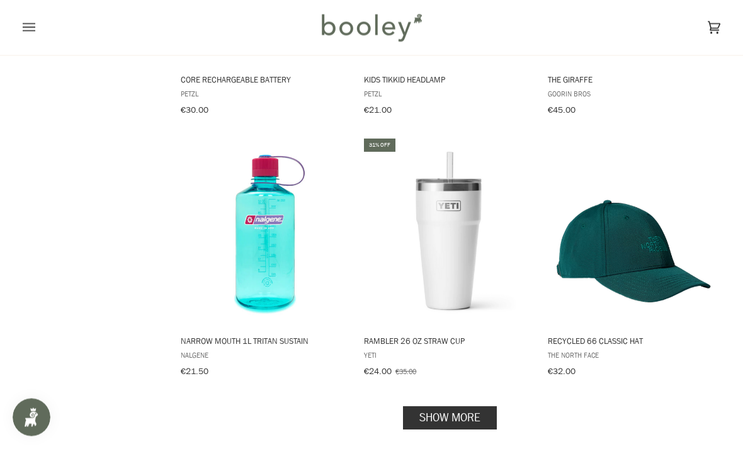
scroll to position [57539, 0]
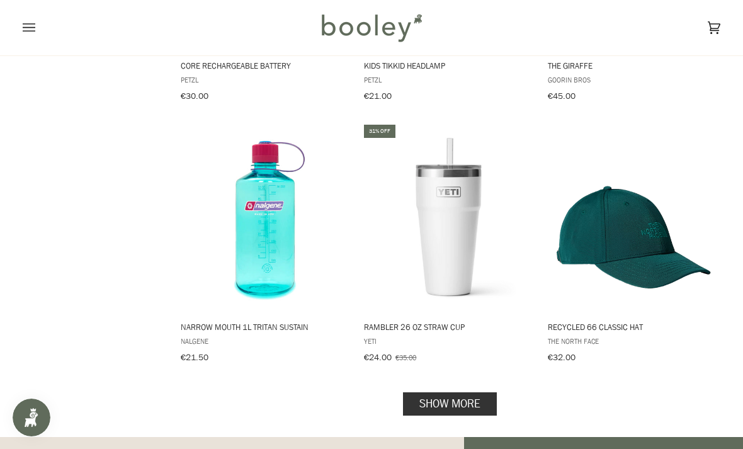
click at [483, 392] on link "Show more" at bounding box center [450, 403] width 94 height 23
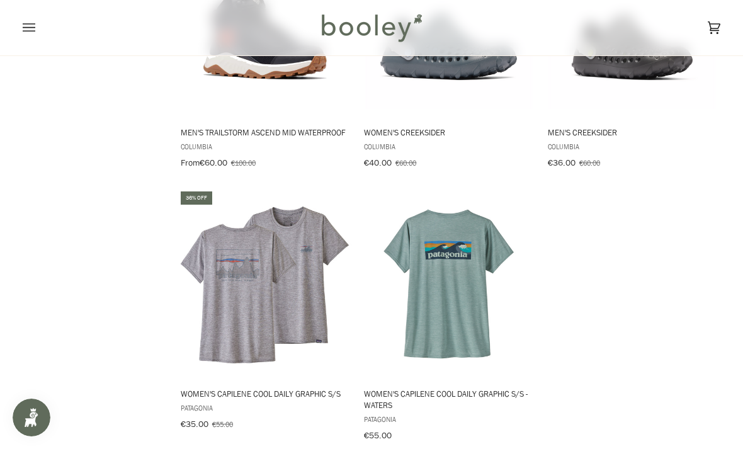
scroll to position [59367, 0]
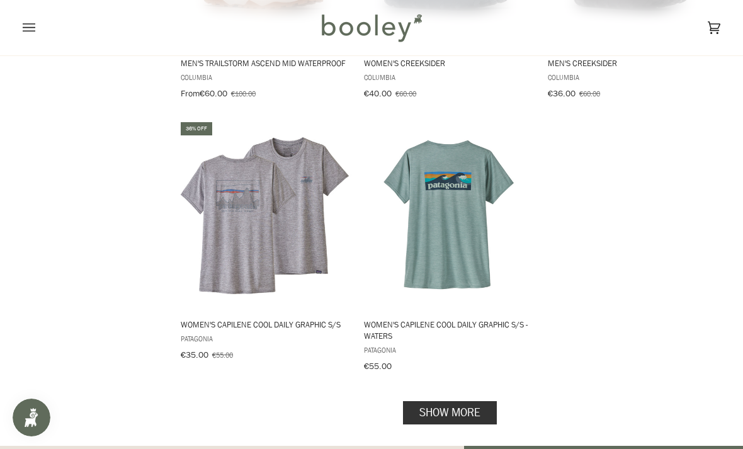
click at [485, 401] on link "Show more" at bounding box center [450, 412] width 94 height 23
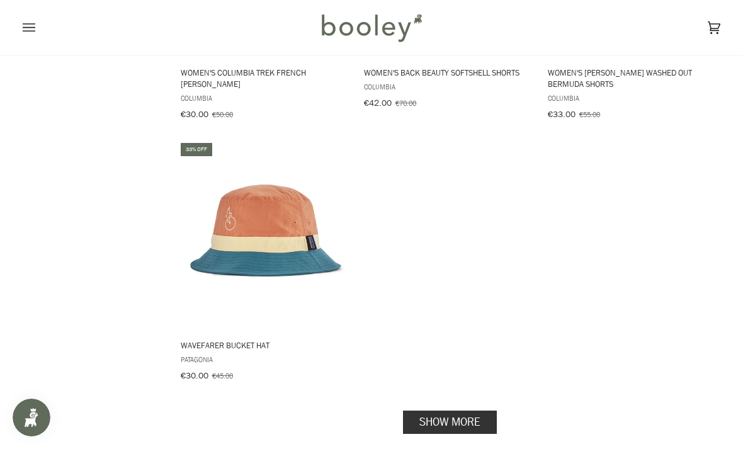
scroll to position [61195, 0]
click at [452, 410] on link "Show more" at bounding box center [450, 421] width 94 height 23
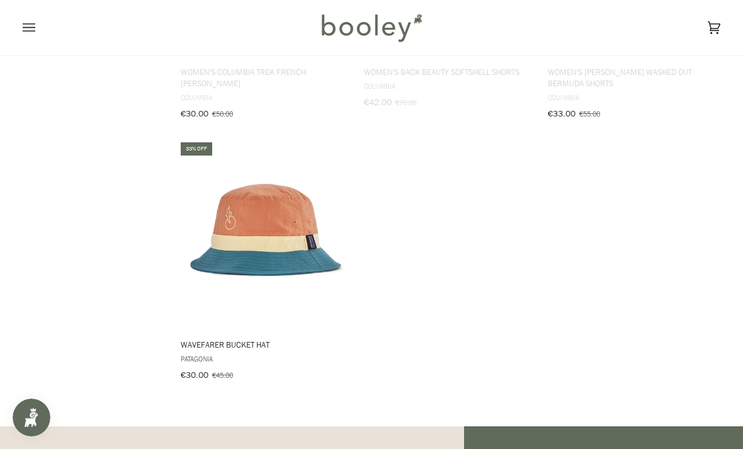
scroll to position [61167, 0]
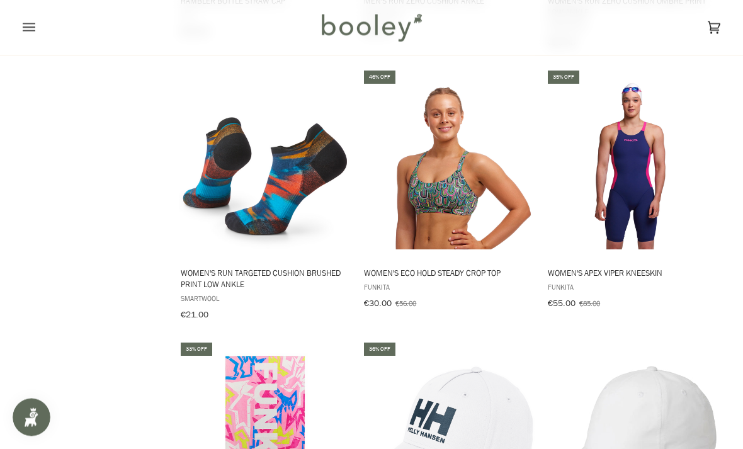
scroll to position [62592, 0]
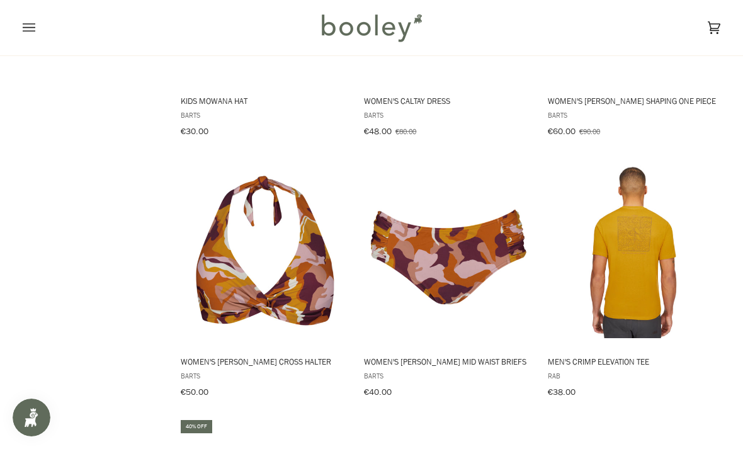
scroll to position [64346, 0]
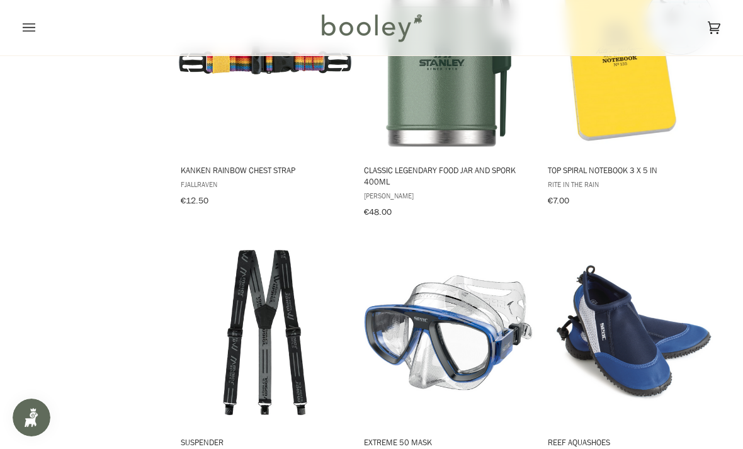
scroll to position [66105, 0]
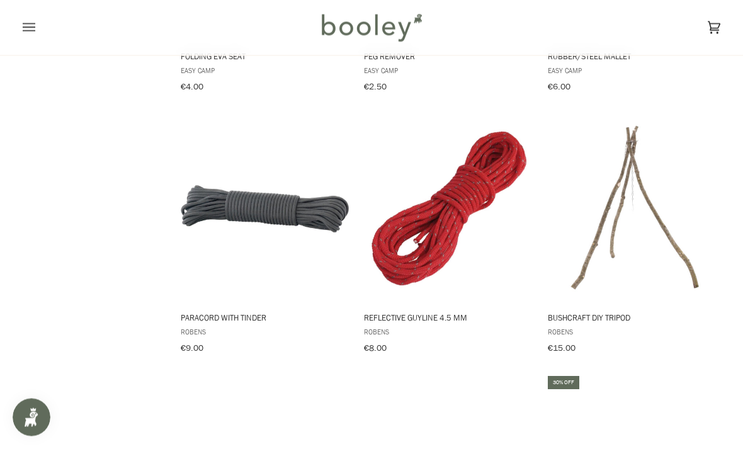
scroll to position [67785, 0]
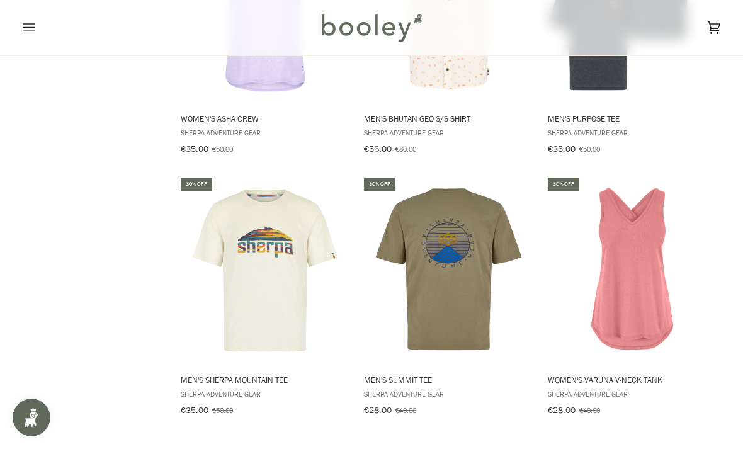
scroll to position [68767, 0]
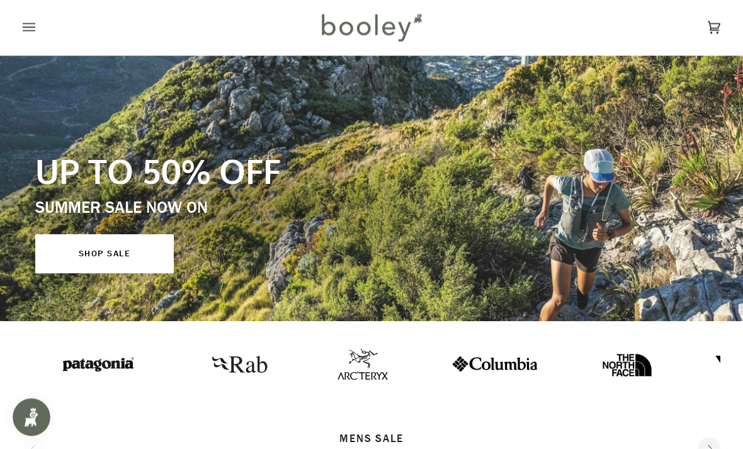
scroll to position [50, 0]
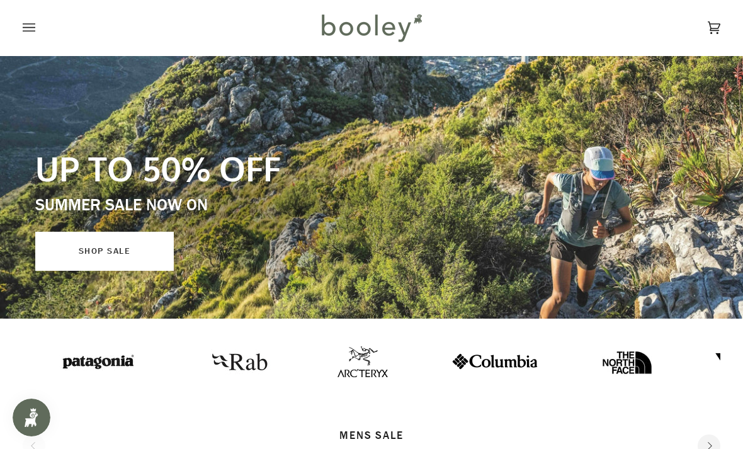
click at [95, 242] on link "SHOP SALE" at bounding box center [104, 251] width 138 height 39
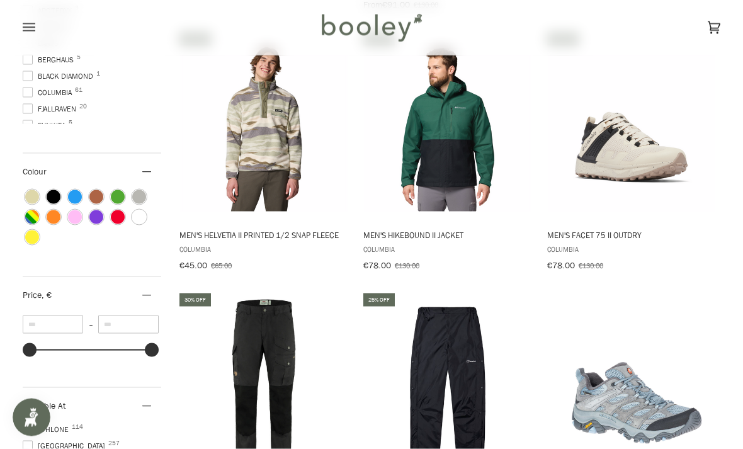
scroll to position [957, 0]
click at [88, 341] on div "€14 €450 €14 €123 €232 €341 €450" at bounding box center [92, 348] width 138 height 30
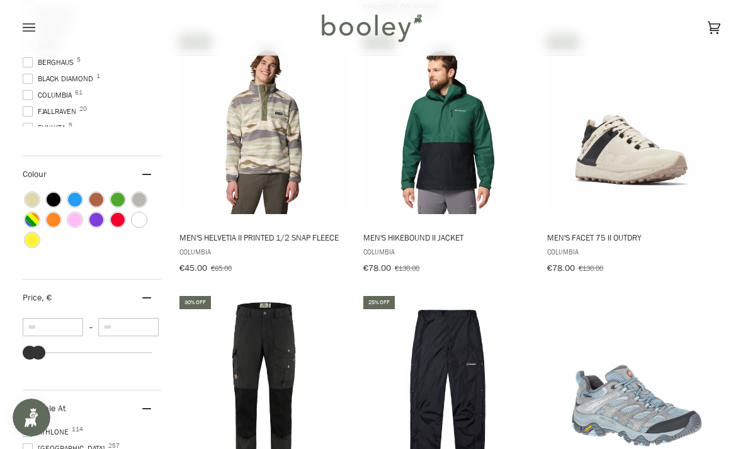
scroll to position [953, 0]
type input "**"
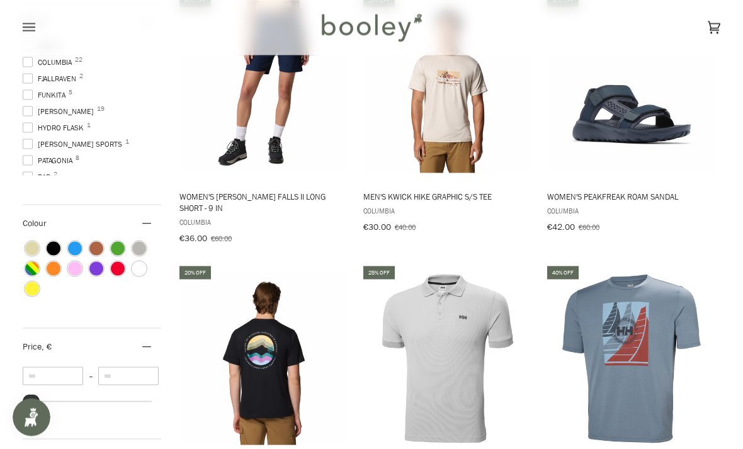
scroll to position [995, 0]
type input "**"
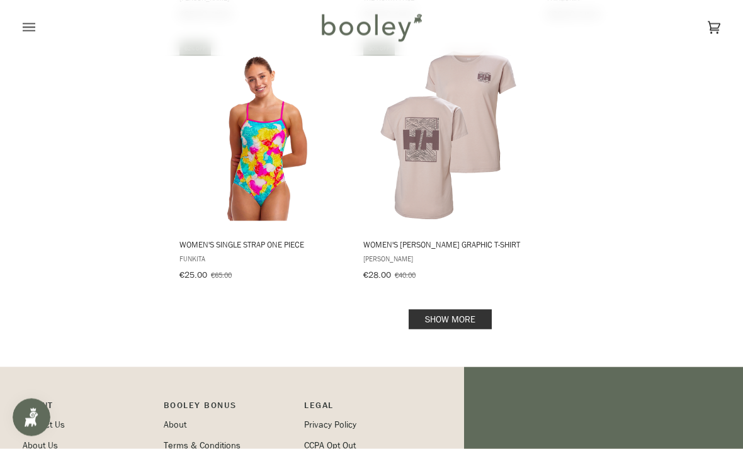
scroll to position [2032, 0]
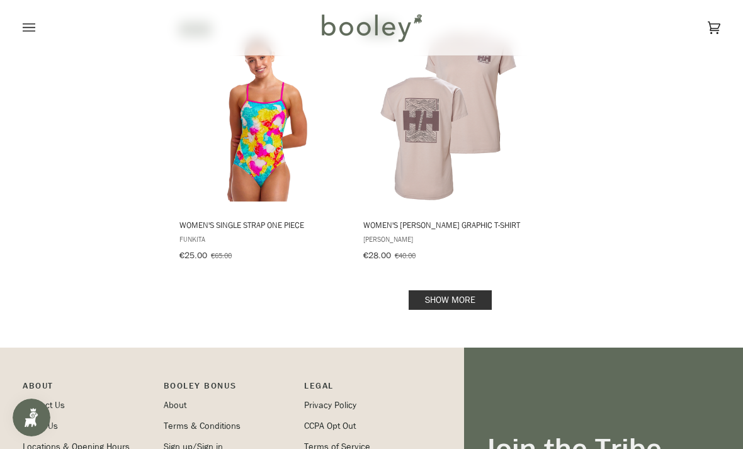
click at [460, 290] on link "Show more" at bounding box center [449, 300] width 83 height 20
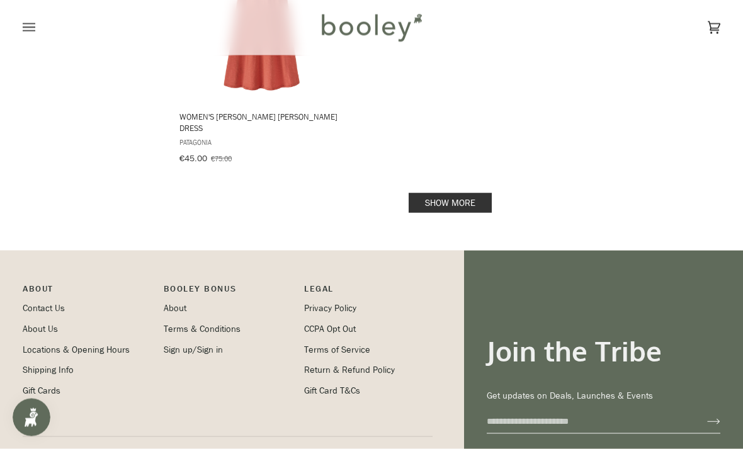
click at [459, 193] on link "Show more" at bounding box center [449, 203] width 83 height 20
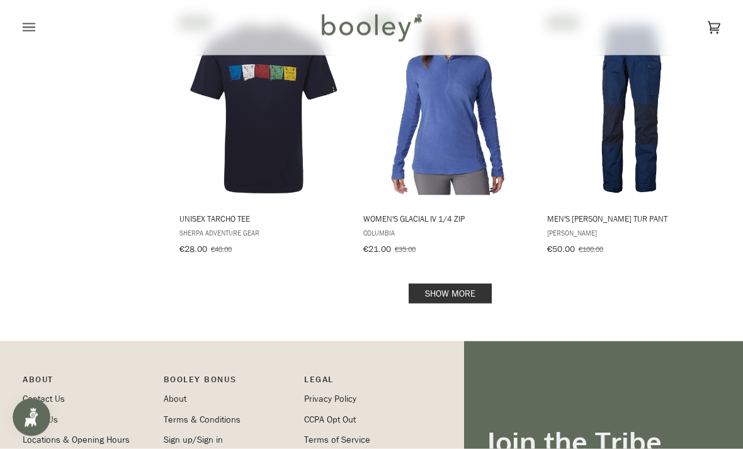
scroll to position [5446, 0]
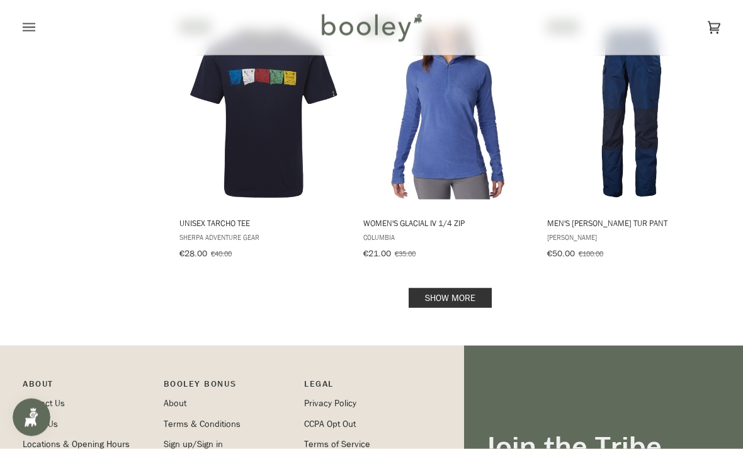
click at [468, 288] on link "Show more" at bounding box center [449, 298] width 83 height 20
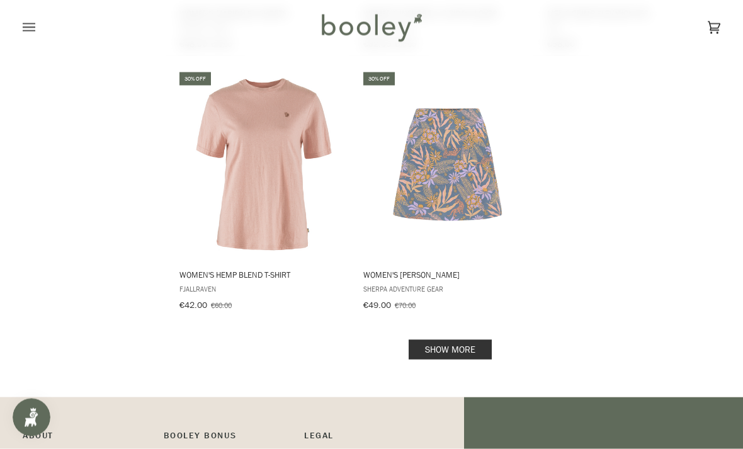
scroll to position [7243, 0]
click at [465, 339] on link "Show more" at bounding box center [449, 349] width 83 height 20
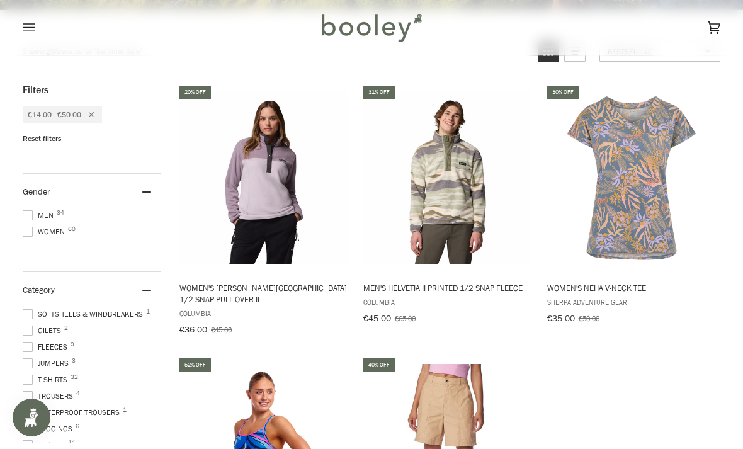
scroll to position [16, 0]
click at [119, 363] on label "Jumpers 3" at bounding box center [92, 362] width 138 height 11
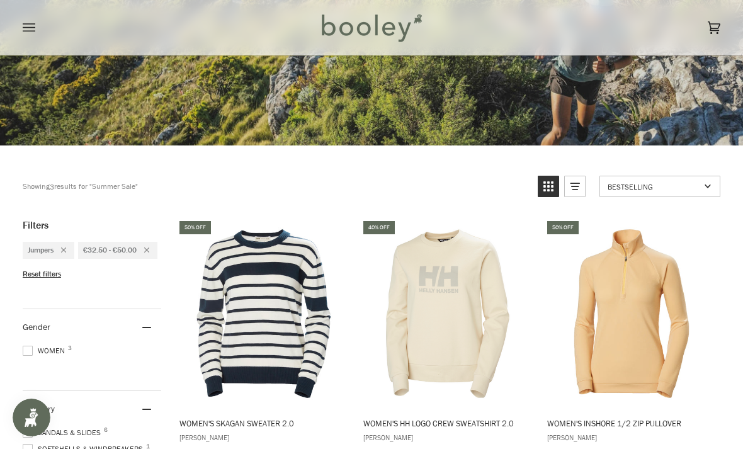
scroll to position [228, 0]
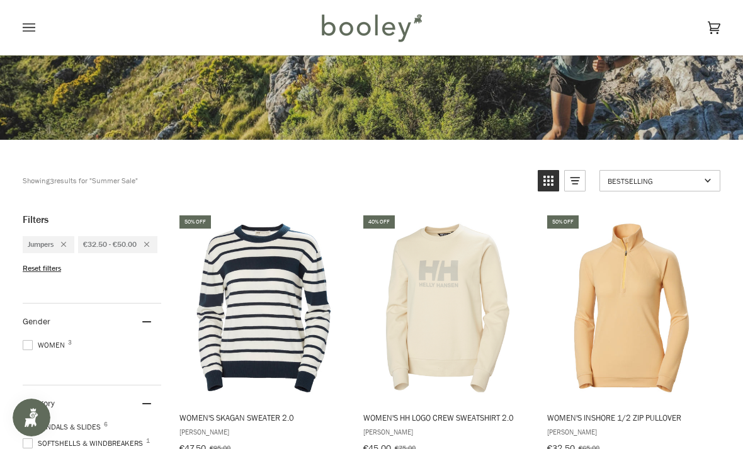
click at [28, 32] on icon "Open menu" at bounding box center [29, 27] width 13 height 19
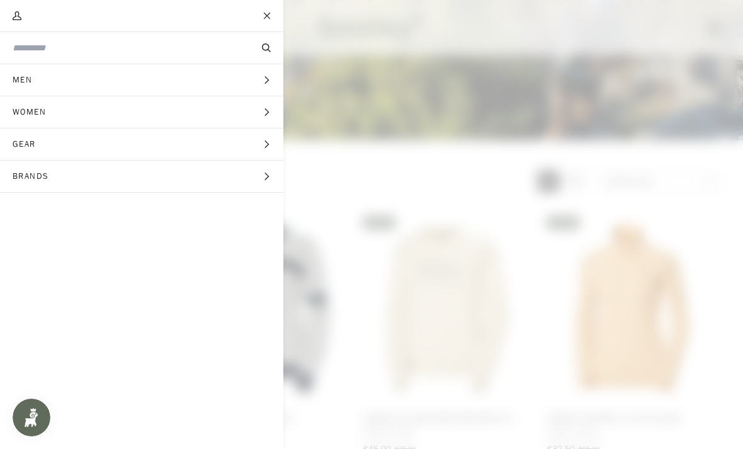
click at [227, 140] on button "Gear Expand menu" at bounding box center [141, 144] width 283 height 32
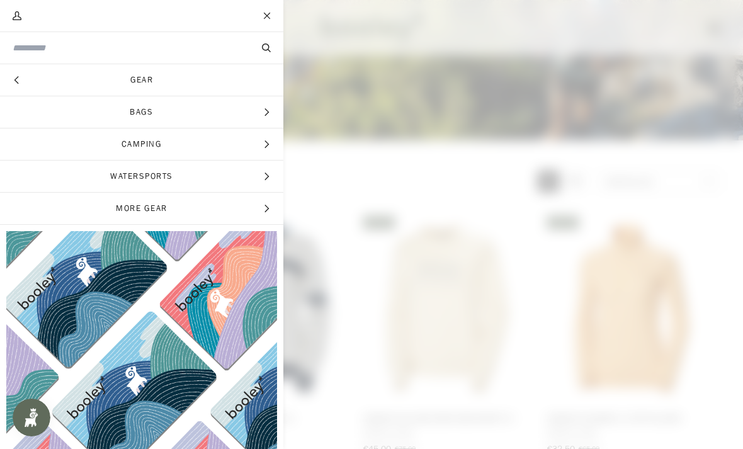
click at [277, 135] on span "Camping" at bounding box center [141, 143] width 283 height 31
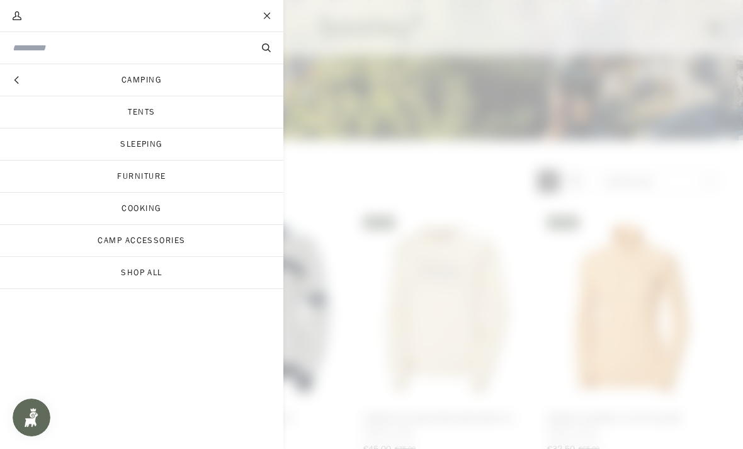
scroll to position [229, 0]
click at [257, 246] on link "Camp Accessories" at bounding box center [141, 240] width 283 height 31
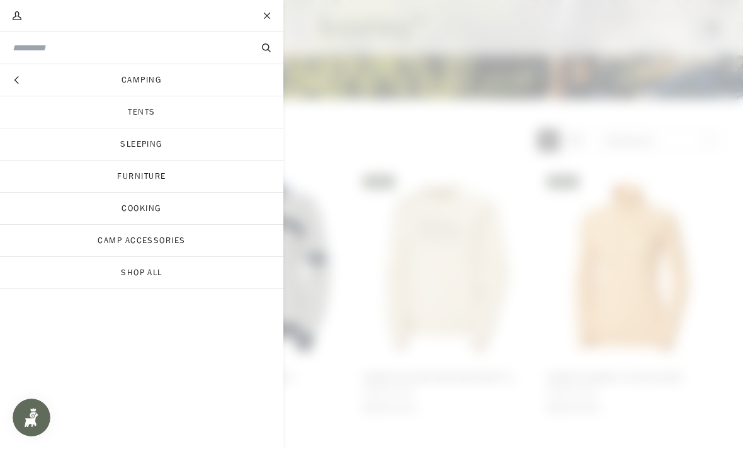
click at [232, 279] on link "Shop All" at bounding box center [141, 272] width 283 height 31
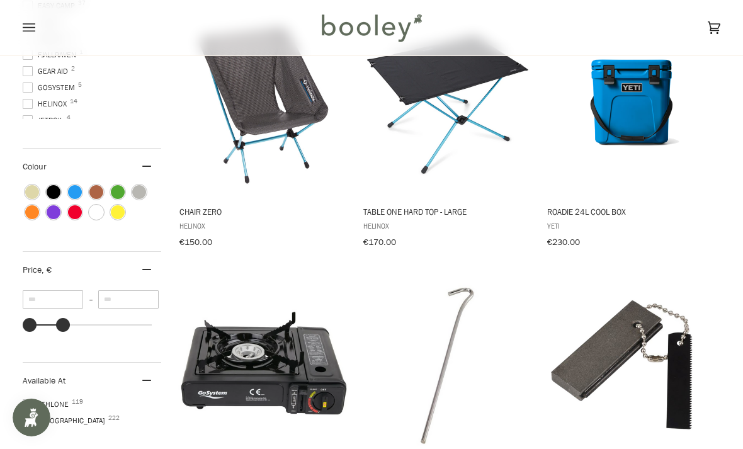
scroll to position [503, 0]
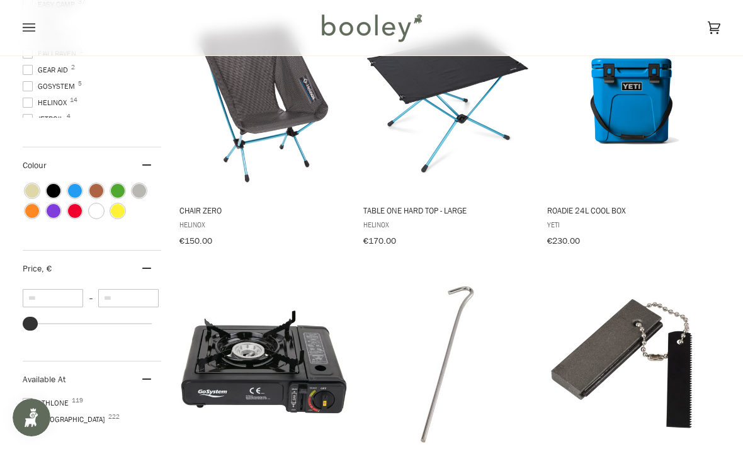
type input "***"
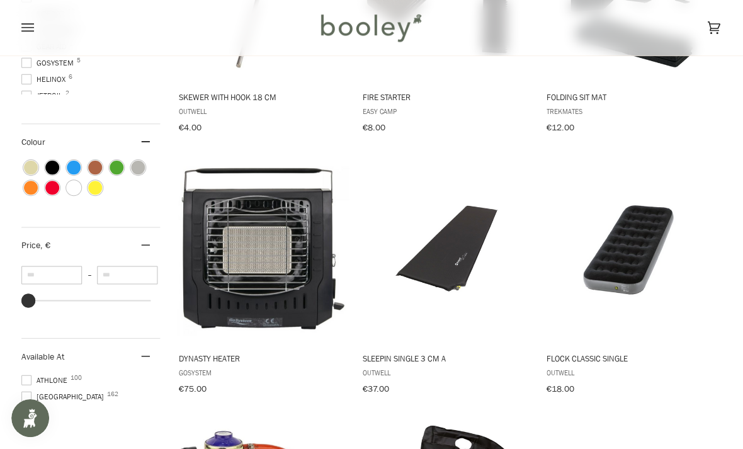
scroll to position [619, 0]
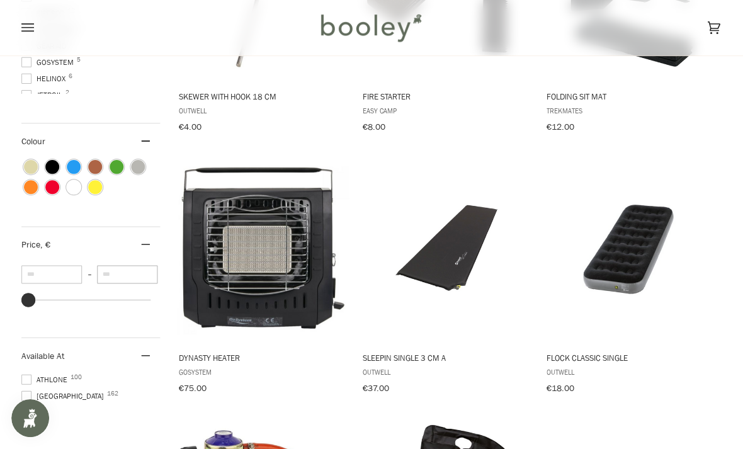
click at [139, 265] on input "***" at bounding box center [128, 274] width 60 height 18
click at [128, 278] on input "***" at bounding box center [128, 274] width 60 height 18
type input "*"
type input "**"
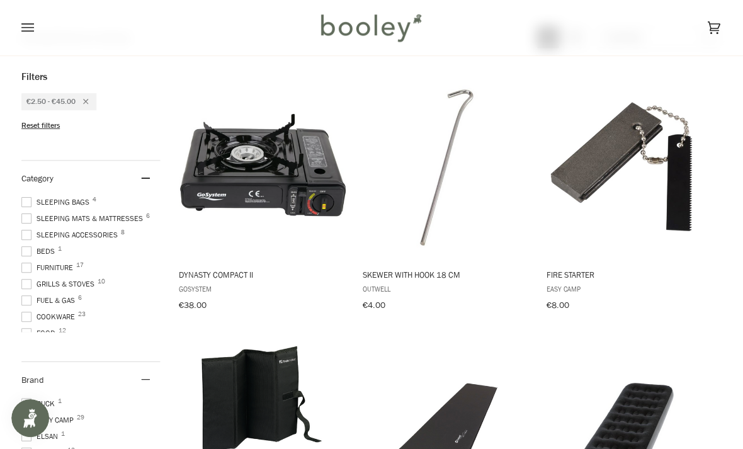
scroll to position [181, 0]
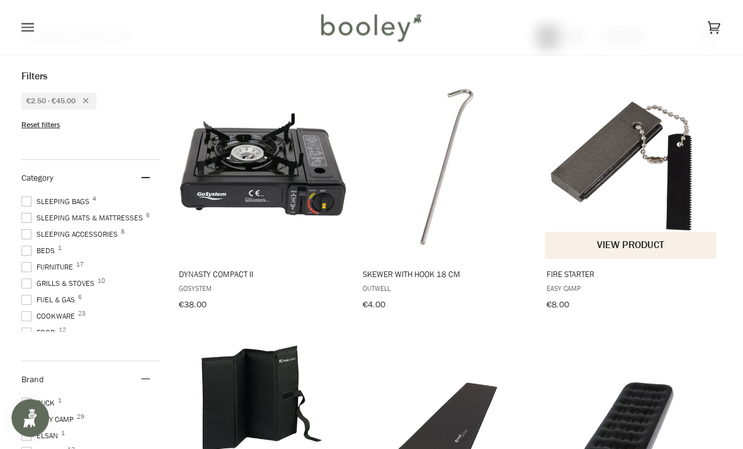
click at [673, 310] on span "Fire Starter Easy Camp €8.00 View product" at bounding box center [631, 286] width 172 height 55
click at [670, 270] on span "Fire Starter Easy Camp €8.00 View product" at bounding box center [631, 286] width 172 height 55
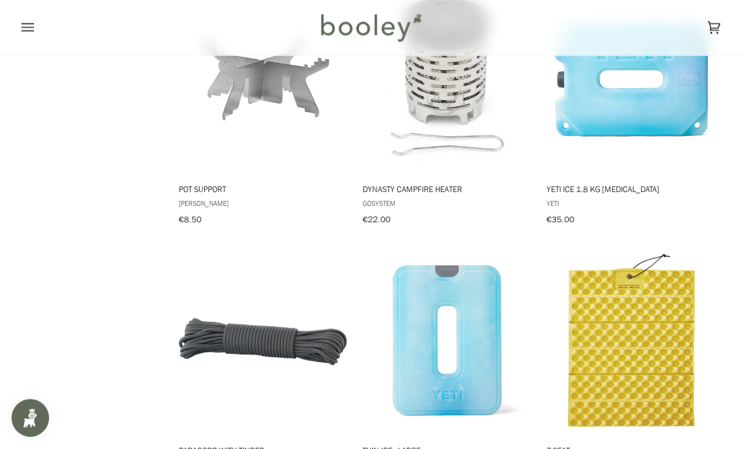
scroll to position [1049, 0]
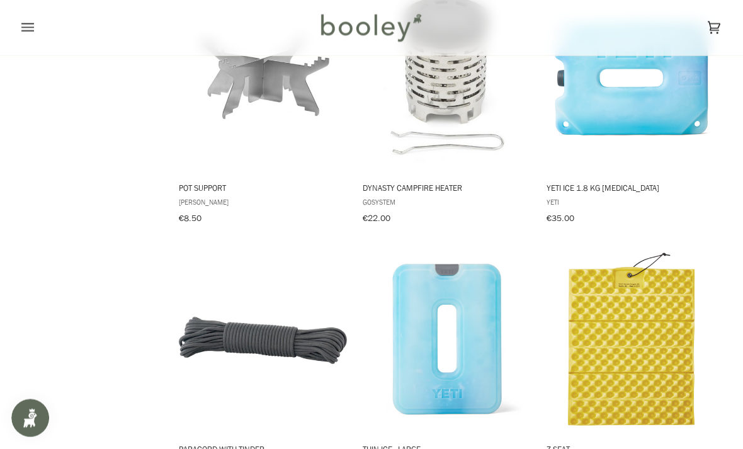
click at [35, 198] on div "Dynasty Compact II GoSystem €38.00 View product Skewer with Hook 18 cm Outwell …" at bounding box center [371, 113] width 697 height 1825
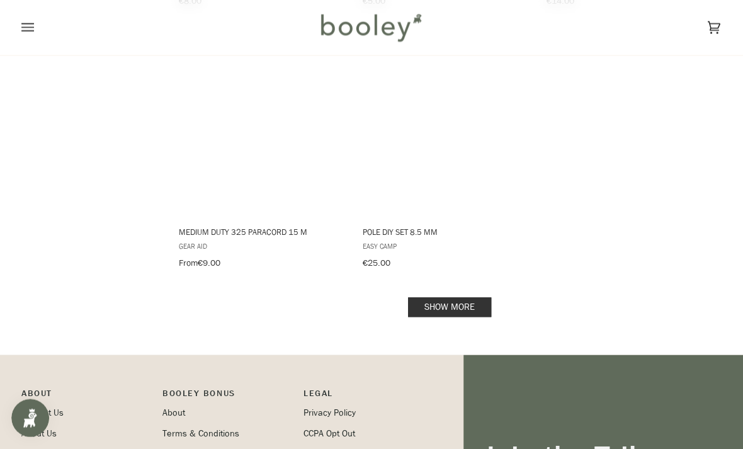
scroll to position [1787, 0]
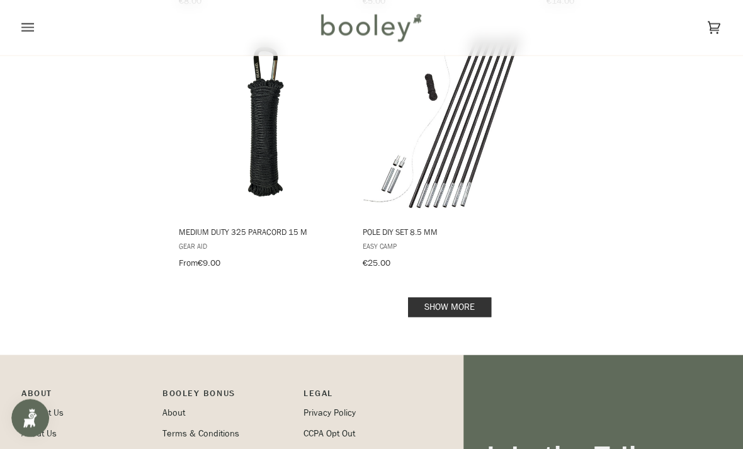
click at [468, 302] on link "Show more" at bounding box center [449, 307] width 83 height 20
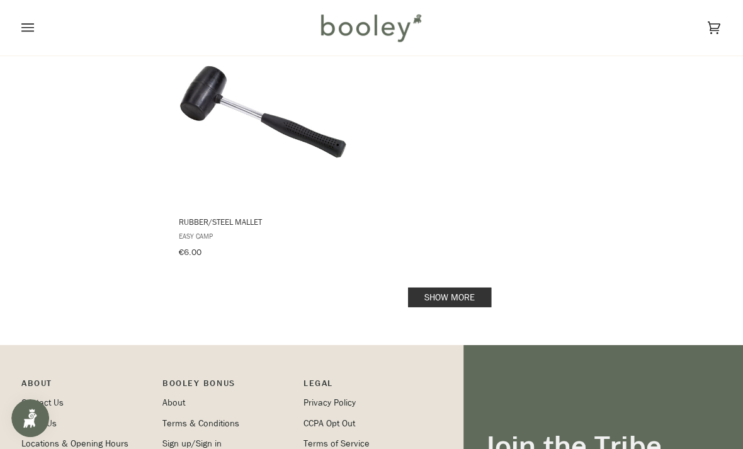
scroll to position [3635, 0]
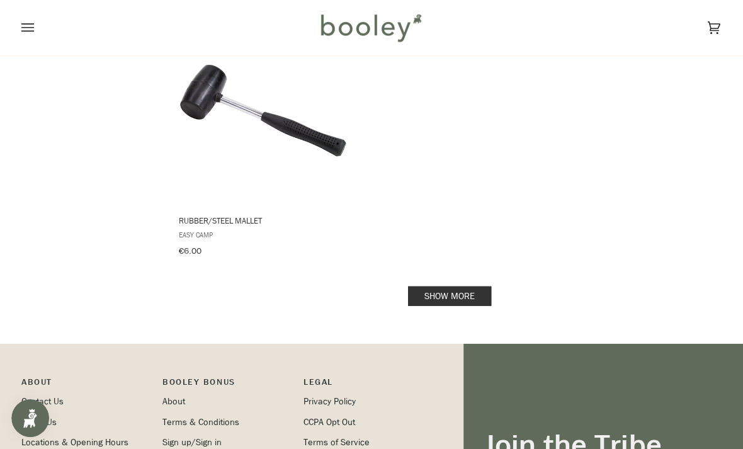
click at [467, 286] on link "Show more" at bounding box center [449, 296] width 83 height 20
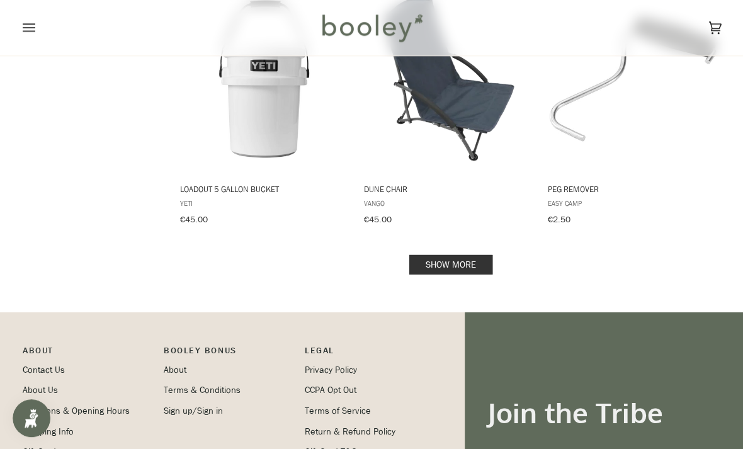
scroll to position [5231, 0]
click at [462, 254] on link "Show more" at bounding box center [449, 264] width 83 height 20
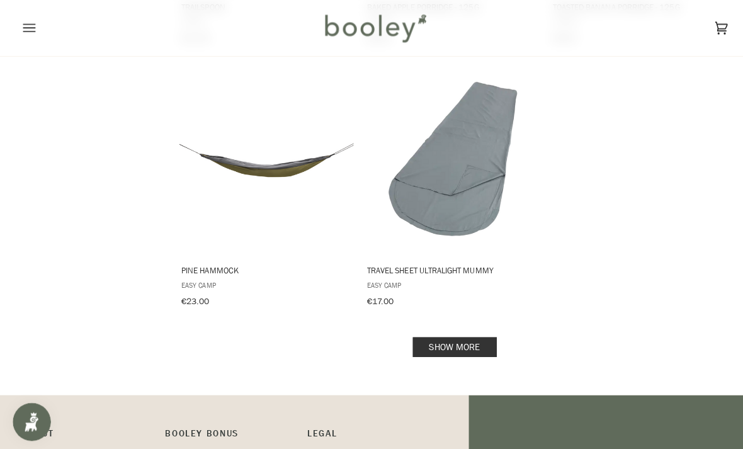
scroll to position [6975, 0]
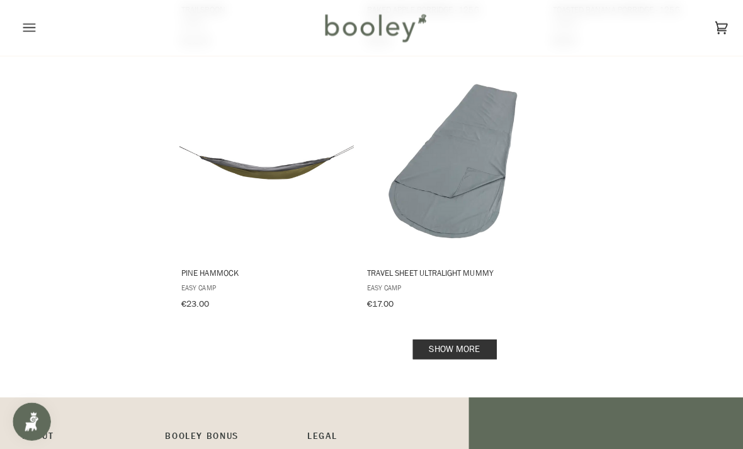
click at [488, 336] on link "Show more" at bounding box center [449, 346] width 83 height 20
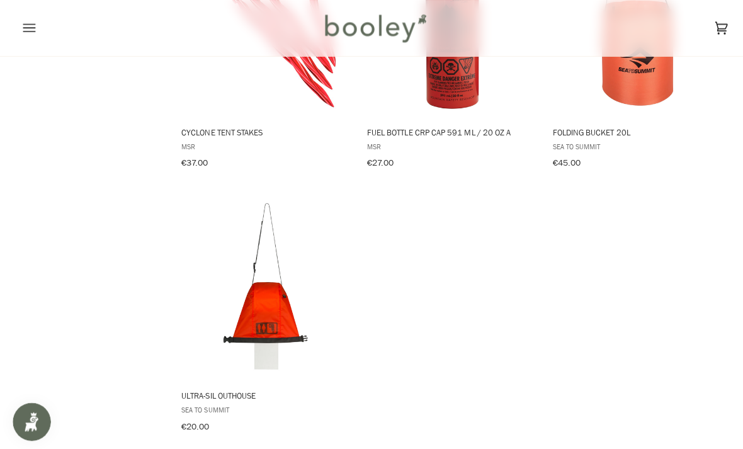
scroll to position [8679, 0]
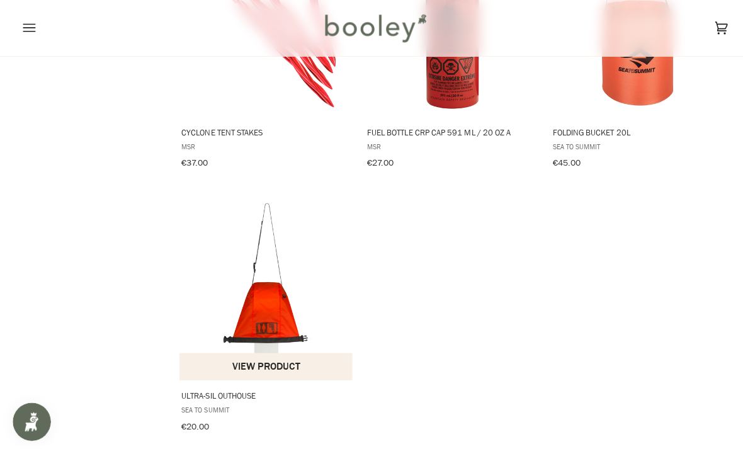
click at [252, 272] on img "Ultra-Sil Outhouse" at bounding box center [263, 282] width 172 height 172
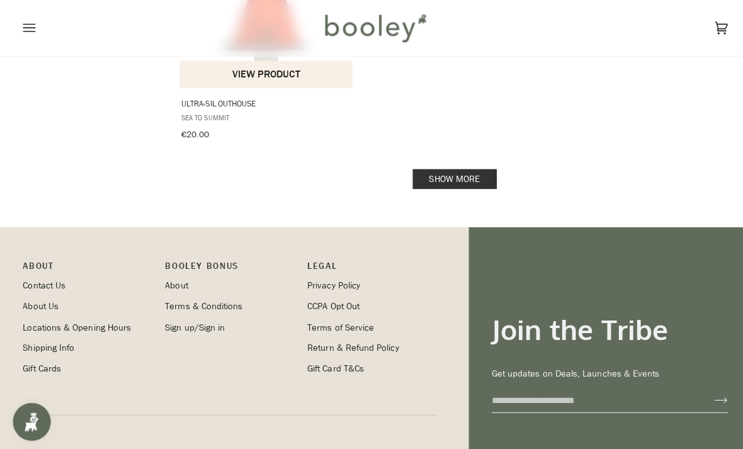
scroll to position [8995, 0]
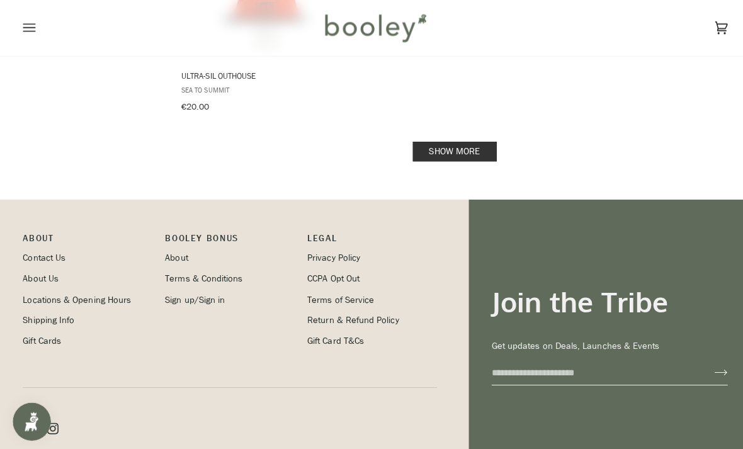
click at [468, 140] on link "Show more" at bounding box center [449, 150] width 83 height 20
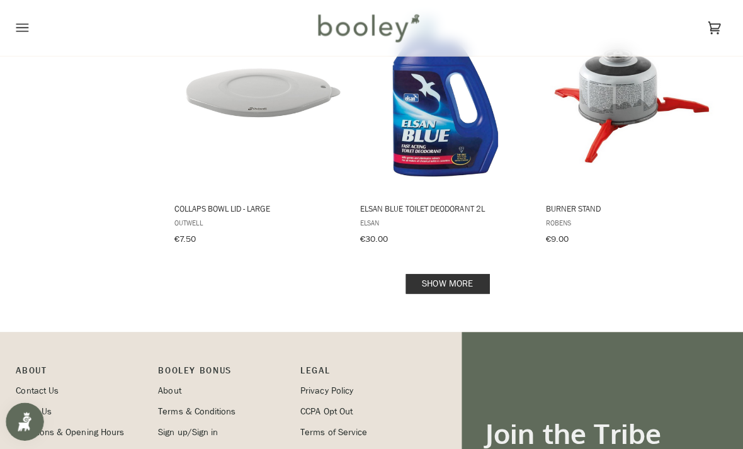
scroll to position [10429, 0]
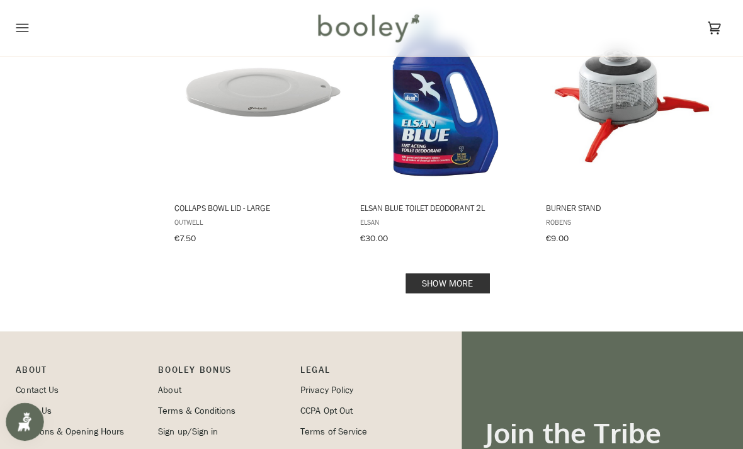
click at [466, 271] on link "Show more" at bounding box center [449, 281] width 83 height 20
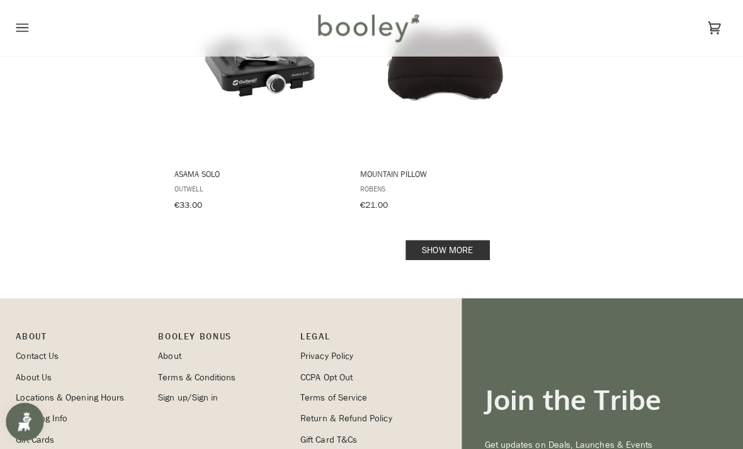
scroll to position [12288, 0]
click at [441, 237] on link "Show more" at bounding box center [449, 247] width 83 height 20
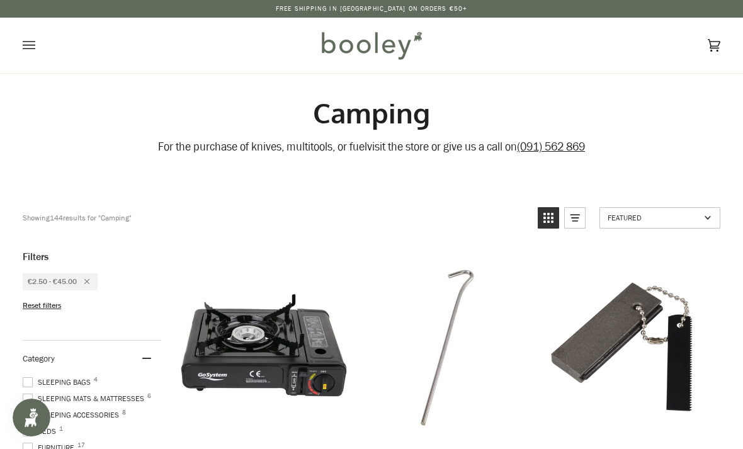
click at [10, 46] on div "Cart €0.00 (0) Men Footwear Boots Shoes Running Sandals & Slides Slippers Socks" at bounding box center [371, 45] width 743 height 55
click at [37, 41] on button "Open menu" at bounding box center [42, 45] width 38 height 55
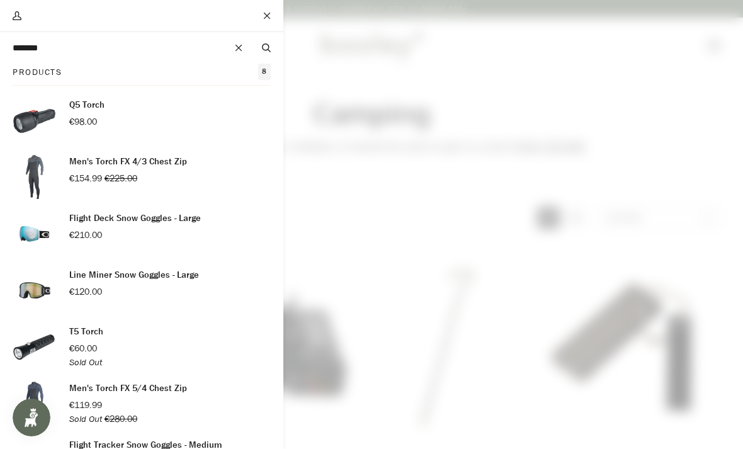
type input "*******"
click at [266, 48] on button "Search" at bounding box center [266, 48] width 34 height 14
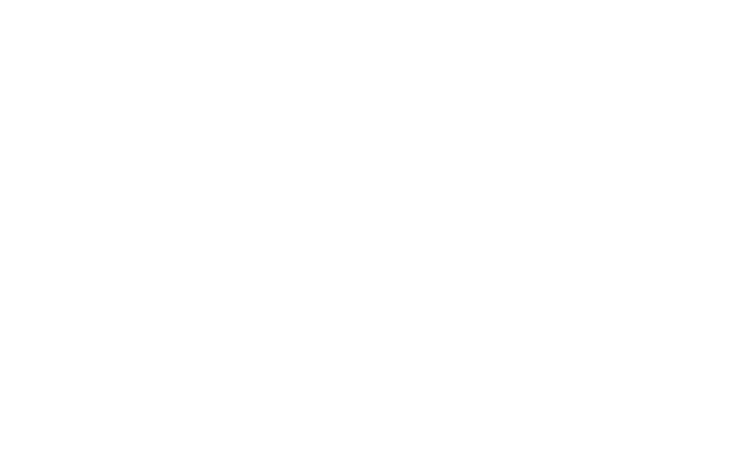
scroll to position [10470, 0]
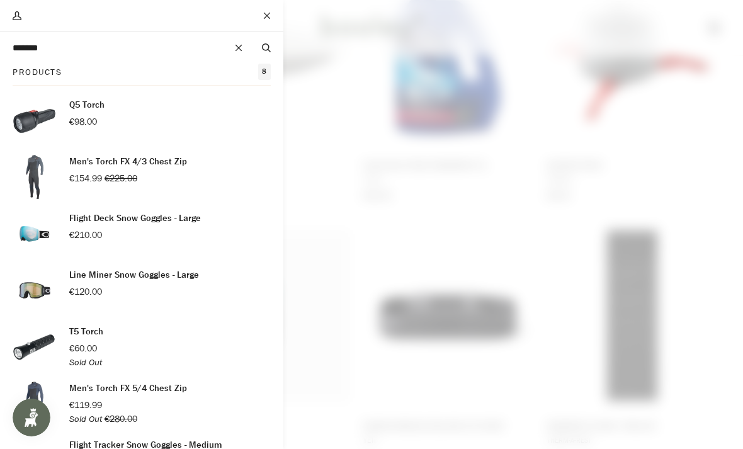
click at [271, 9] on button "Close" at bounding box center [267, 15] width 31 height 31
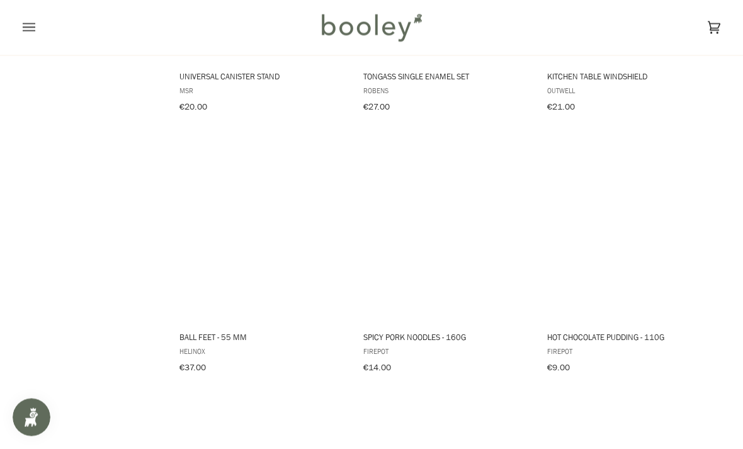
scroll to position [5596, 0]
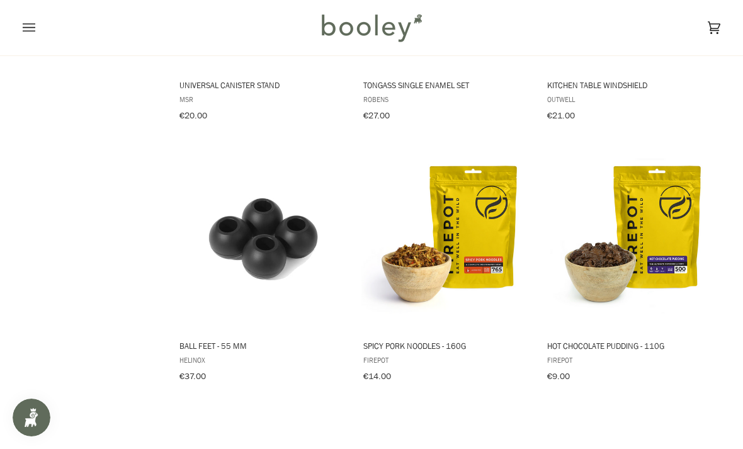
click at [33, 419] on img "Open Smile.io Rewards Program" at bounding box center [31, 417] width 19 height 19
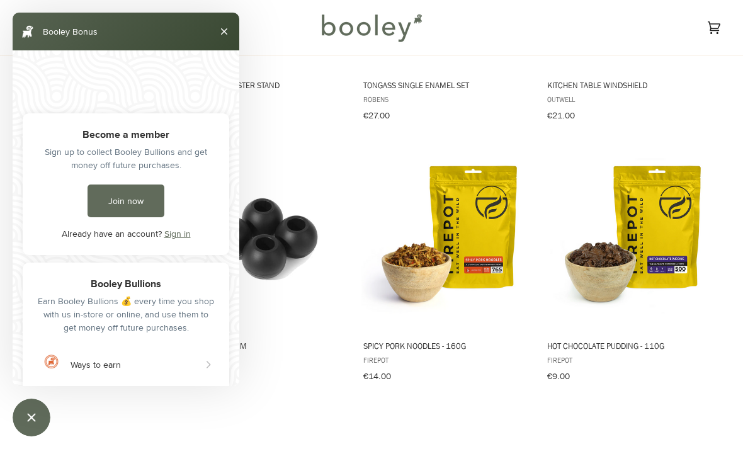
scroll to position [0, 0]
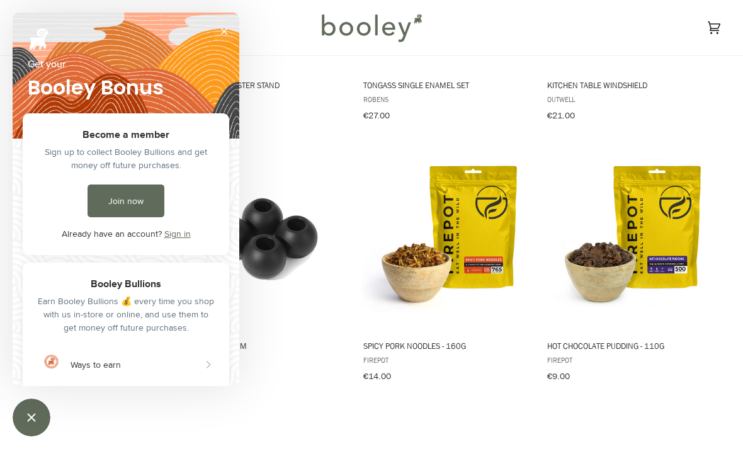
click at [229, 35] on button "Close" at bounding box center [224, 31] width 20 height 20
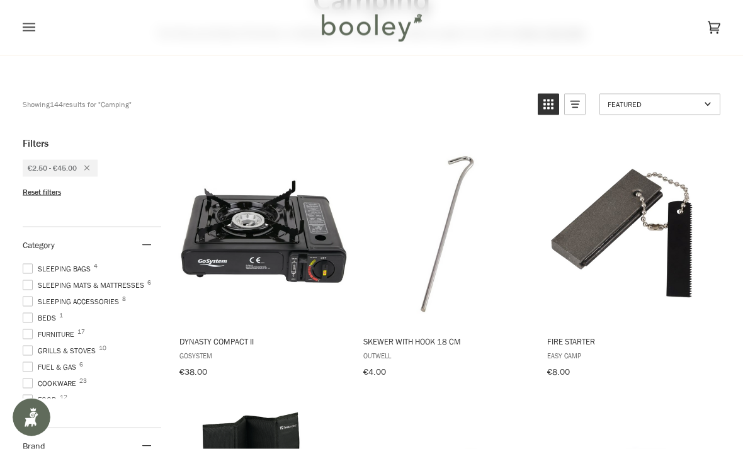
scroll to position [116, 0]
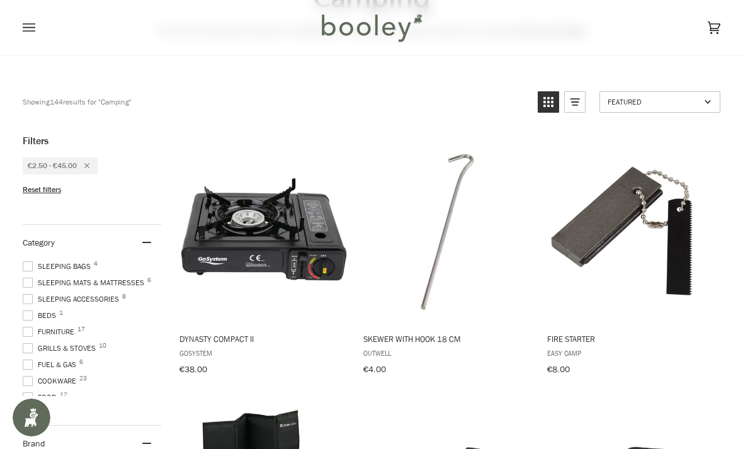
click at [33, 262] on span "Sleeping Bags 4" at bounding box center [59, 266] width 72 height 11
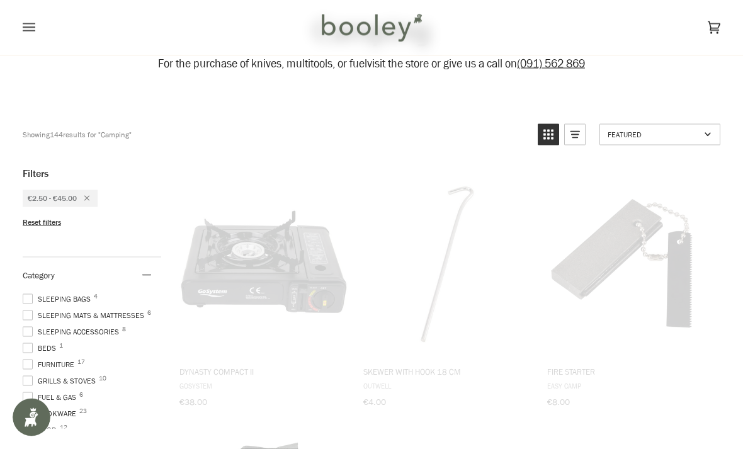
scroll to position [0, 0]
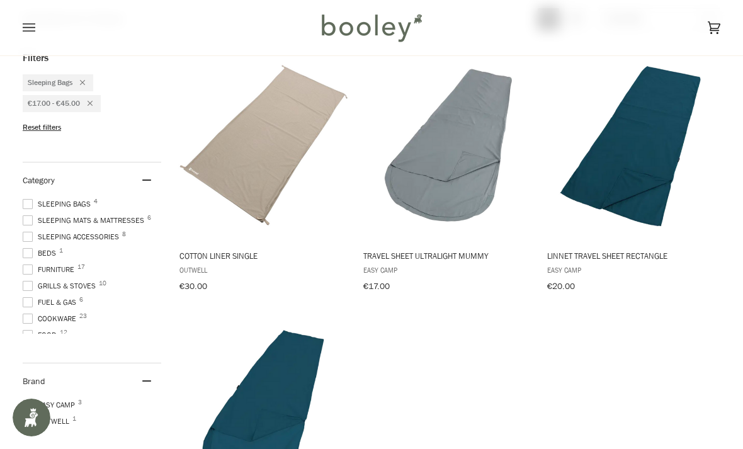
click at [74, 215] on span "Sleeping Mats & Mattresses 6" at bounding box center [85, 220] width 125 height 11
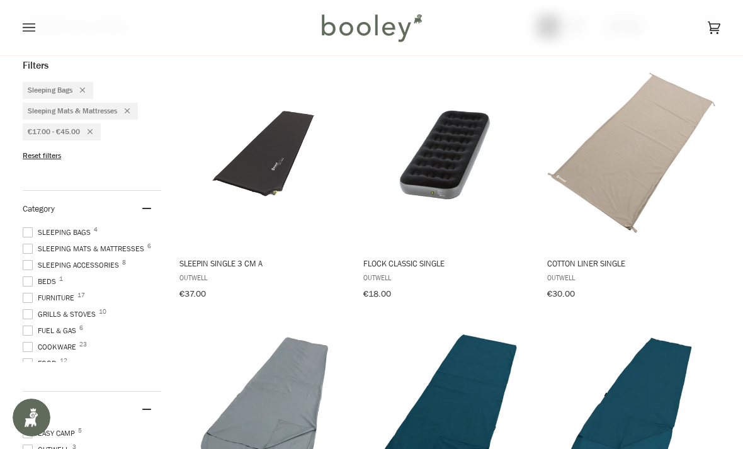
click at [30, 230] on span at bounding box center [28, 232] width 10 height 10
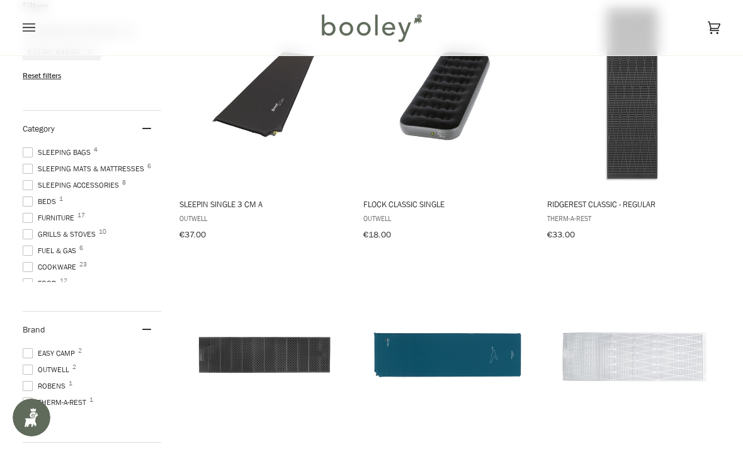
scroll to position [254, 0]
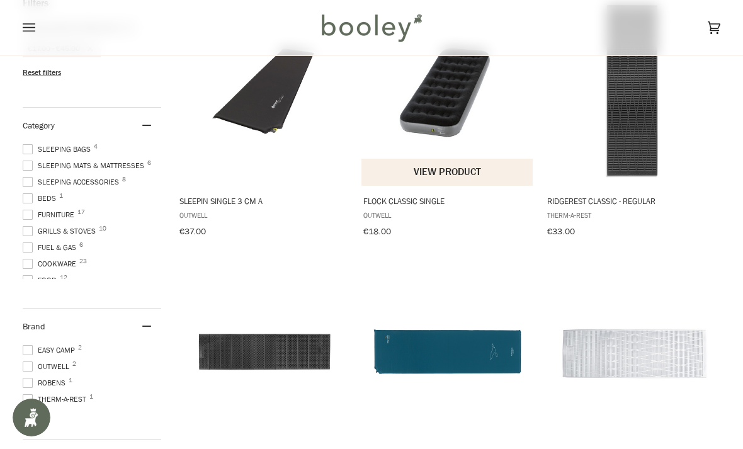
click at [398, 140] on img "Flock Classic Single" at bounding box center [447, 91] width 172 height 172
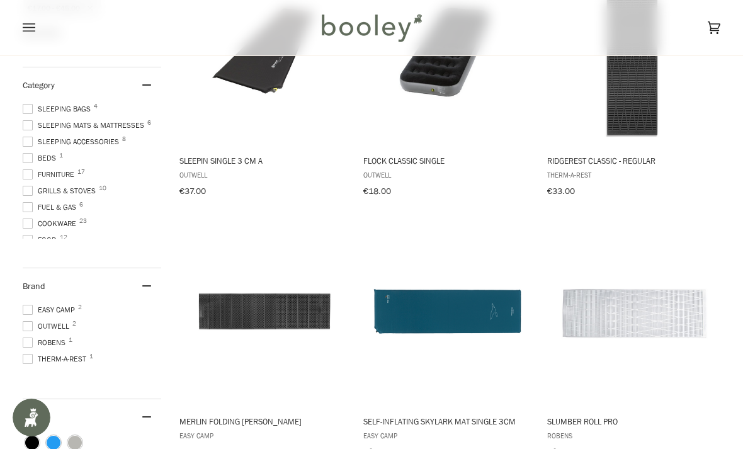
click at [37, 128] on span "Sleeping Mats & Mattresses 6" at bounding box center [85, 125] width 125 height 11
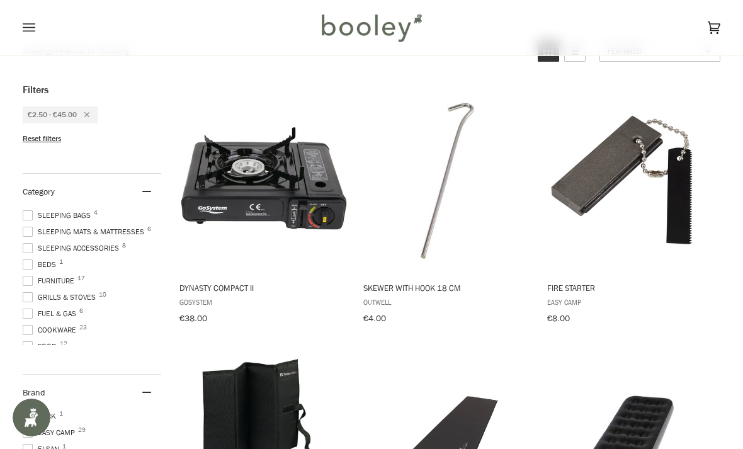
scroll to position [162, 0]
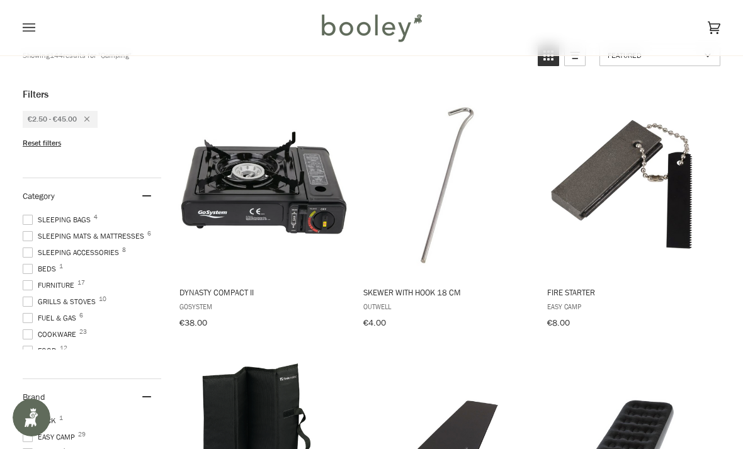
click at [100, 256] on span "Sleeping Accessories 8" at bounding box center [73, 252] width 100 height 11
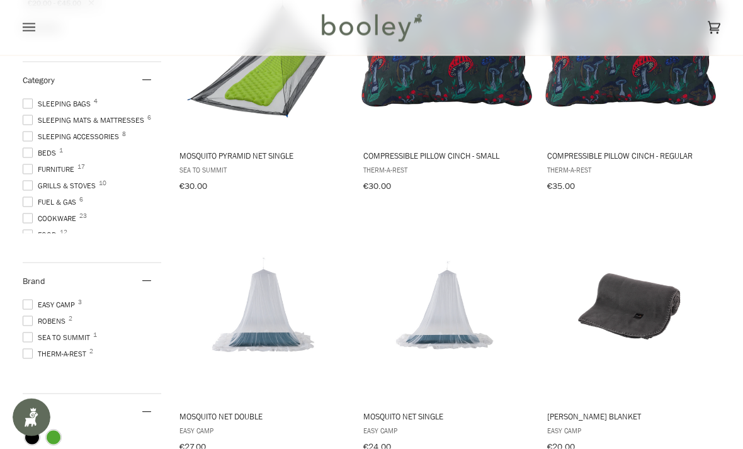
scroll to position [303, 0]
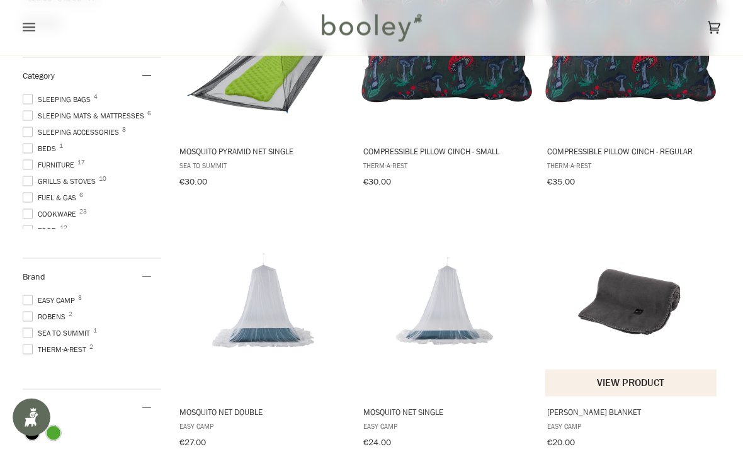
click at [701, 240] on img "Heather Fleece Blanket" at bounding box center [631, 302] width 172 height 172
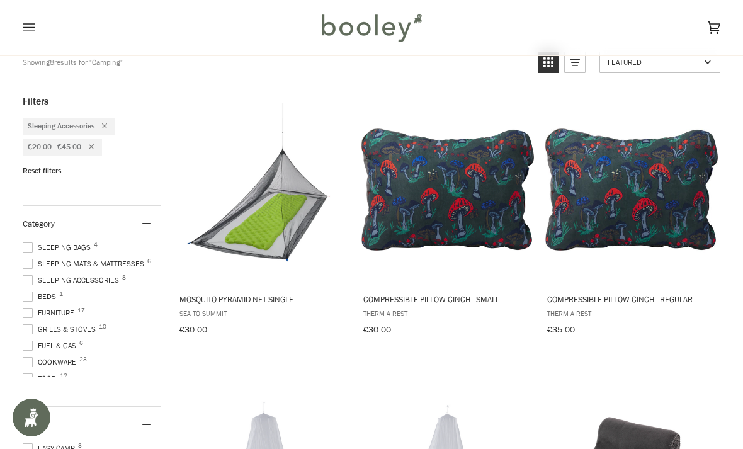
scroll to position [154, 0]
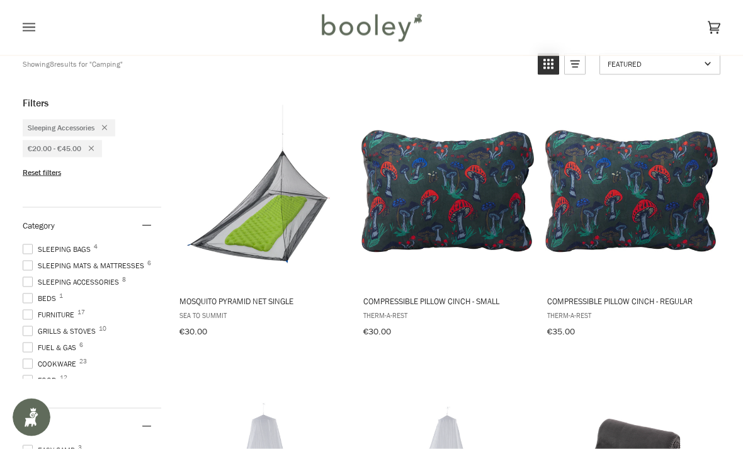
click at [142, 295] on label "Beds 1" at bounding box center [92, 298] width 138 height 11
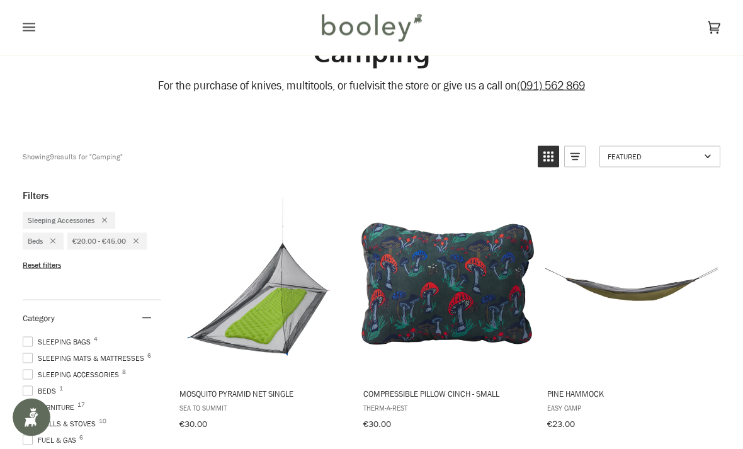
scroll to position [65, 0]
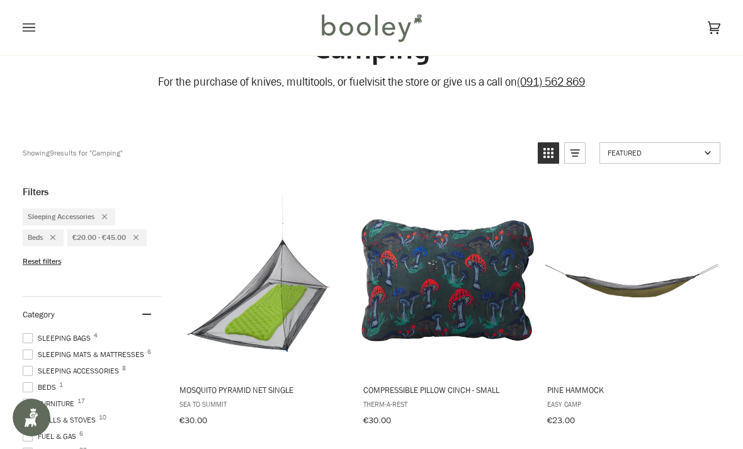
click at [127, 367] on label "Sleeping Accessories 8" at bounding box center [92, 370] width 138 height 11
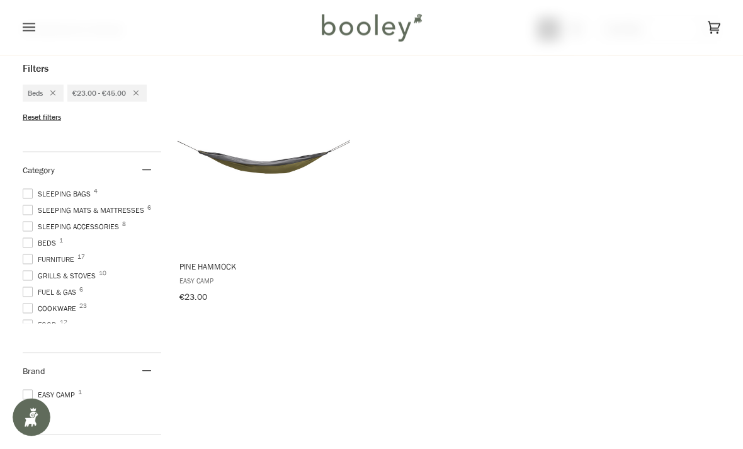
scroll to position [189, 0]
click at [25, 258] on span at bounding box center [28, 259] width 10 height 10
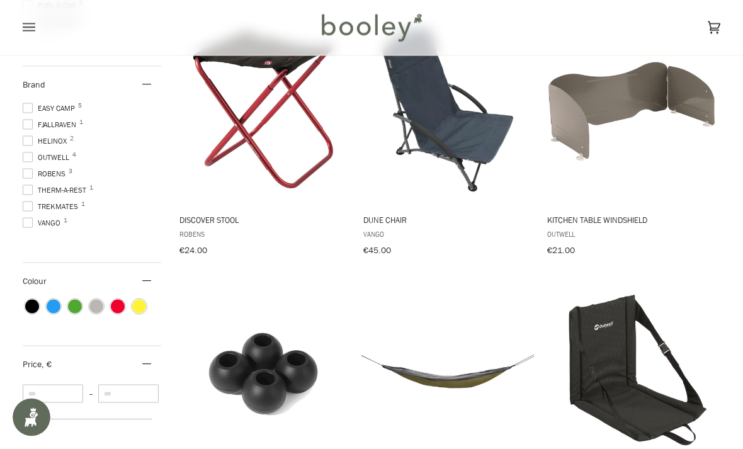
scroll to position [496, 0]
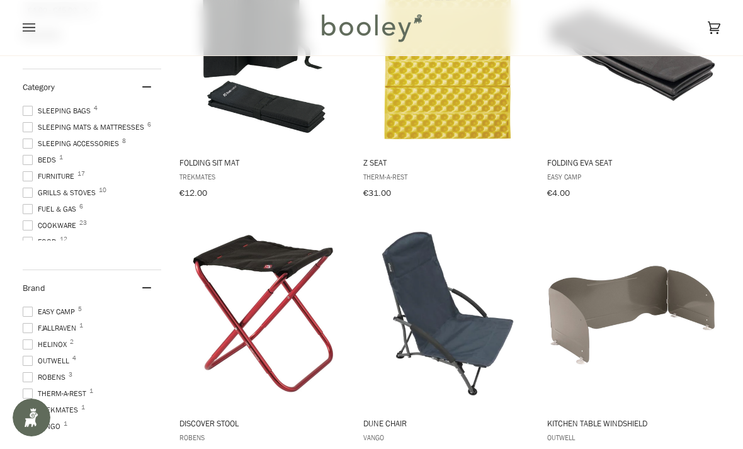
click at [25, 162] on span at bounding box center [28, 160] width 10 height 10
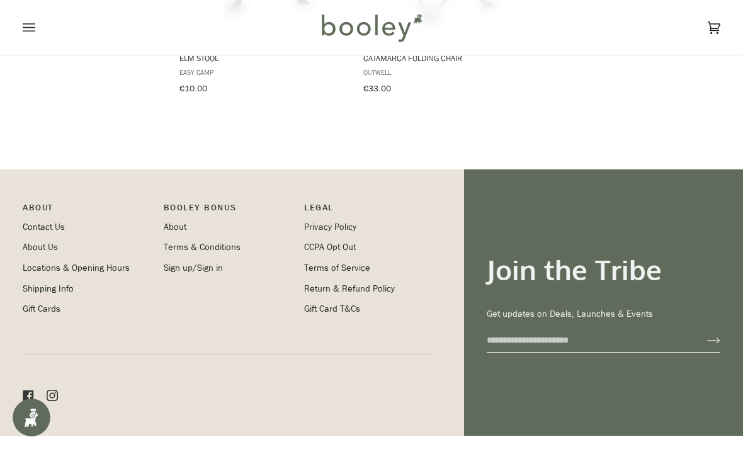
scroll to position [1702, 0]
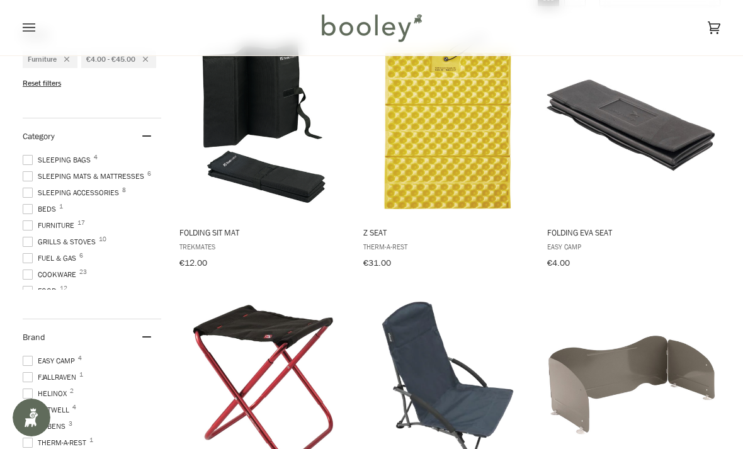
click at [28, 239] on span at bounding box center [28, 242] width 10 height 10
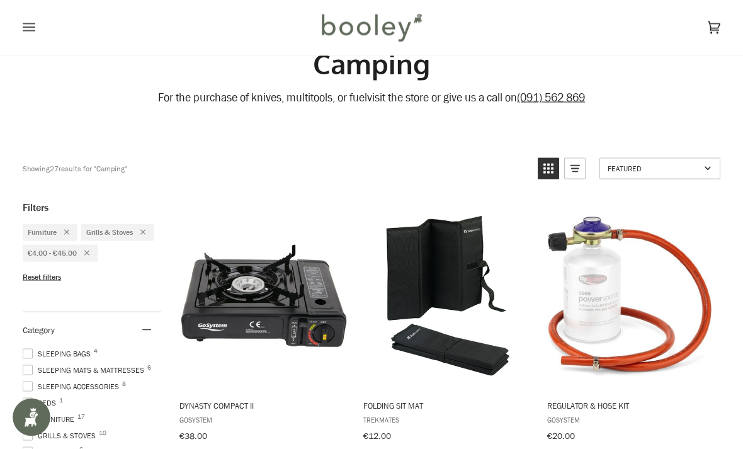
scroll to position [62, 0]
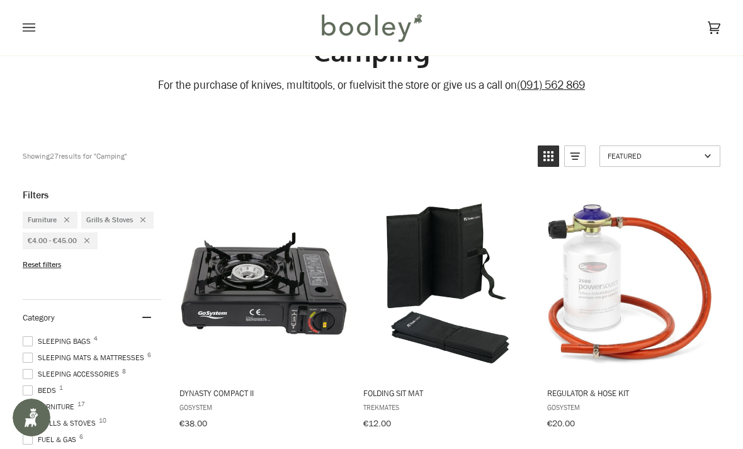
click at [26, 405] on span at bounding box center [28, 407] width 10 height 10
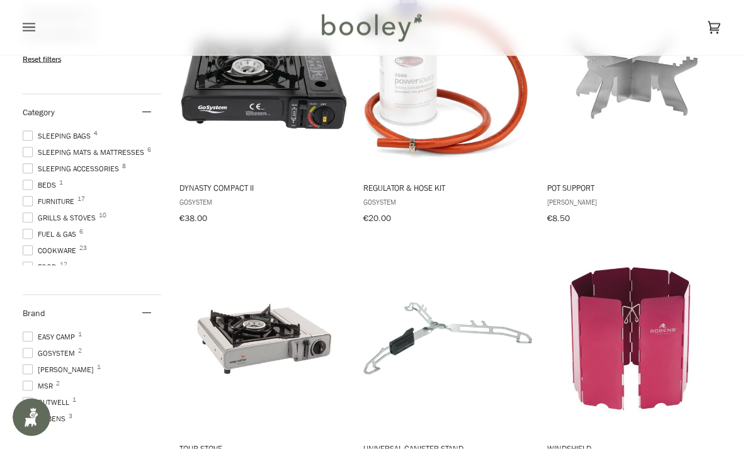
scroll to position [267, 0]
click at [24, 215] on span at bounding box center [28, 217] width 10 height 10
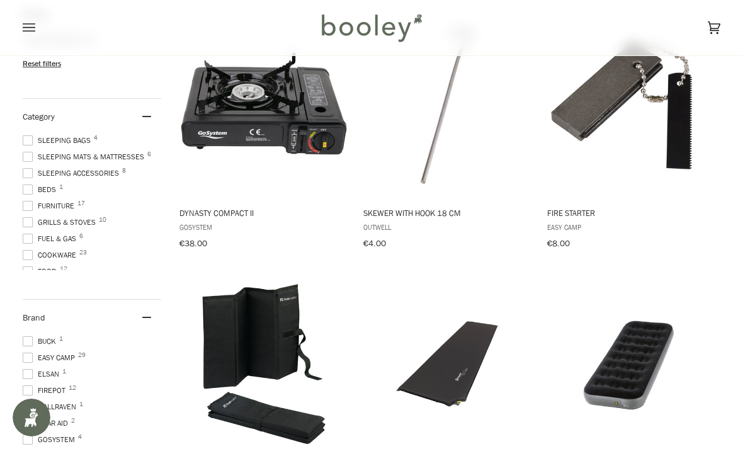
scroll to position [240, 0]
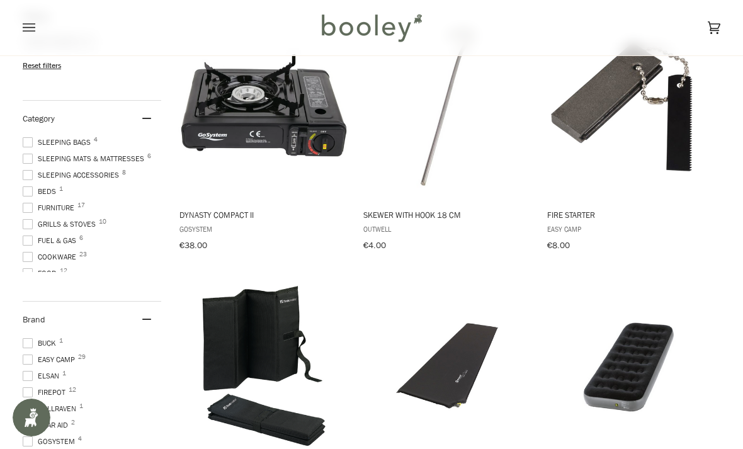
click at [31, 244] on span "Fuel & Gas 6" at bounding box center [51, 240] width 57 height 11
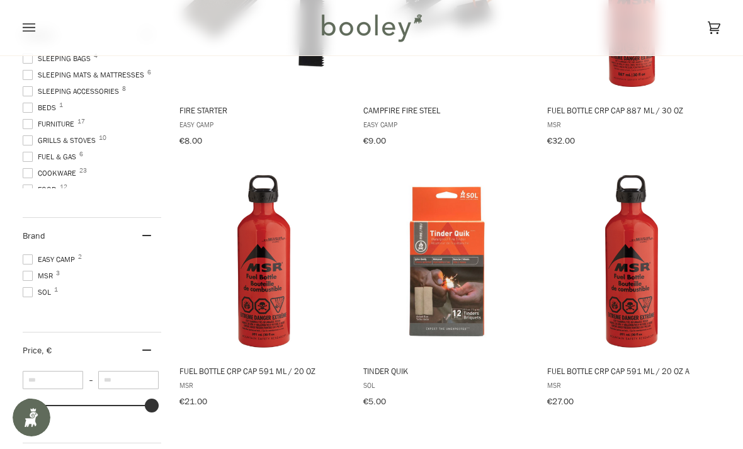
scroll to position [344, 0]
click at [36, 174] on span "Cookware 23" at bounding box center [51, 173] width 57 height 11
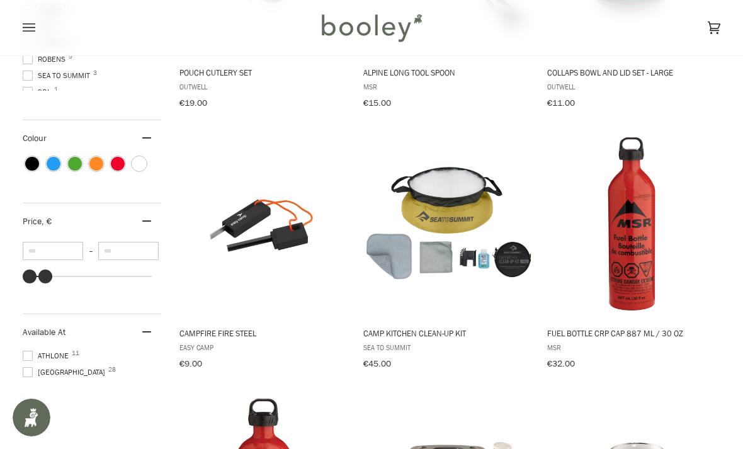
scroll to position [642, 0]
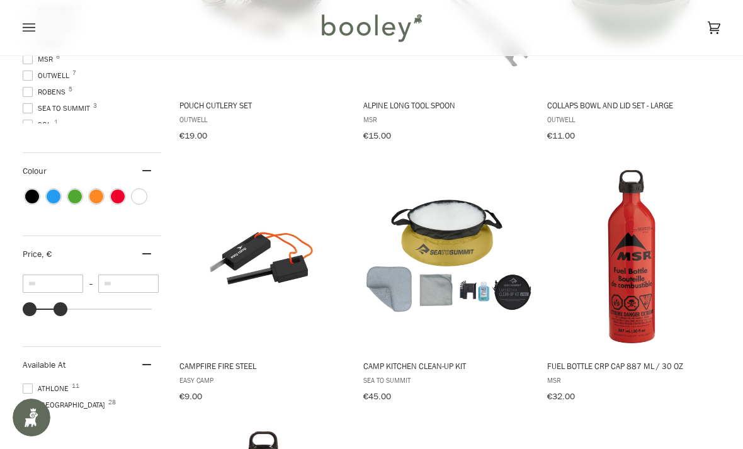
type input "**"
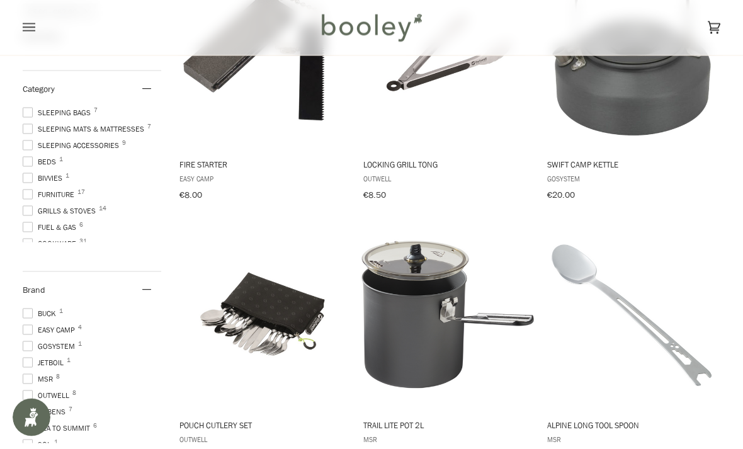
scroll to position [286, 0]
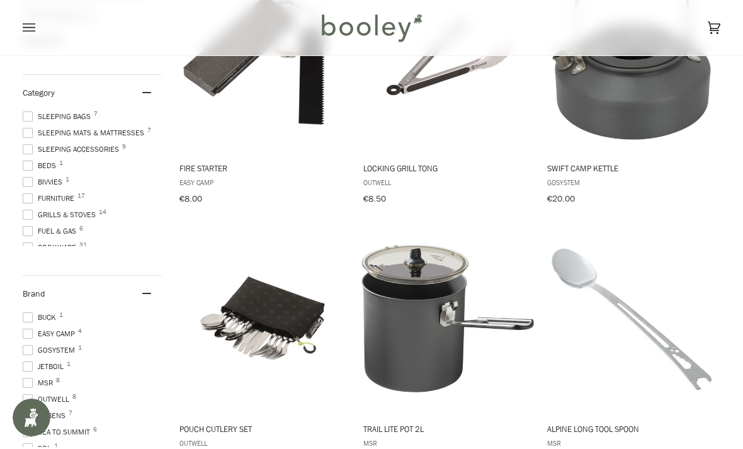
click at [32, 232] on span at bounding box center [28, 231] width 10 height 10
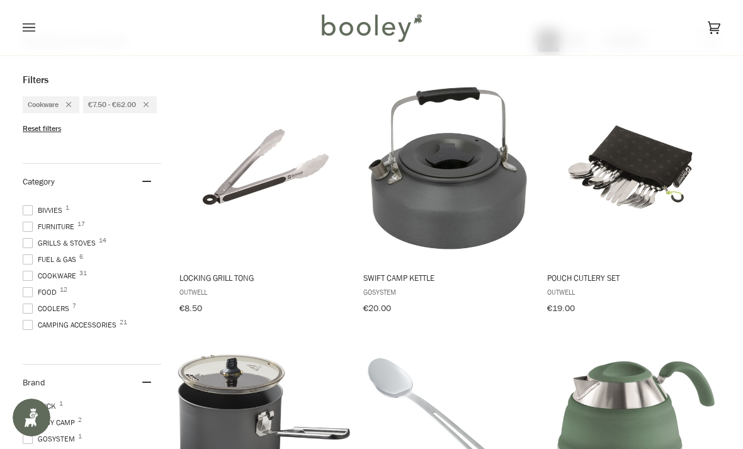
scroll to position [183, 0]
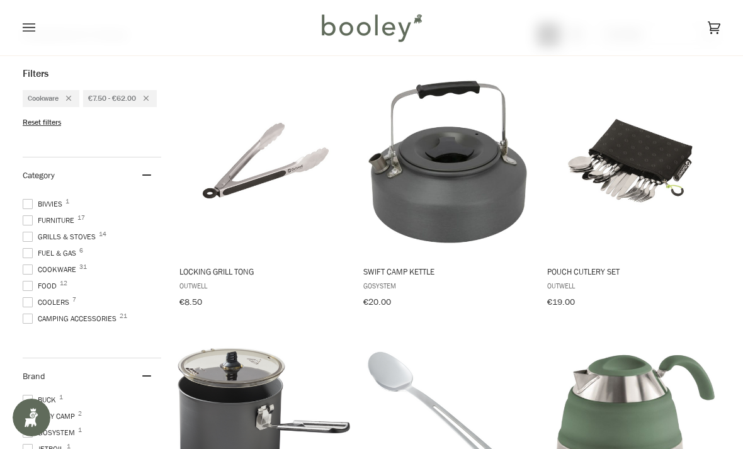
click at [28, 274] on span at bounding box center [28, 269] width 10 height 10
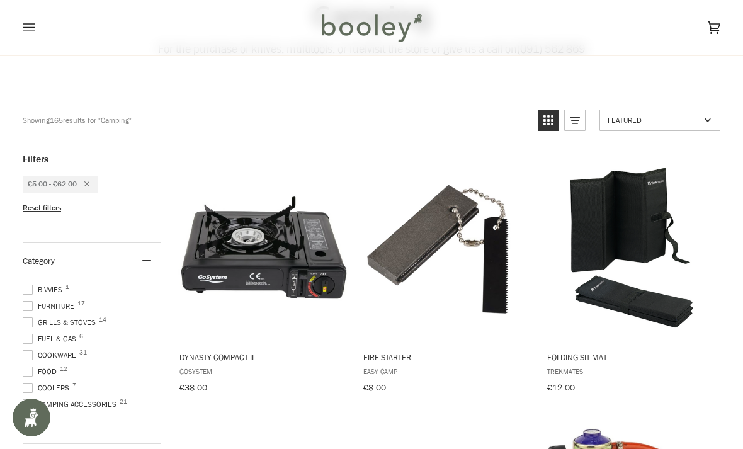
scroll to position [98, 0]
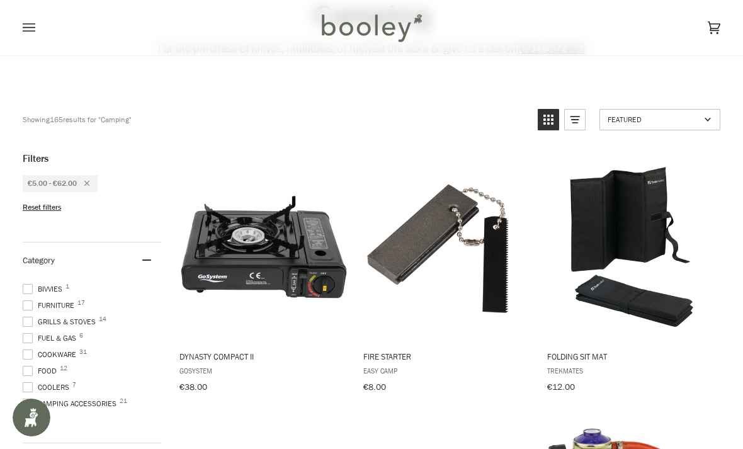
click at [28, 374] on span "Food 12" at bounding box center [42, 370] width 38 height 11
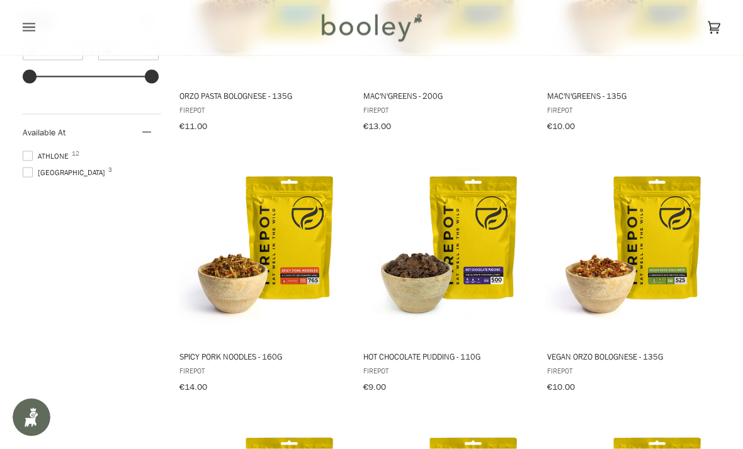
scroll to position [621, 0]
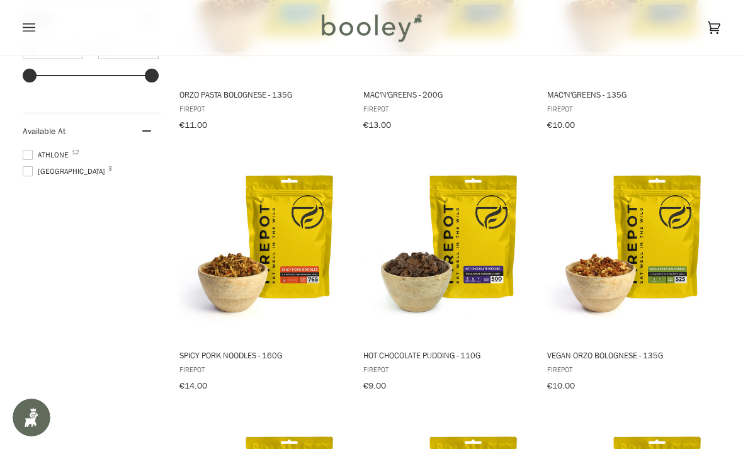
click at [46, 267] on div "Chicken [PERSON_NAME] - 125g Firepot €11.00 View product Barbecued Pulled Pork …" at bounding box center [371, 151] width 697 height 1043
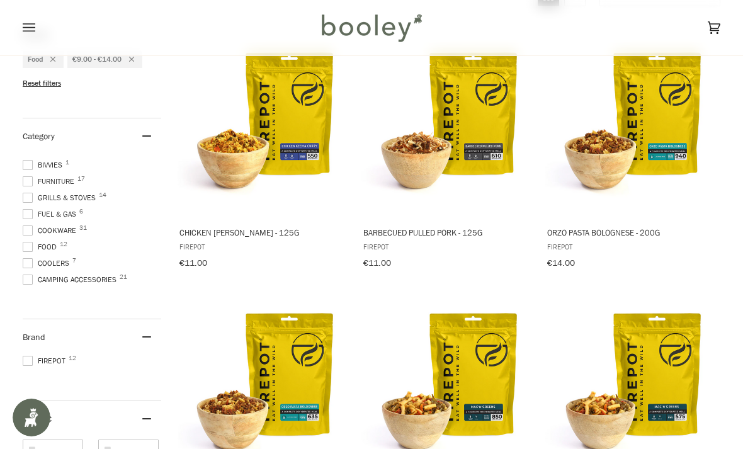
click at [27, 227] on span at bounding box center [28, 230] width 10 height 10
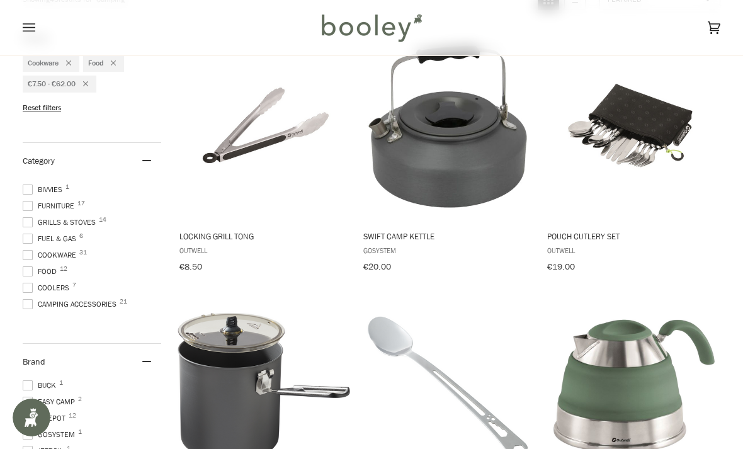
click at [24, 282] on ul "Sleeping Bags 7 Sleeping Mats & Mattresses 7 Sleeping Accessories 9 Beds 1 Bivv…" at bounding box center [92, 246] width 138 height 135
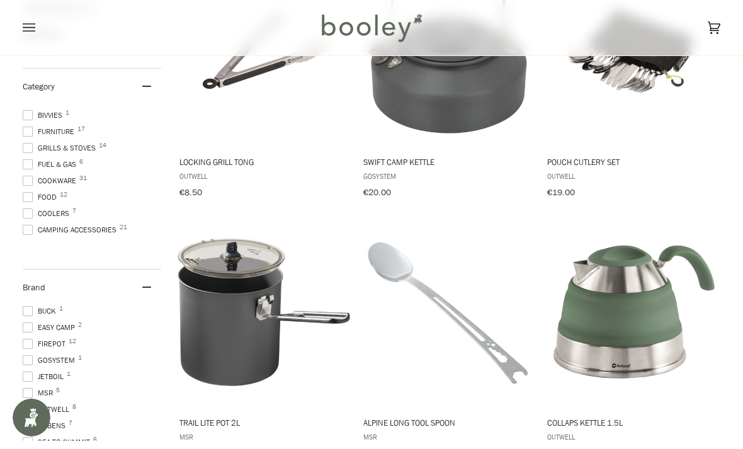
click at [34, 186] on span "Cookware 31" at bounding box center [51, 180] width 57 height 11
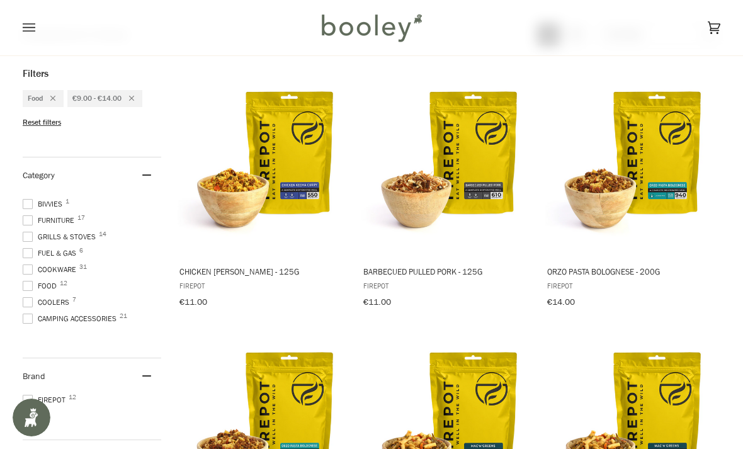
scroll to position [193, 0]
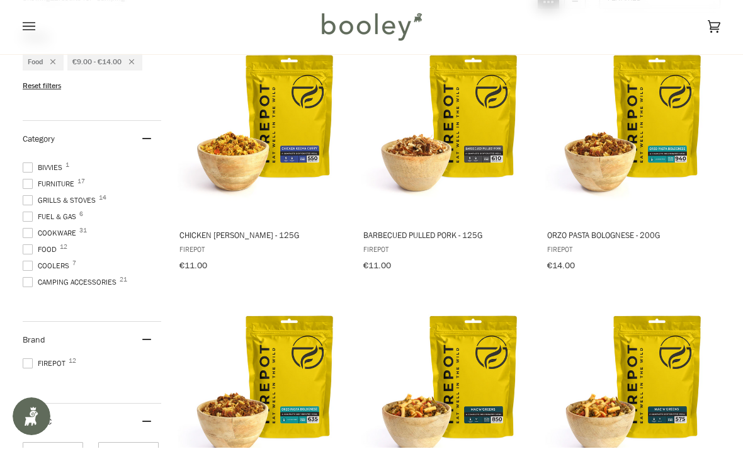
click at [31, 262] on span at bounding box center [28, 267] width 10 height 10
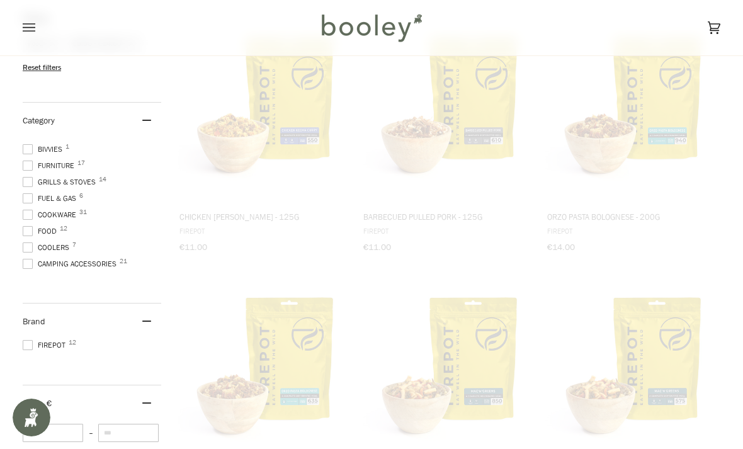
click at [32, 259] on span at bounding box center [28, 264] width 10 height 10
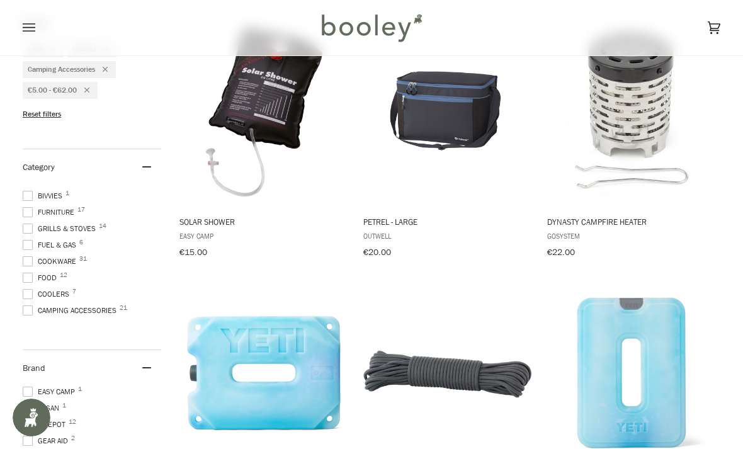
click at [29, 274] on span at bounding box center [28, 278] width 10 height 10
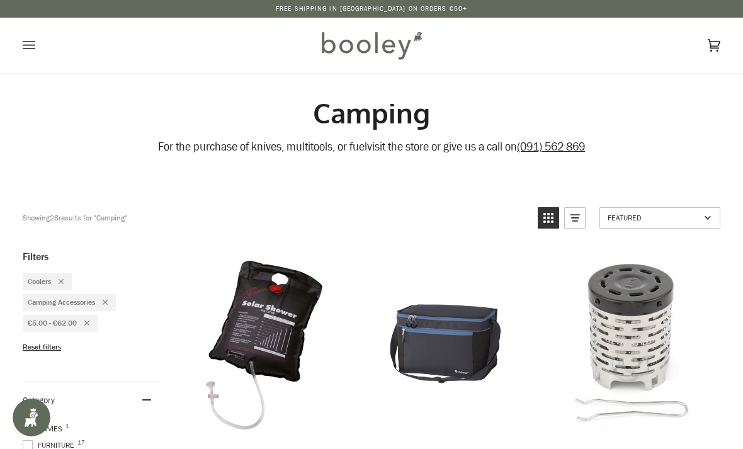
click at [36, 46] on button "Open menu" at bounding box center [42, 45] width 38 height 55
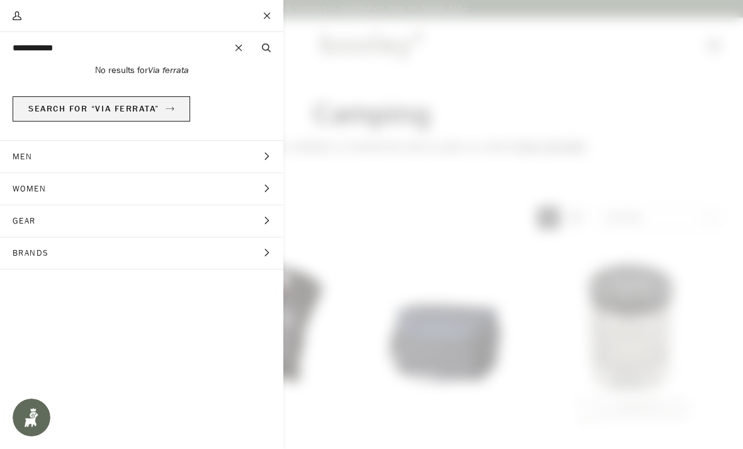
type input "**********"
click at [55, 110] on span "Search for “Via ferrata”" at bounding box center [93, 109] width 131 height 12
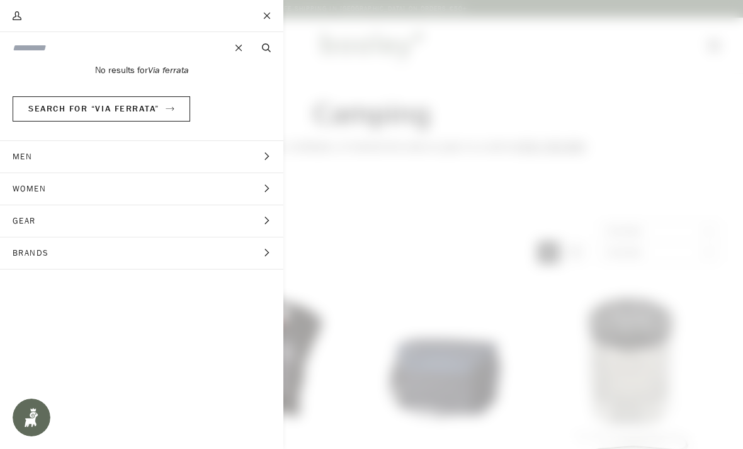
click at [269, 13] on button "Close" at bounding box center [267, 15] width 31 height 31
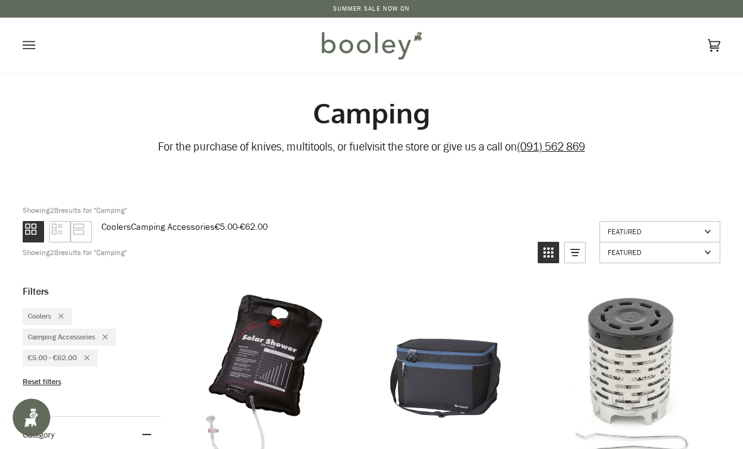
scroll to position [1, 0]
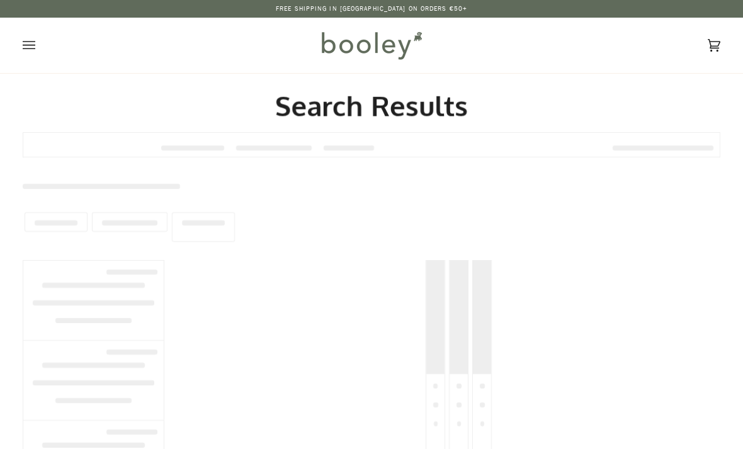
type input "*******"
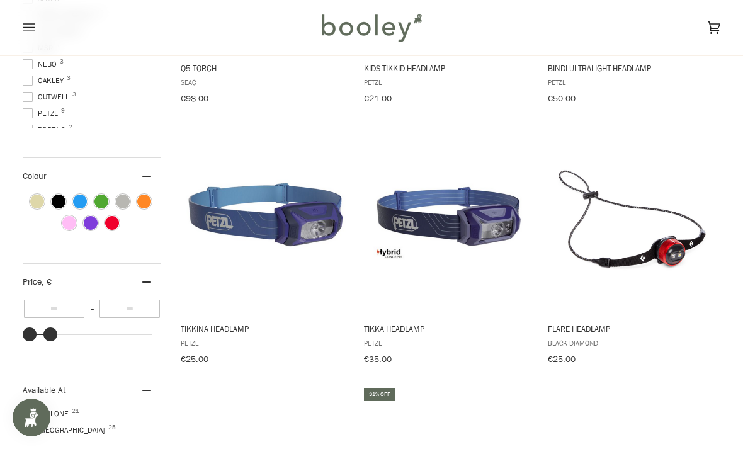
scroll to position [345, 0]
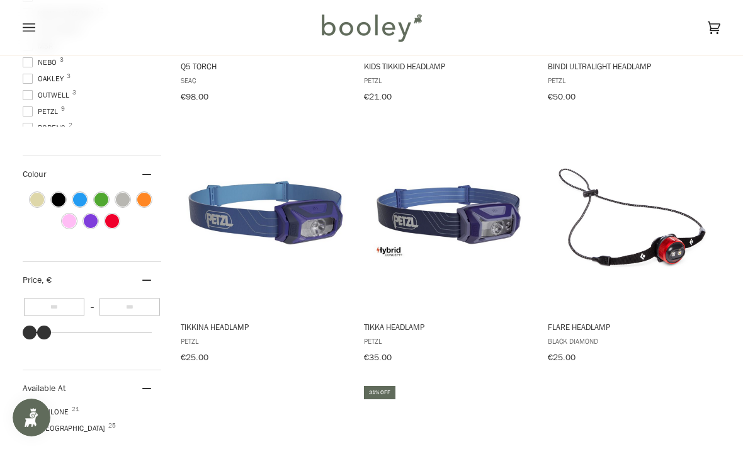
type input "**"
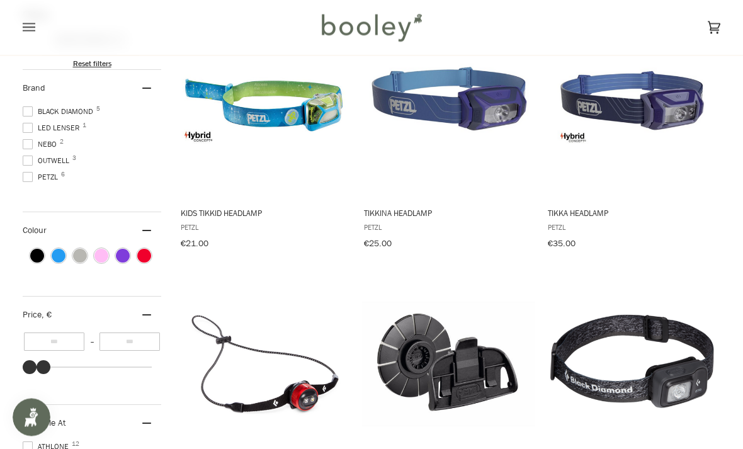
scroll to position [200, 0]
click at [45, 361] on div at bounding box center [44, 367] width 14 height 14
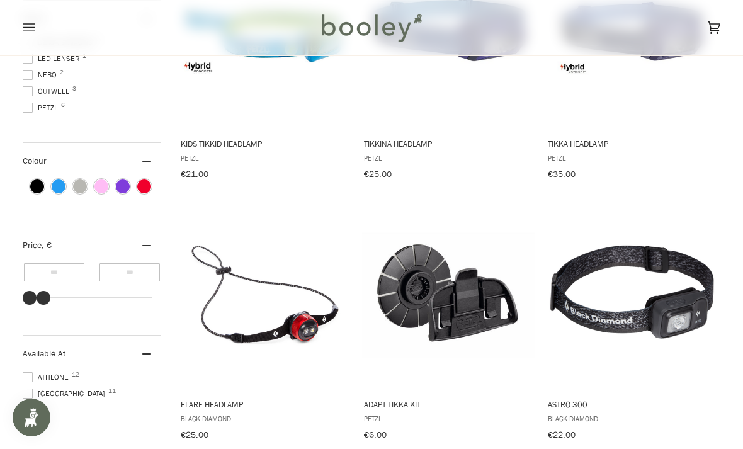
scroll to position [271, 0]
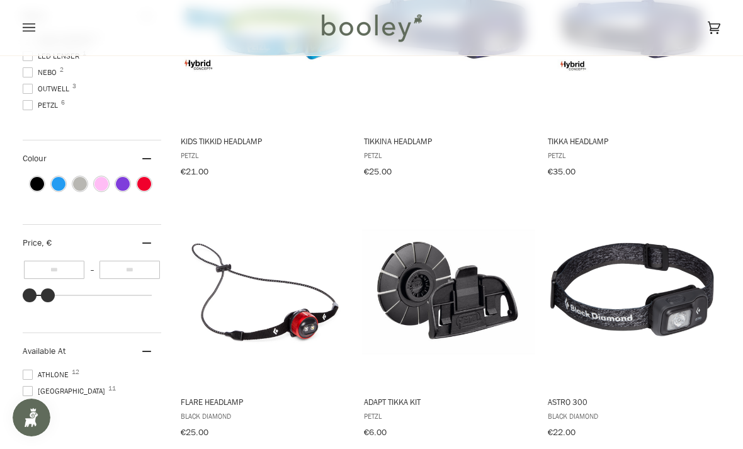
type input "**"
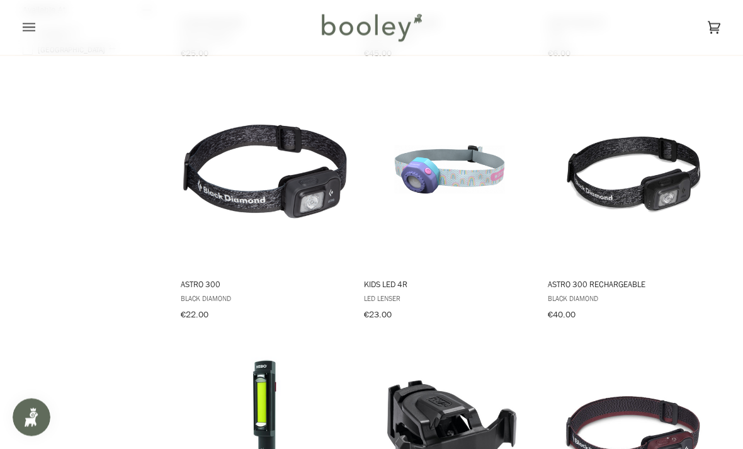
scroll to position [662, 0]
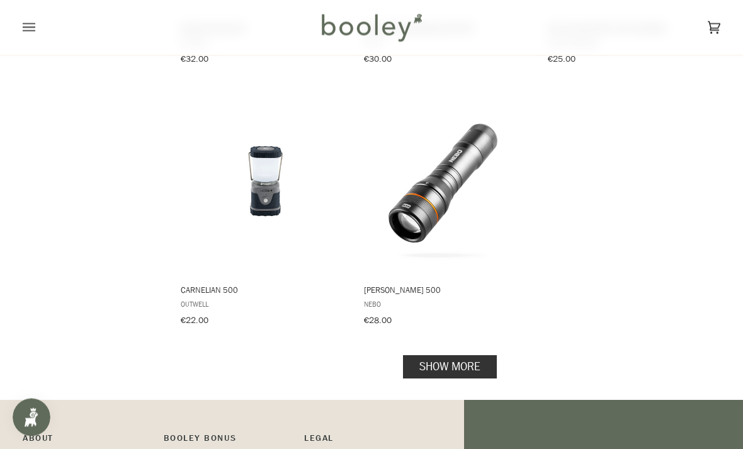
scroll to position [1687, 0]
click at [479, 355] on link "Show more" at bounding box center [450, 366] width 94 height 23
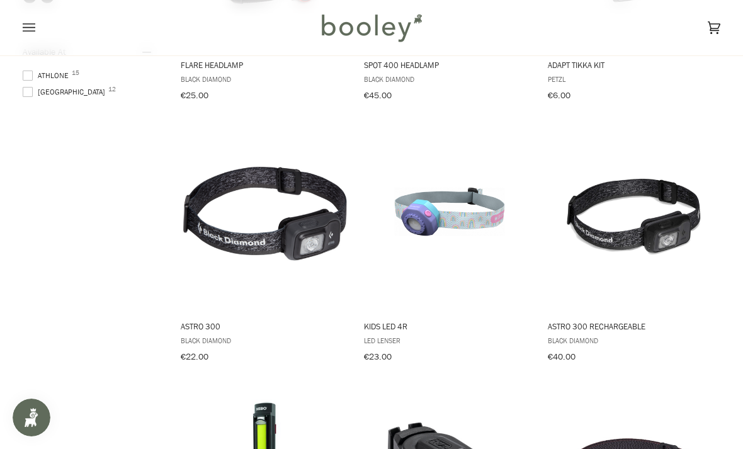
scroll to position [566, 0]
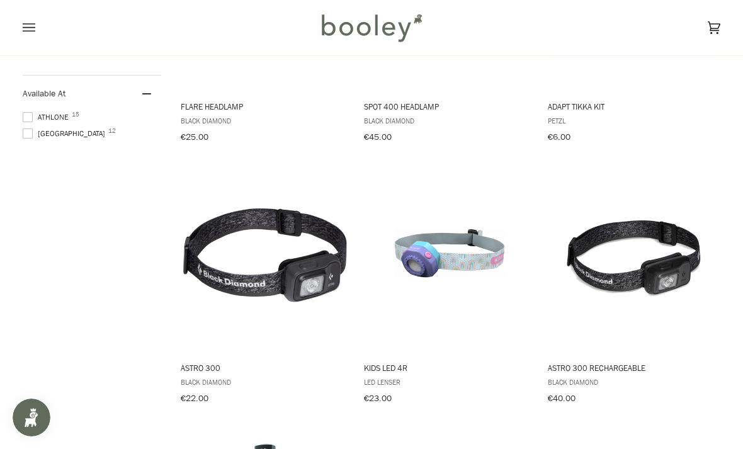
click at [39, 23] on button "Open menu" at bounding box center [42, 27] width 38 height 55
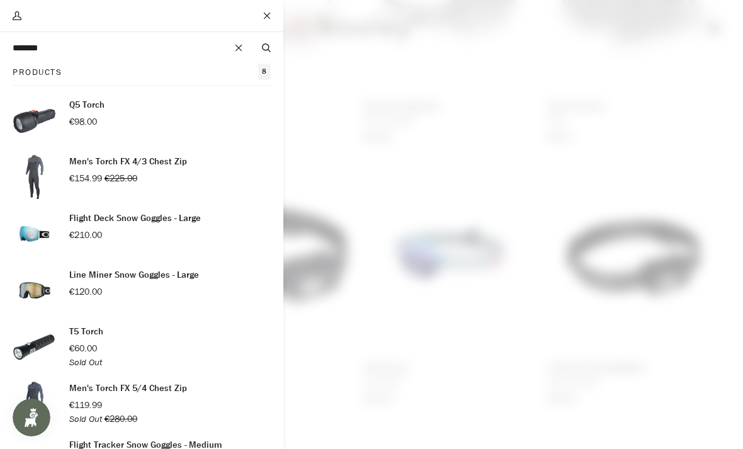
click at [242, 53] on button "Clear" at bounding box center [238, 47] width 20 height 33
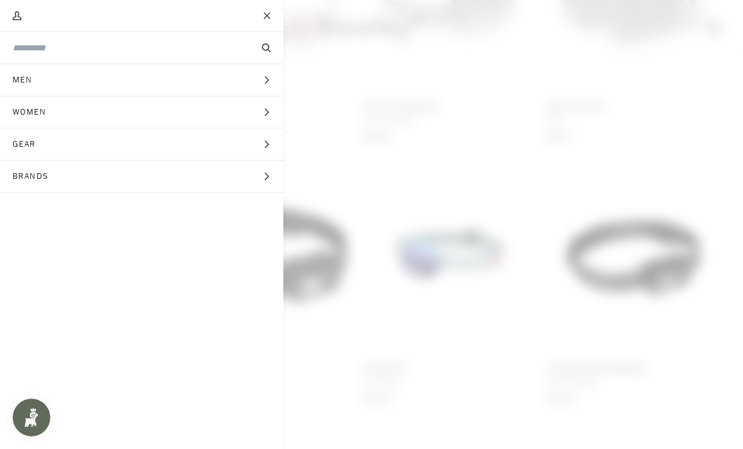
click at [279, 16] on button "Close" at bounding box center [267, 15] width 31 height 31
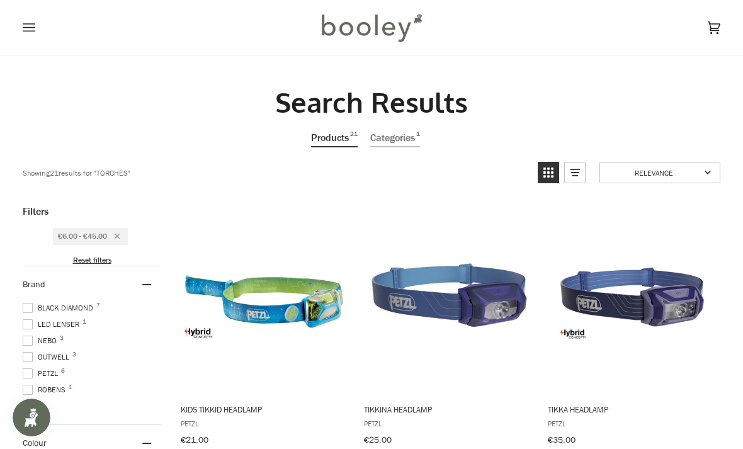
scroll to position [0, 0]
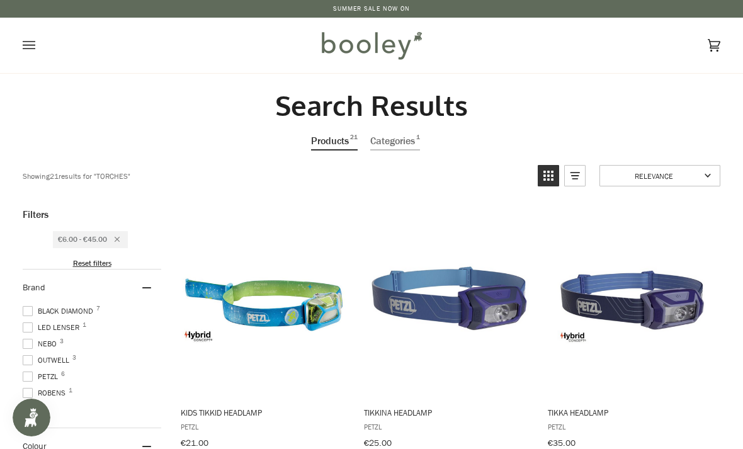
click at [45, 49] on button "Open menu" at bounding box center [42, 45] width 38 height 55
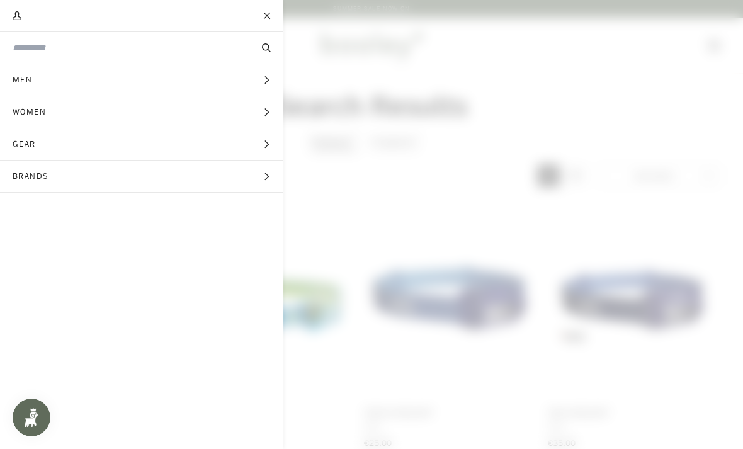
click at [343, 29] on span "Main menu" at bounding box center [371, 224] width 743 height 449
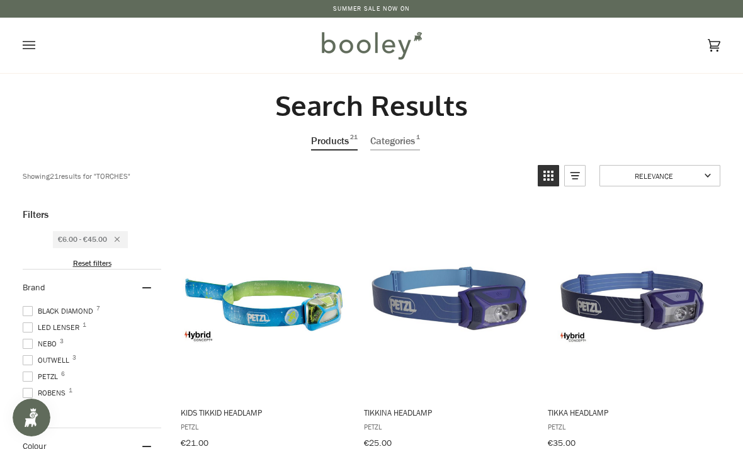
click at [266, 14] on div "SUMMER SALE NOW ON SUMMER SALE NOW ON SUMMER SALE NOW ON" at bounding box center [371, 9] width 743 height 18
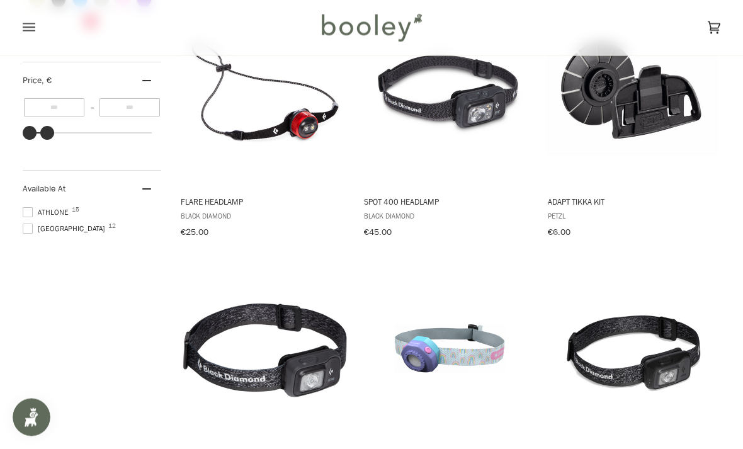
scroll to position [471, 0]
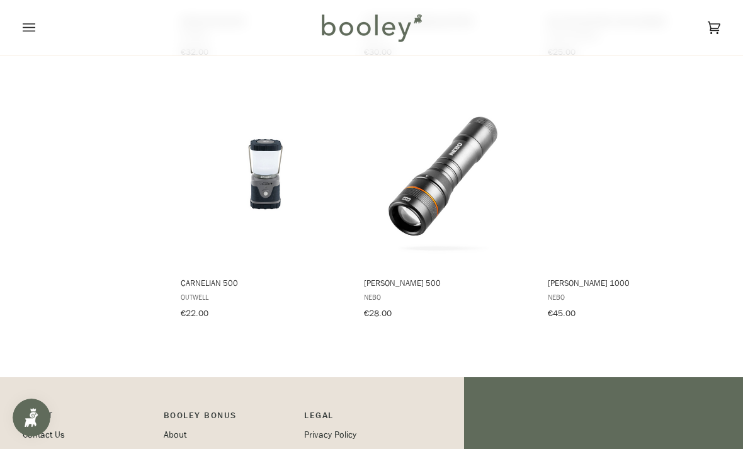
scroll to position [1687, 0]
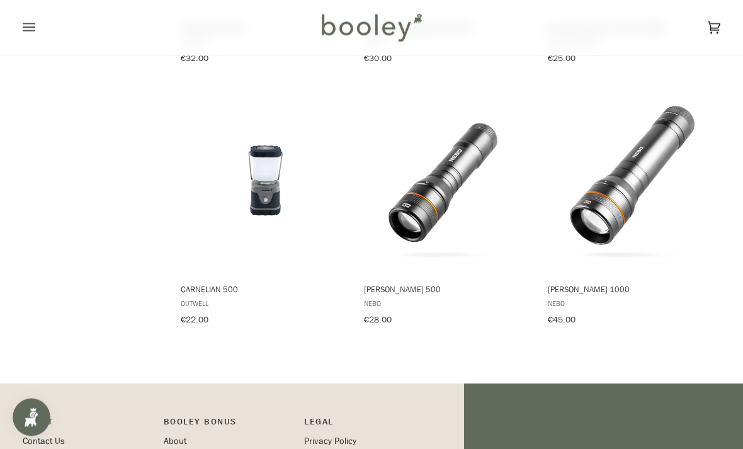
scroll to position [265, 0]
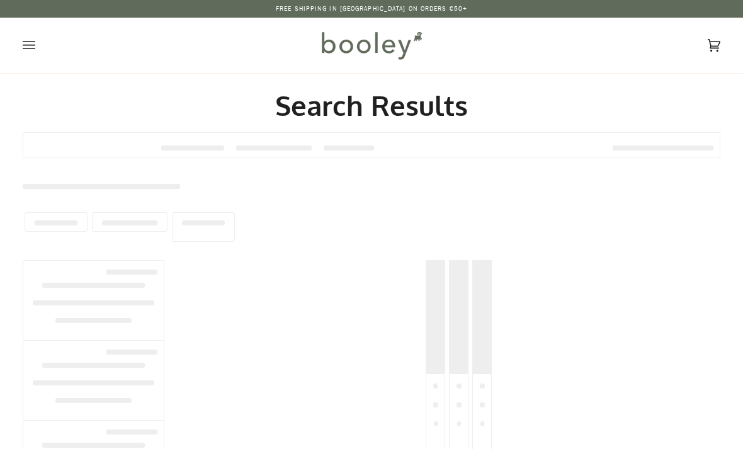
type input "**********"
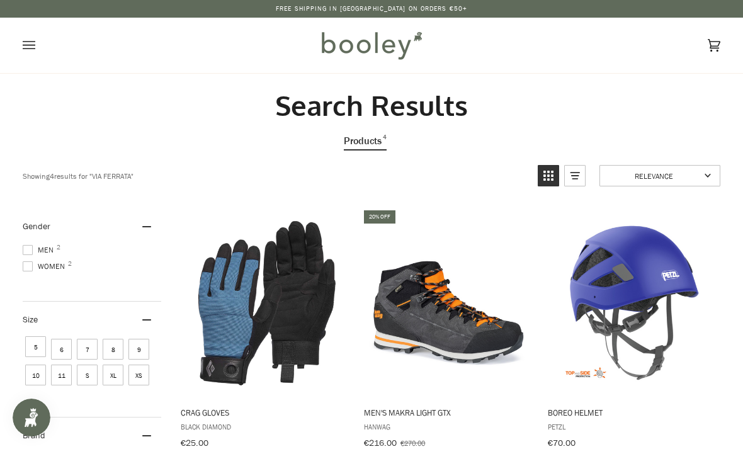
click at [30, 47] on icon "Open menu" at bounding box center [29, 45] width 13 height 19
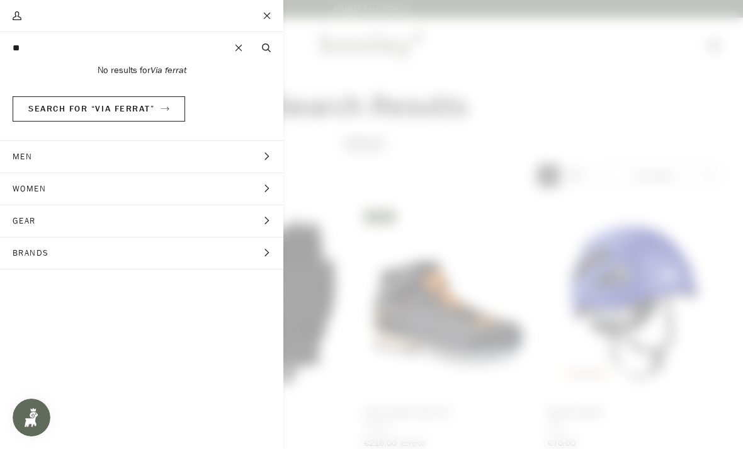
type input "*"
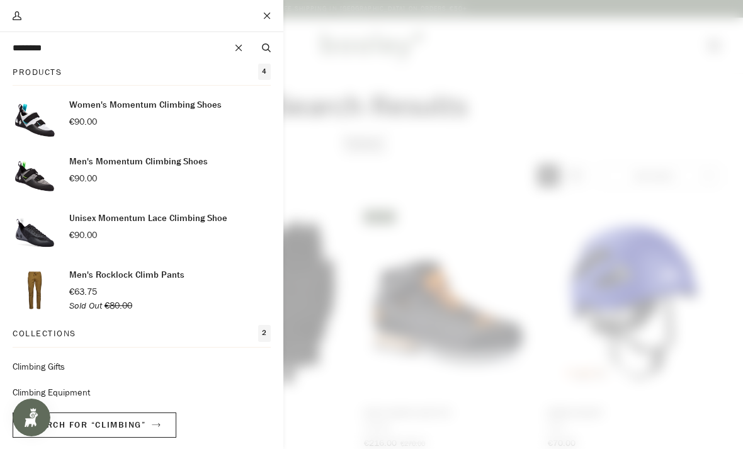
type input "********"
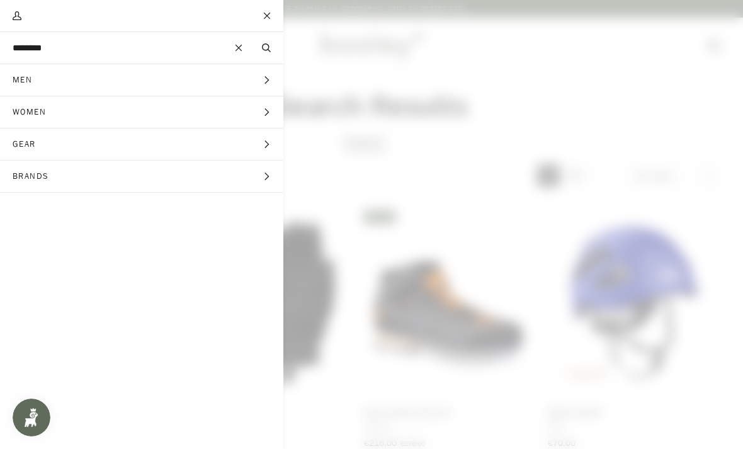
drag, startPoint x: 737, startPoint y: 318, endPoint x: 737, endPoint y: 409, distance: 90.6
click at [737, 354] on span "Main menu" at bounding box center [371, 224] width 743 height 449
